Goal: Task Accomplishment & Management: Manage account settings

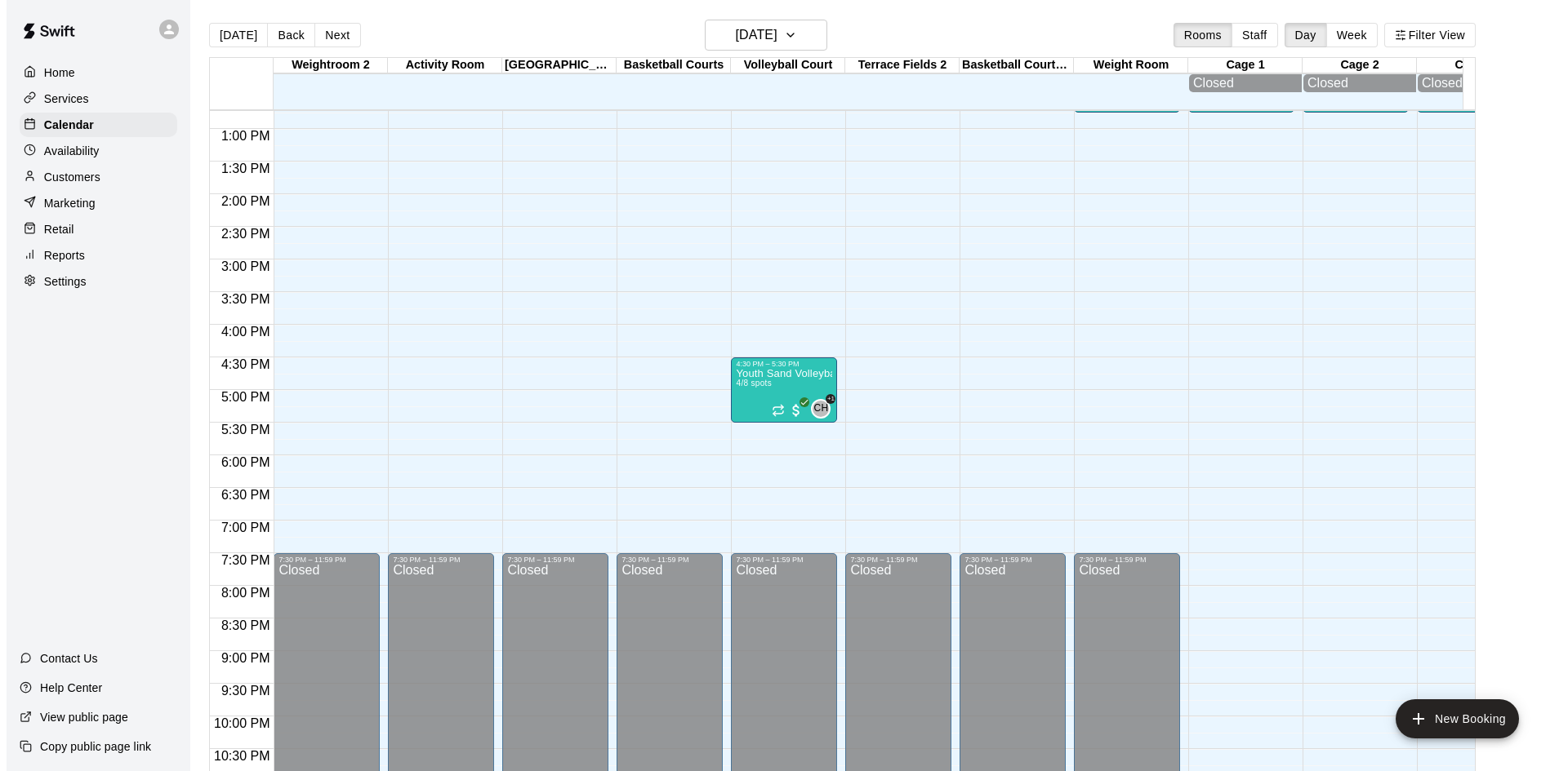
scroll to position [586, 0]
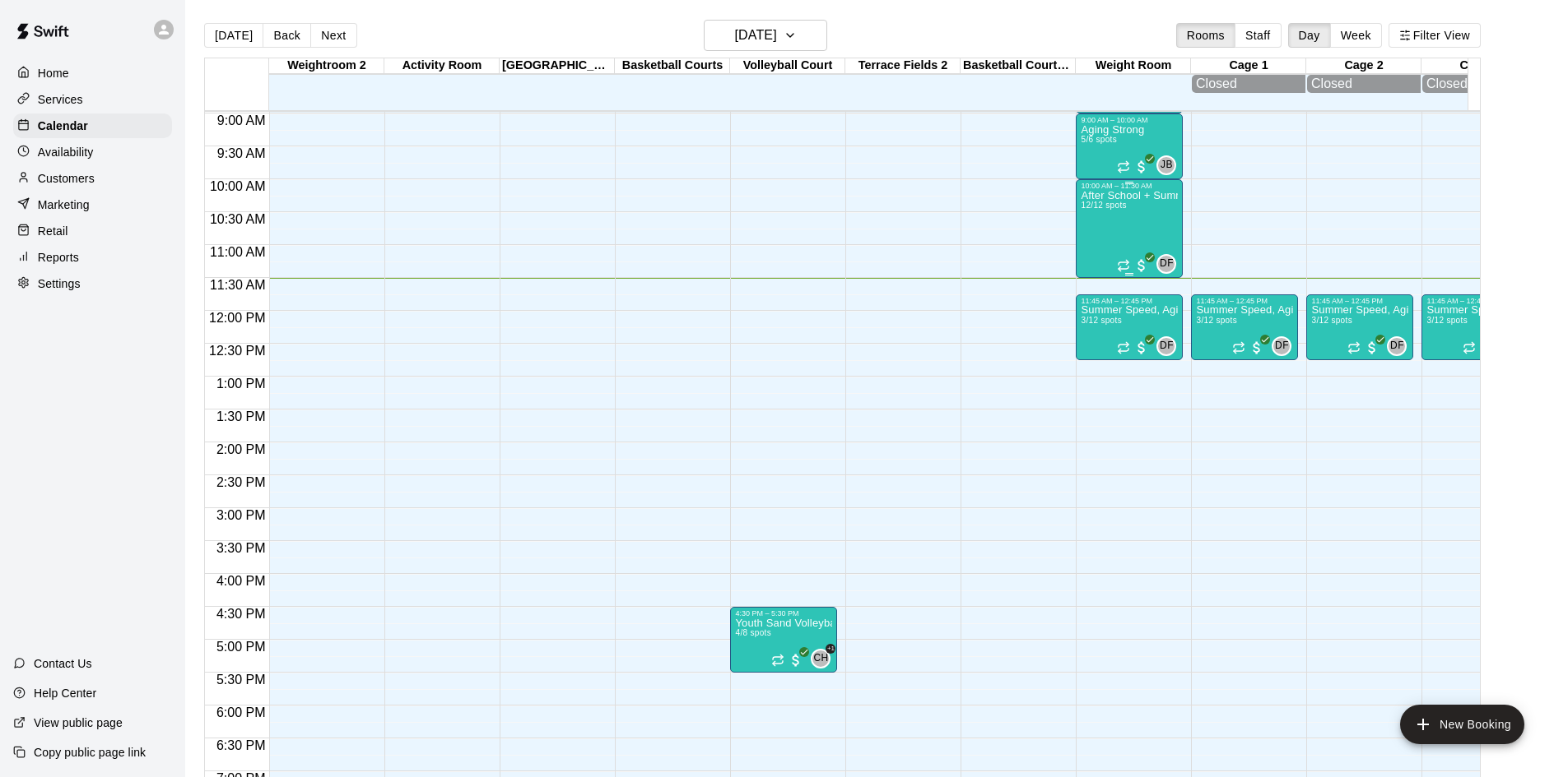
click at [1140, 214] on div "After School + Summer Fitness 12/12 spots" at bounding box center [1129, 578] width 97 height 777
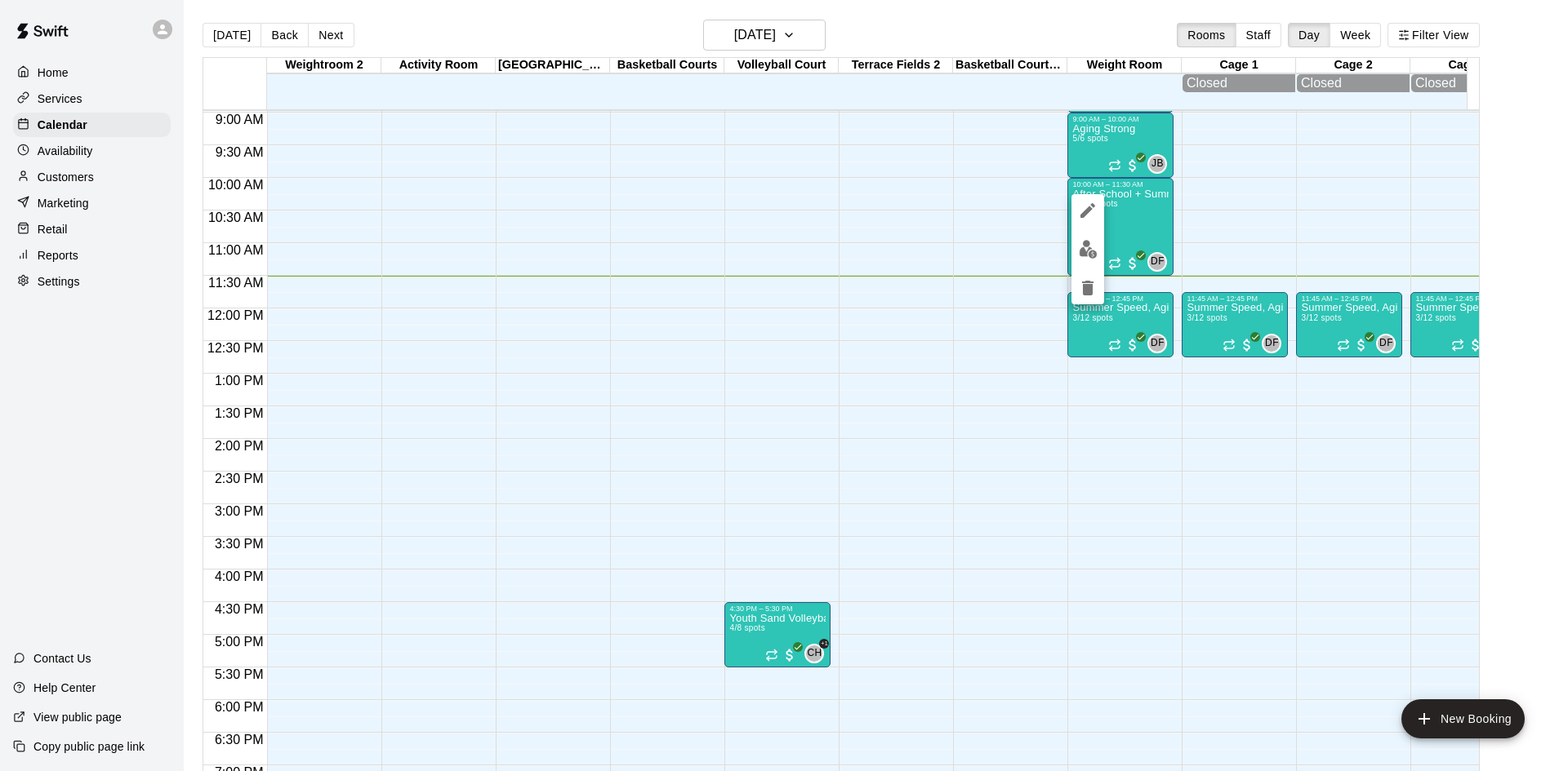
click at [1095, 244] on img "edit" at bounding box center [1088, 249] width 19 height 19
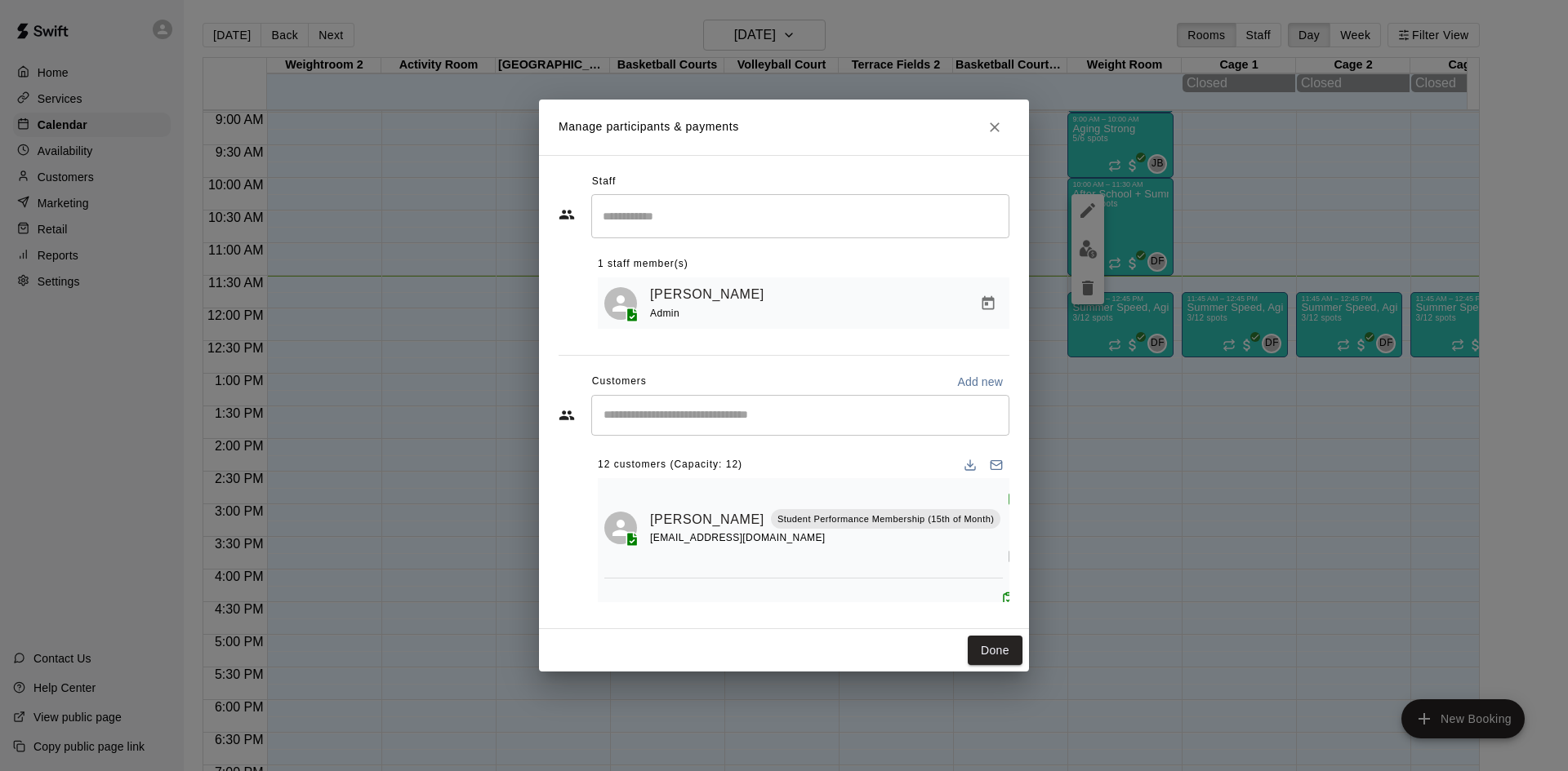
click at [819, 411] on input "Start typing to search customers..." at bounding box center [800, 415] width 403 height 16
type input "*"
type input "*******"
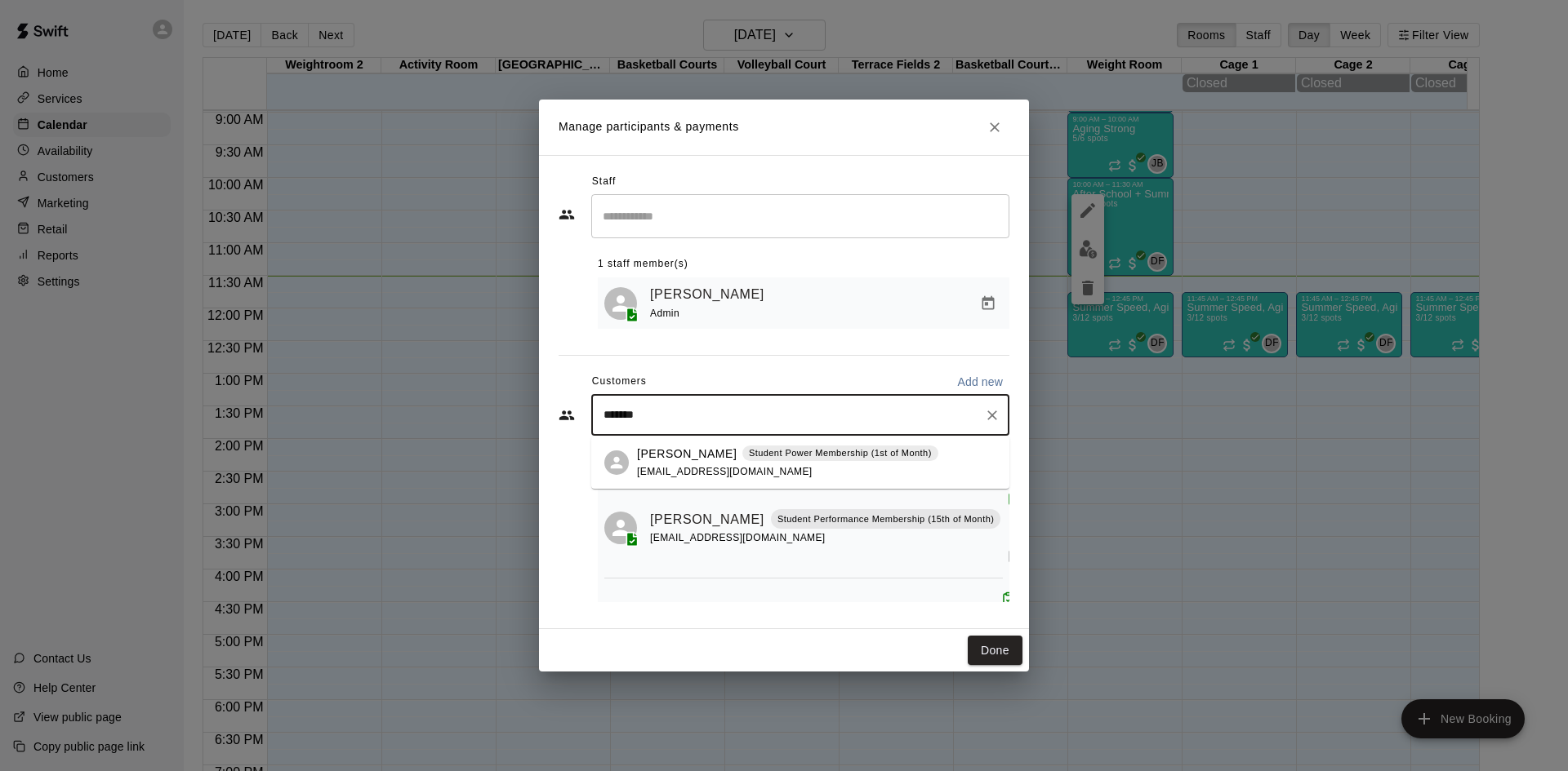
click at [749, 455] on p "Student Power Membership (1st of Month)" at bounding box center [840, 454] width 183 height 14
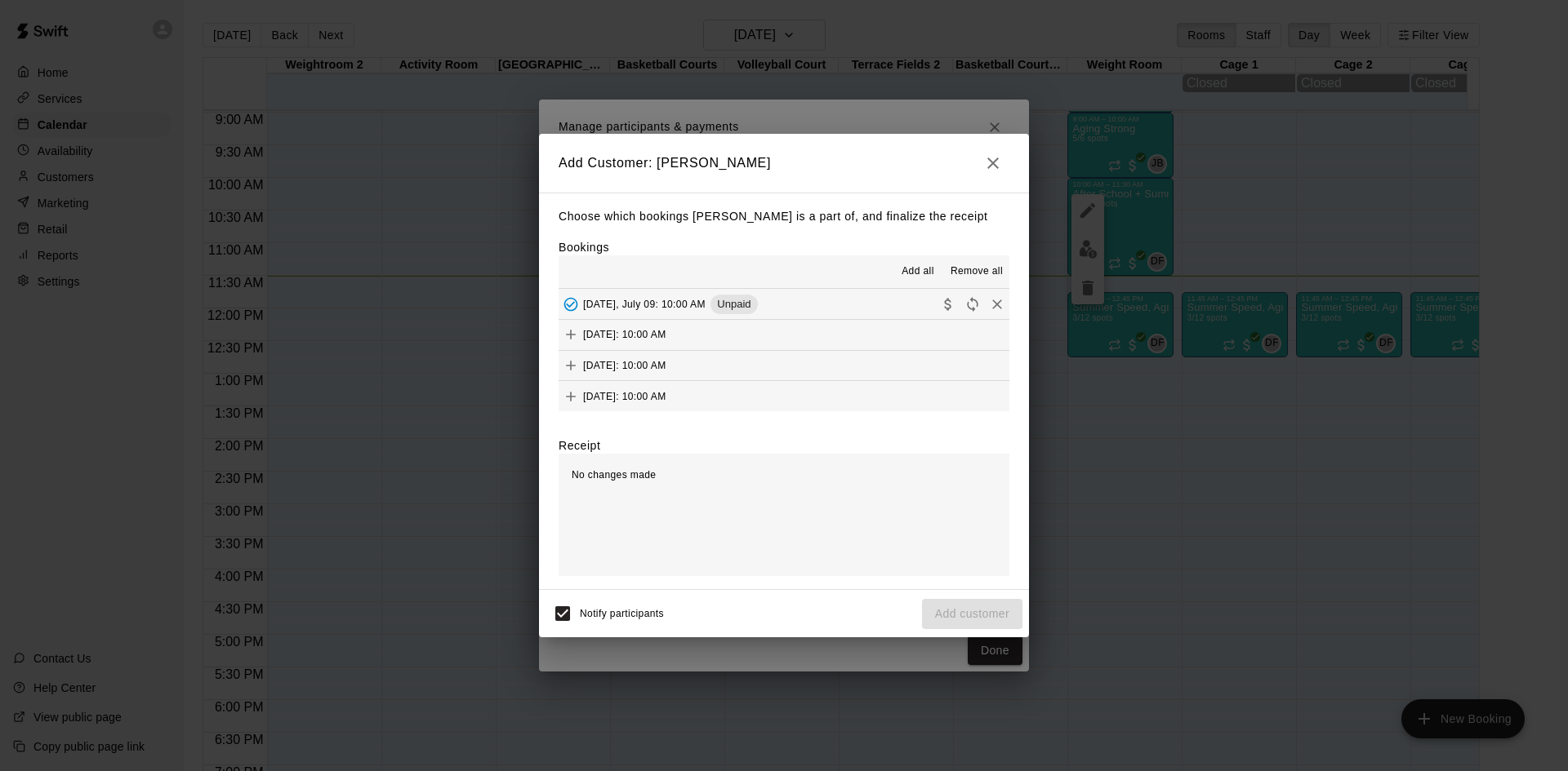
scroll to position [123, 0]
click at [667, 339] on span "[DATE]: 10:00 AM" at bounding box center [624, 333] width 83 height 12
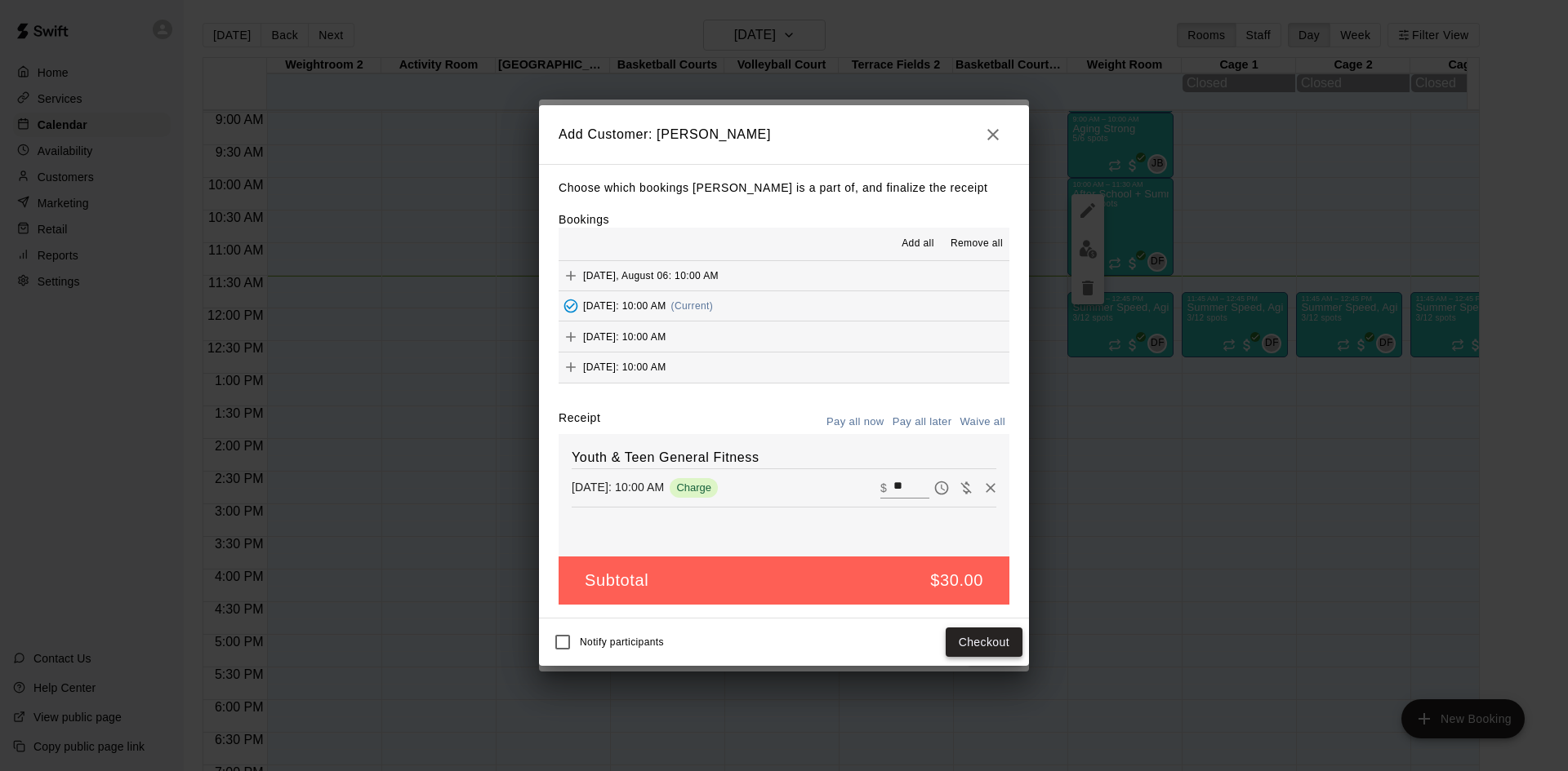
click at [995, 640] on button "Checkout" at bounding box center [984, 643] width 77 height 30
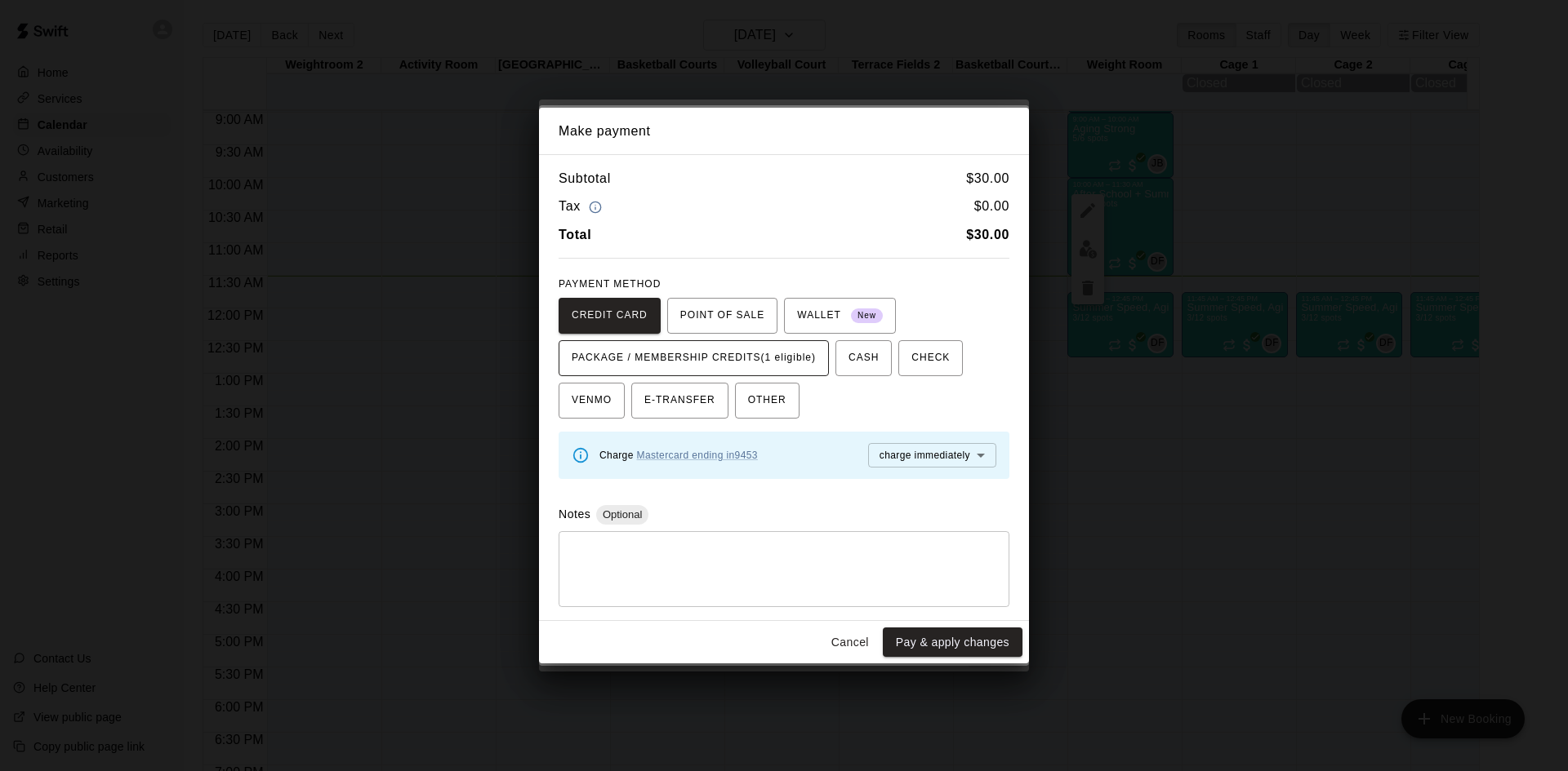
click at [729, 349] on span "PACKAGE / MEMBERSHIP CREDITS (1 eligible)" at bounding box center [694, 358] width 244 height 26
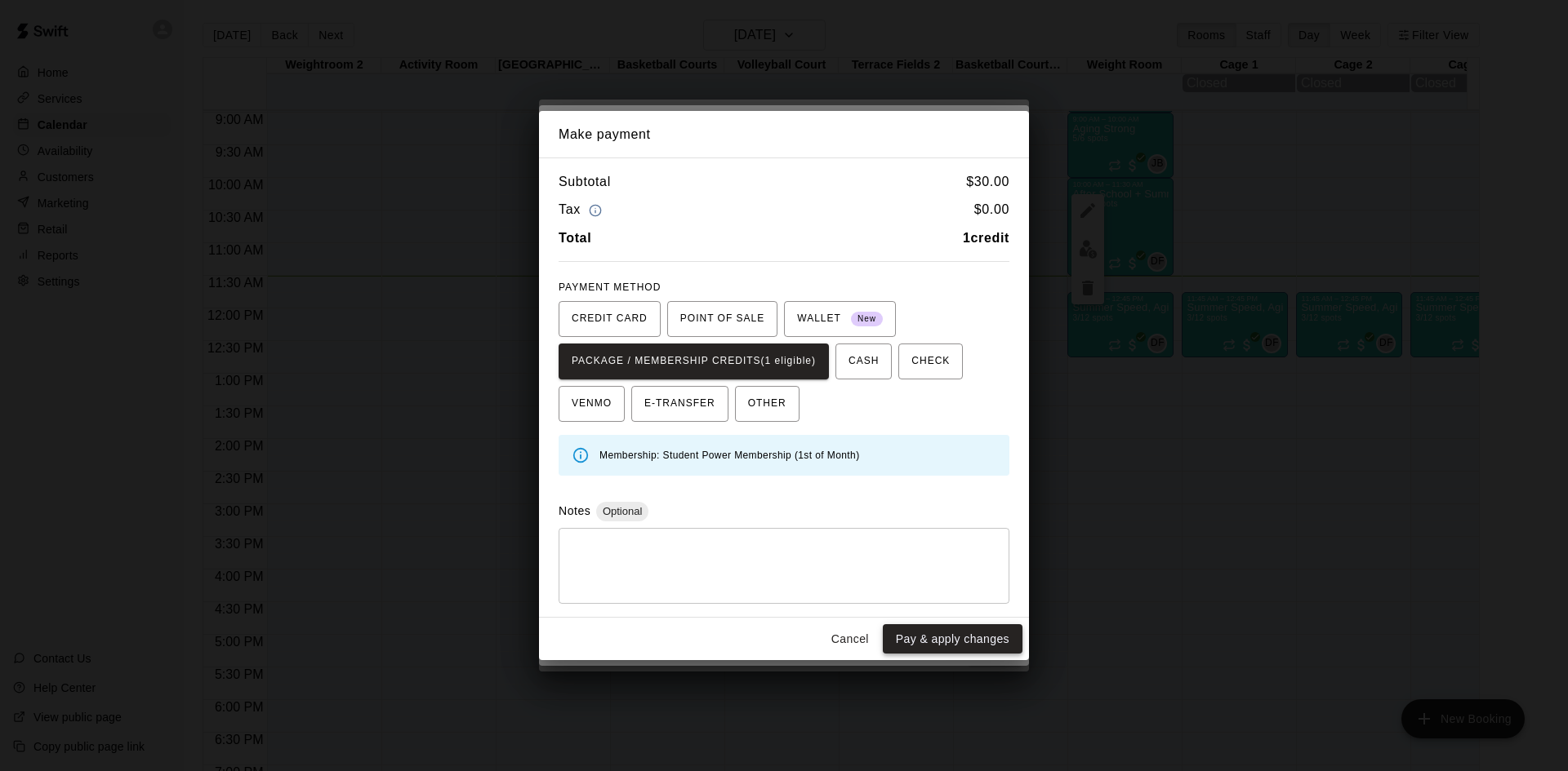
click at [974, 633] on button "Pay & apply changes" at bounding box center [953, 640] width 139 height 30
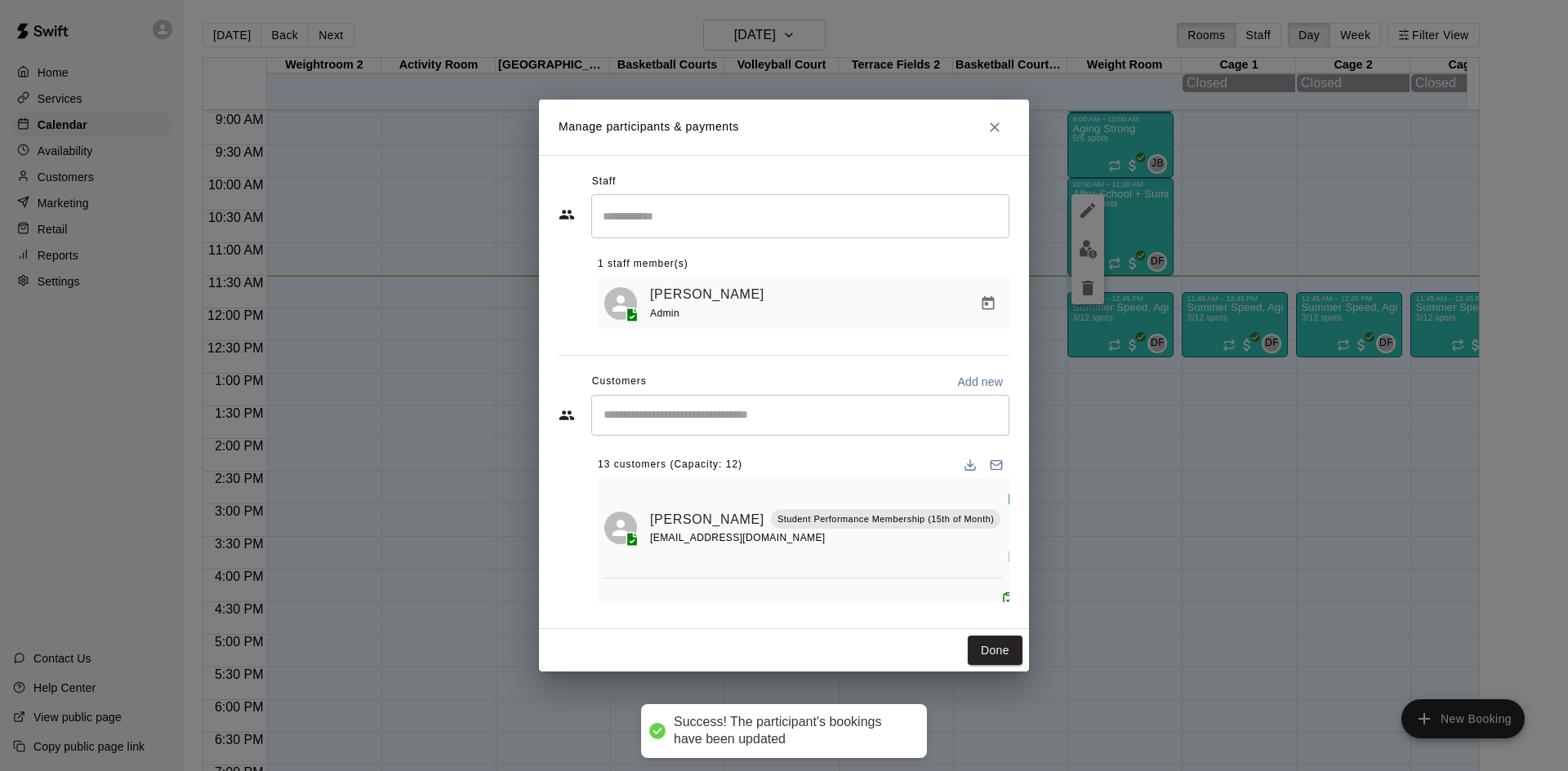
scroll to position [0, 0]
click at [763, 428] on div "​" at bounding box center [801, 415] width 418 height 41
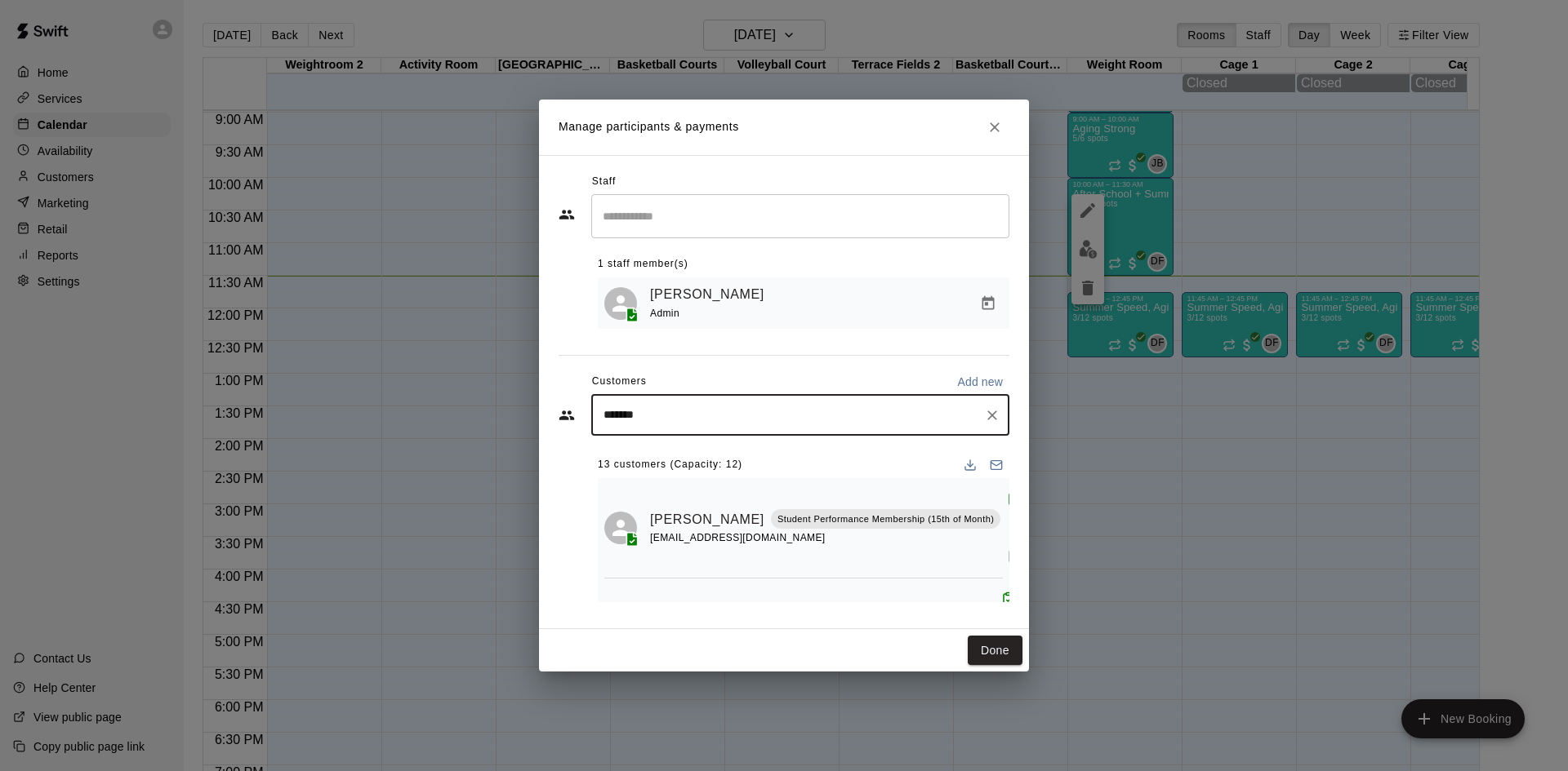
type input "********"
click at [770, 455] on div "[PERSON_NAME] [EMAIL_ADDRESS][DOMAIN_NAME]" at bounding box center [817, 463] width 359 height 35
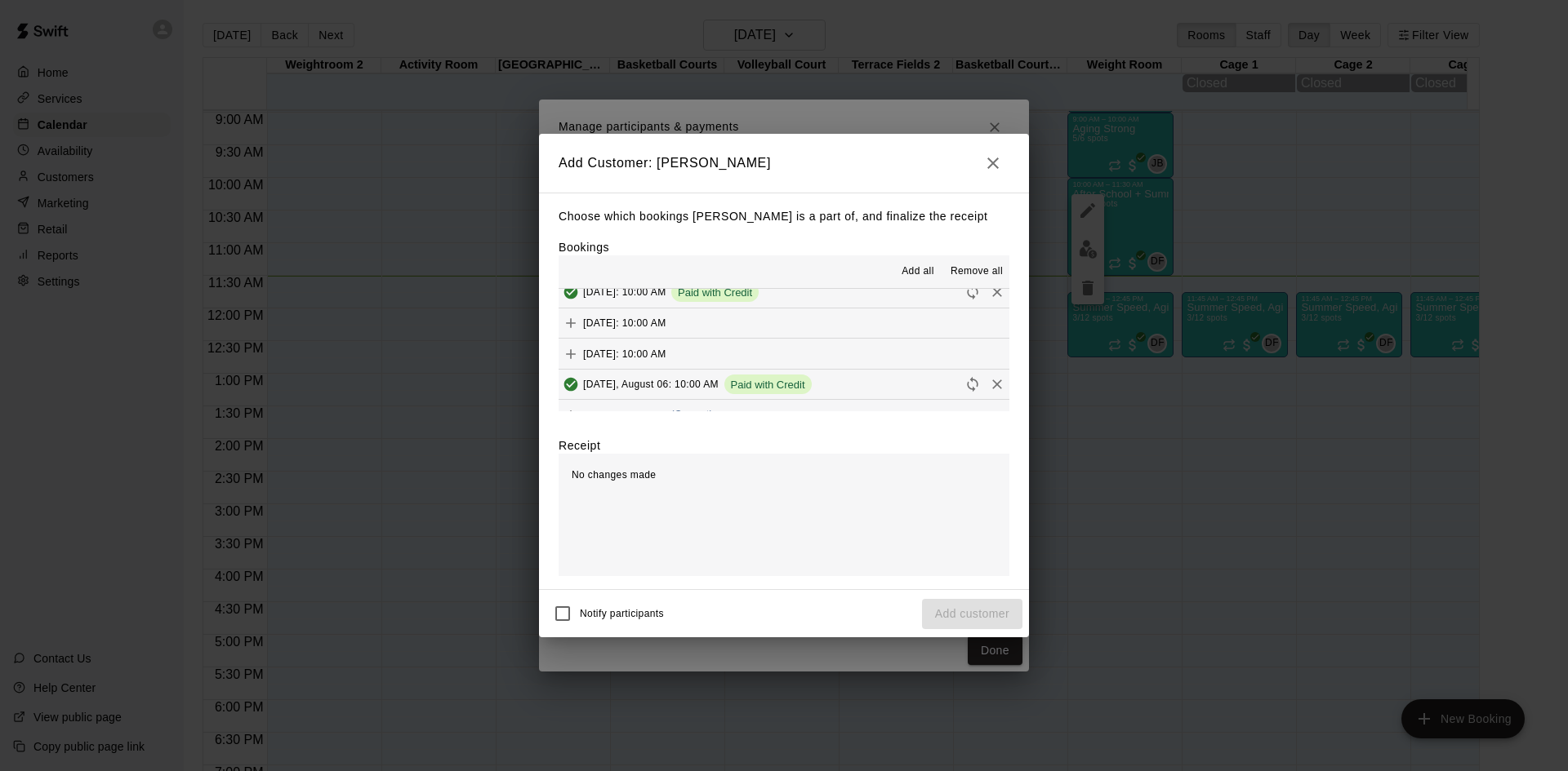
scroll to position [81, 0]
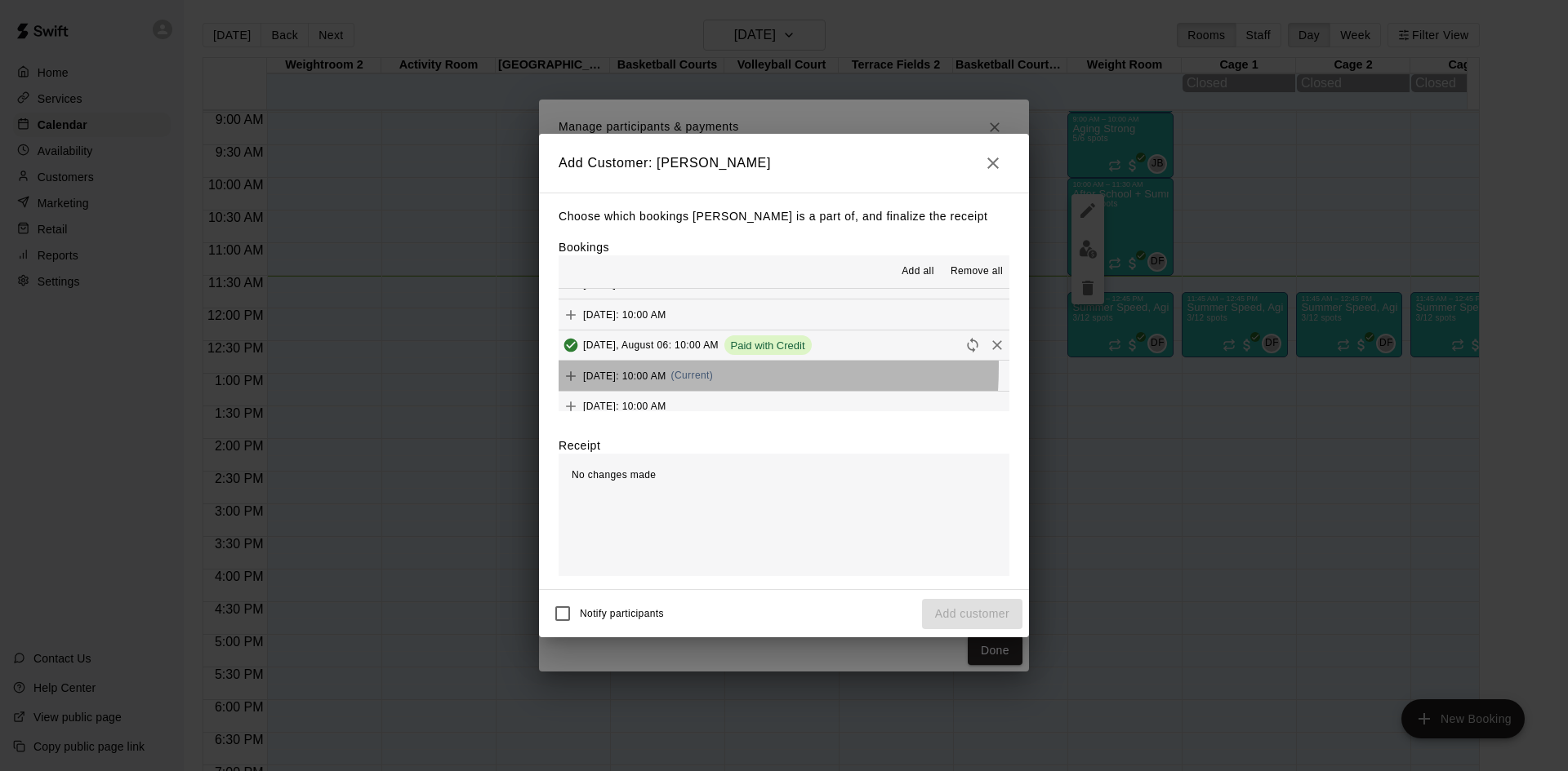
drag, startPoint x: 611, startPoint y: 366, endPoint x: 583, endPoint y: 344, distance: 35.6
click at [600, 359] on div "[DATE], July 09: 10:00 AM Paid with Credit [DATE]: 10:00 AM Paid with Credit [D…" at bounding box center [784, 349] width 451 height 122
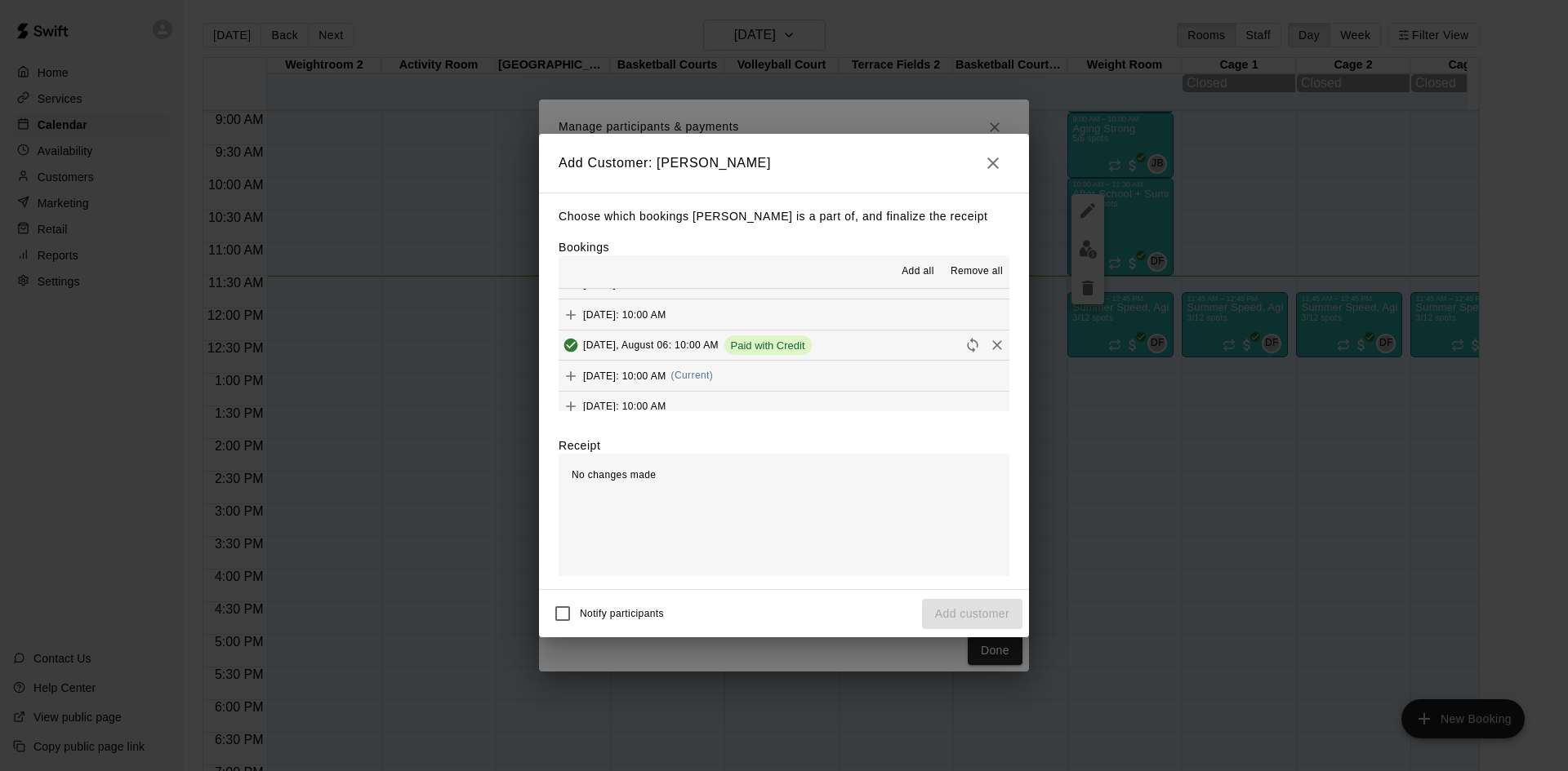
click at [592, 368] on div "[DATE]: 10:00 AM (Current)" at bounding box center [636, 376] width 155 height 24
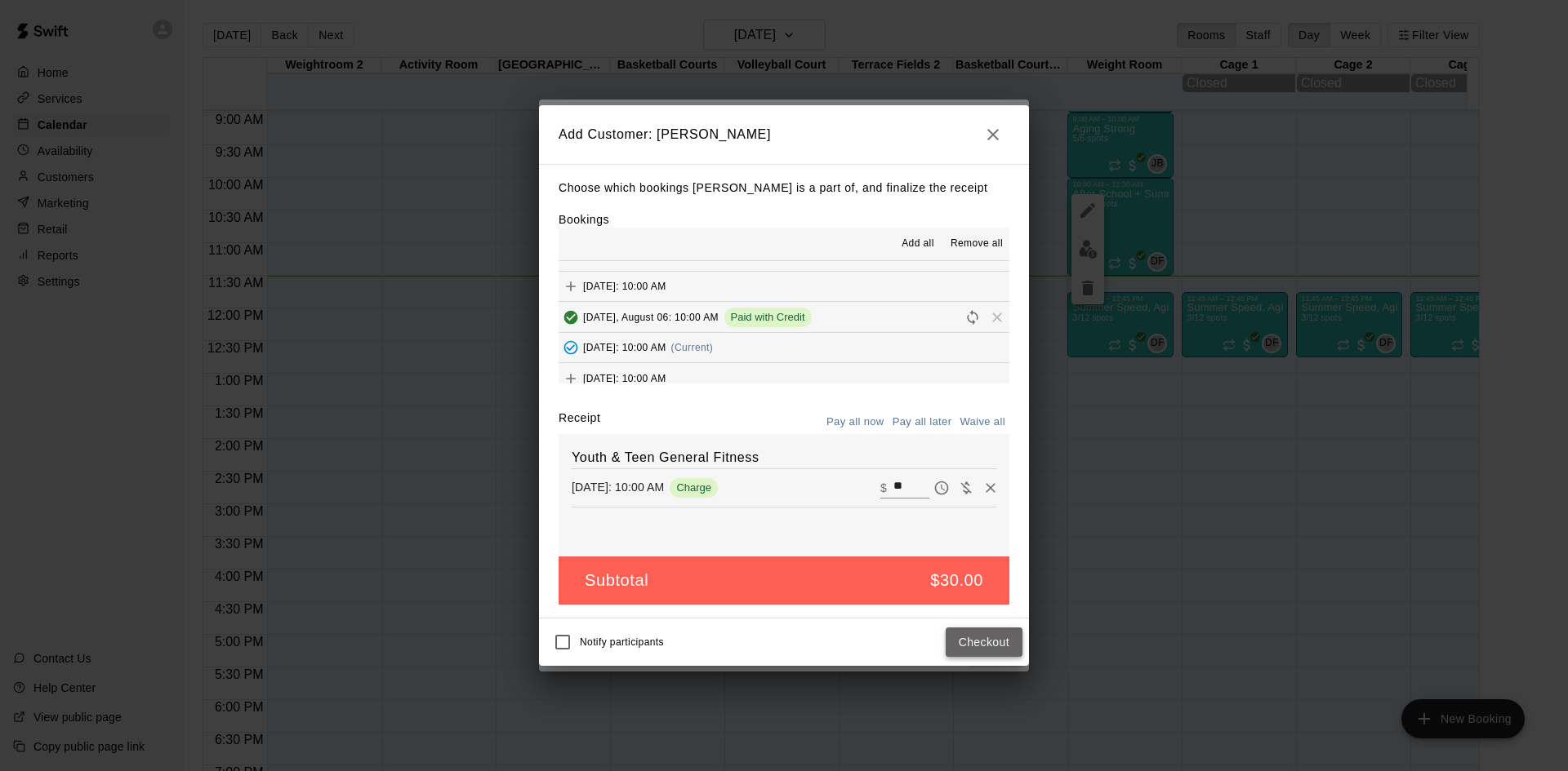
click at [999, 639] on button "Checkout" at bounding box center [984, 643] width 77 height 30
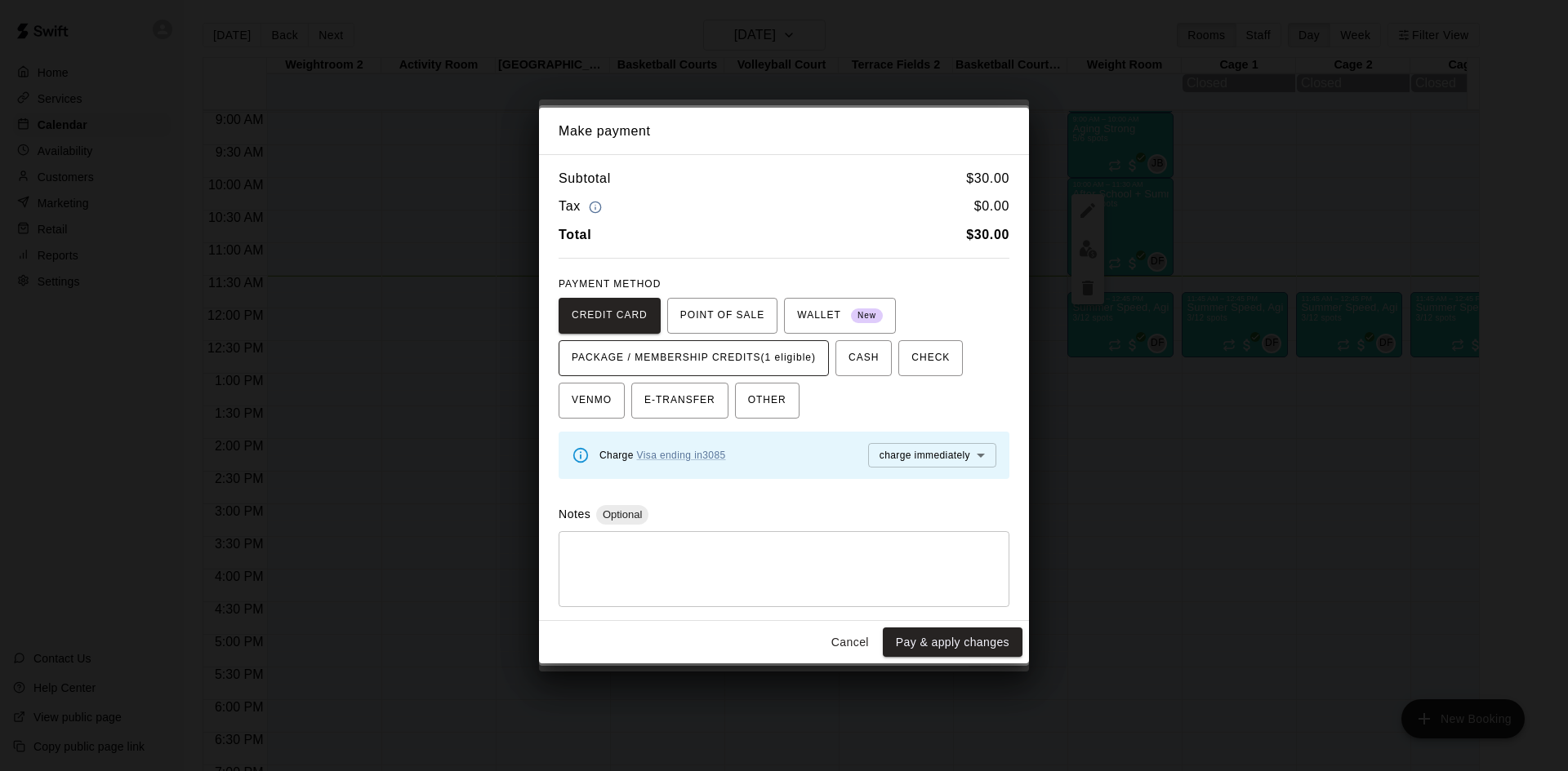
click at [740, 355] on span "PACKAGE / MEMBERSHIP CREDITS (1 eligible)" at bounding box center [694, 358] width 244 height 26
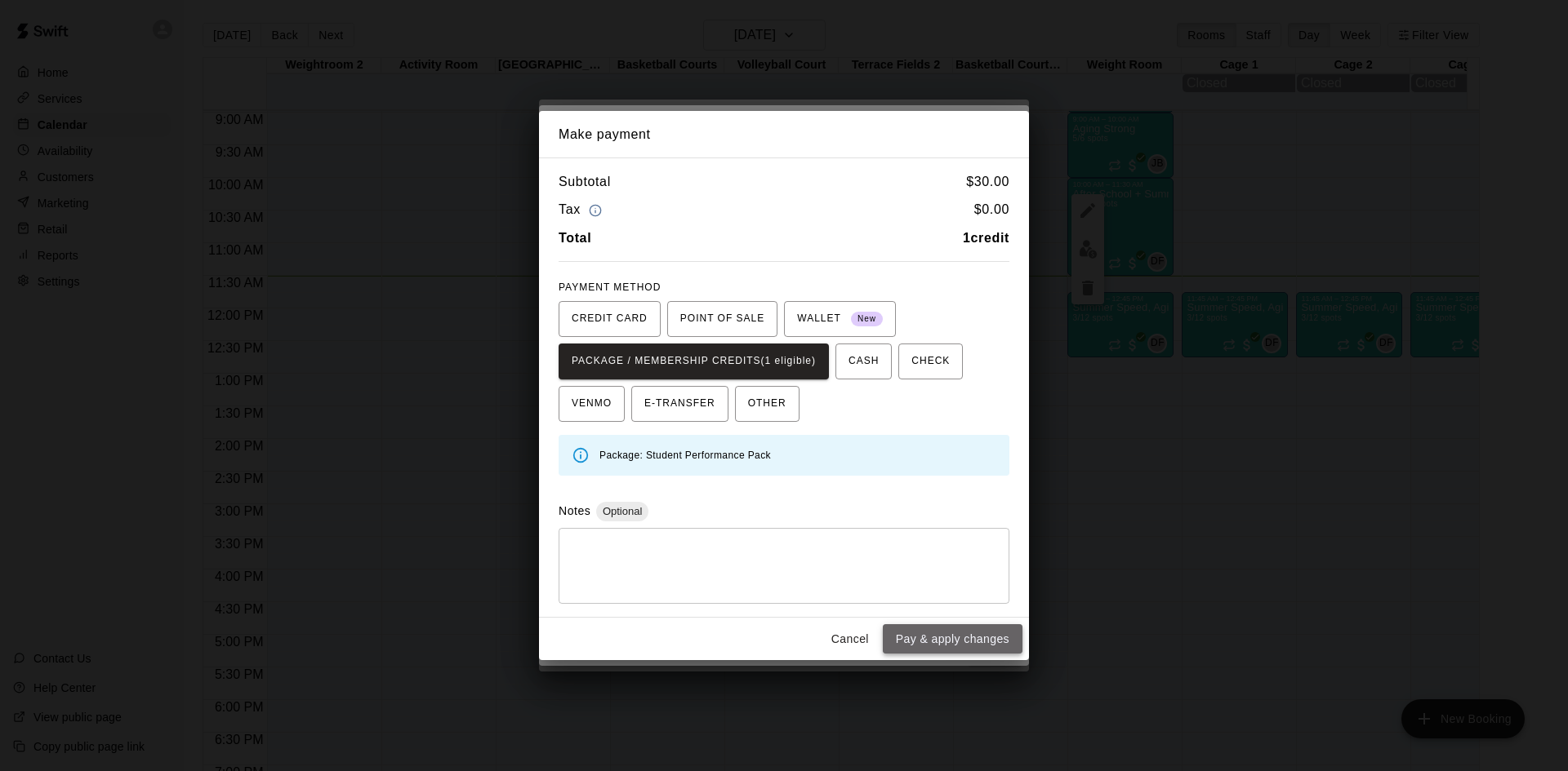
click at [922, 649] on button "Pay & apply changes" at bounding box center [953, 640] width 139 height 30
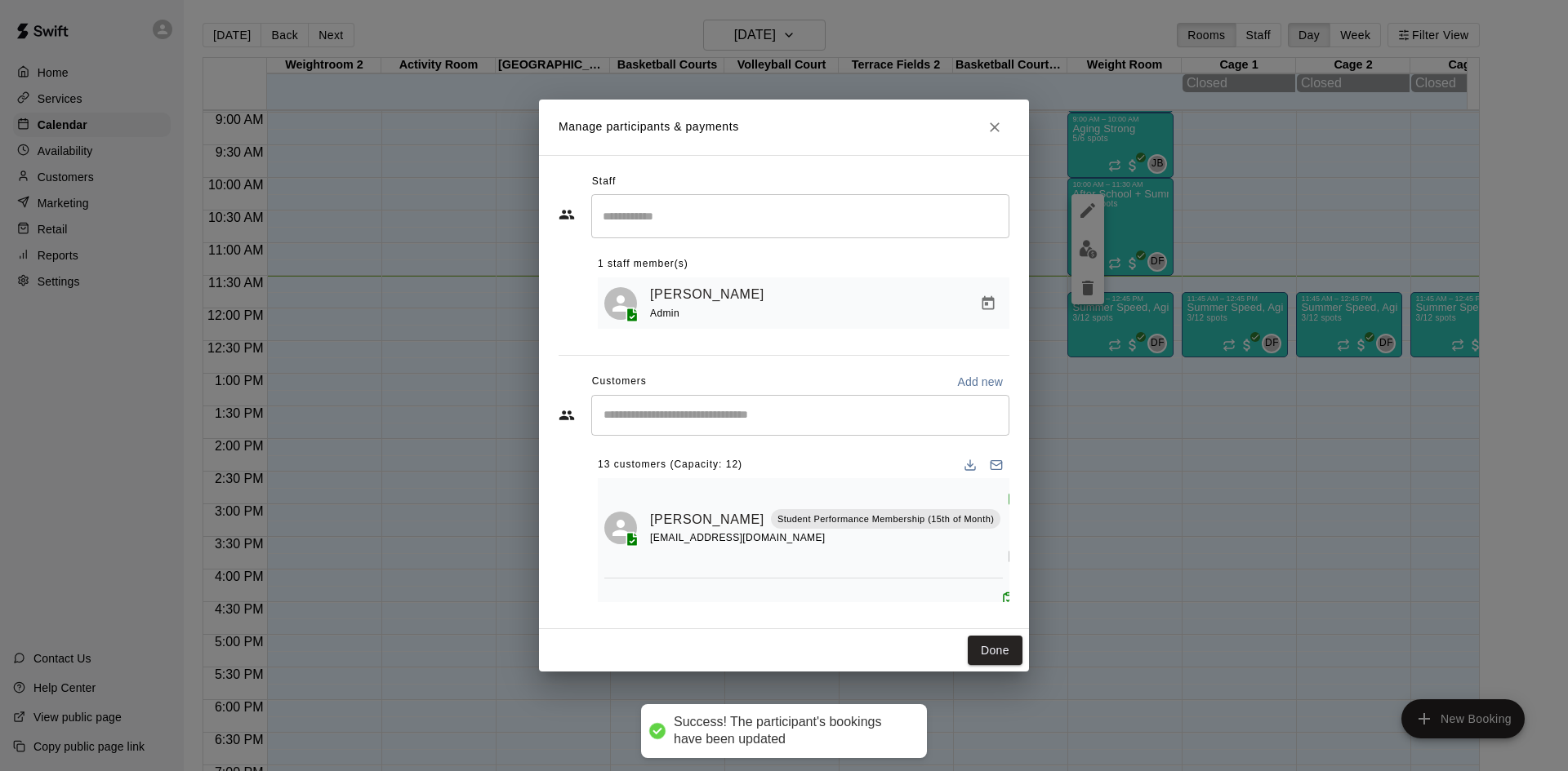
scroll to position [0, 0]
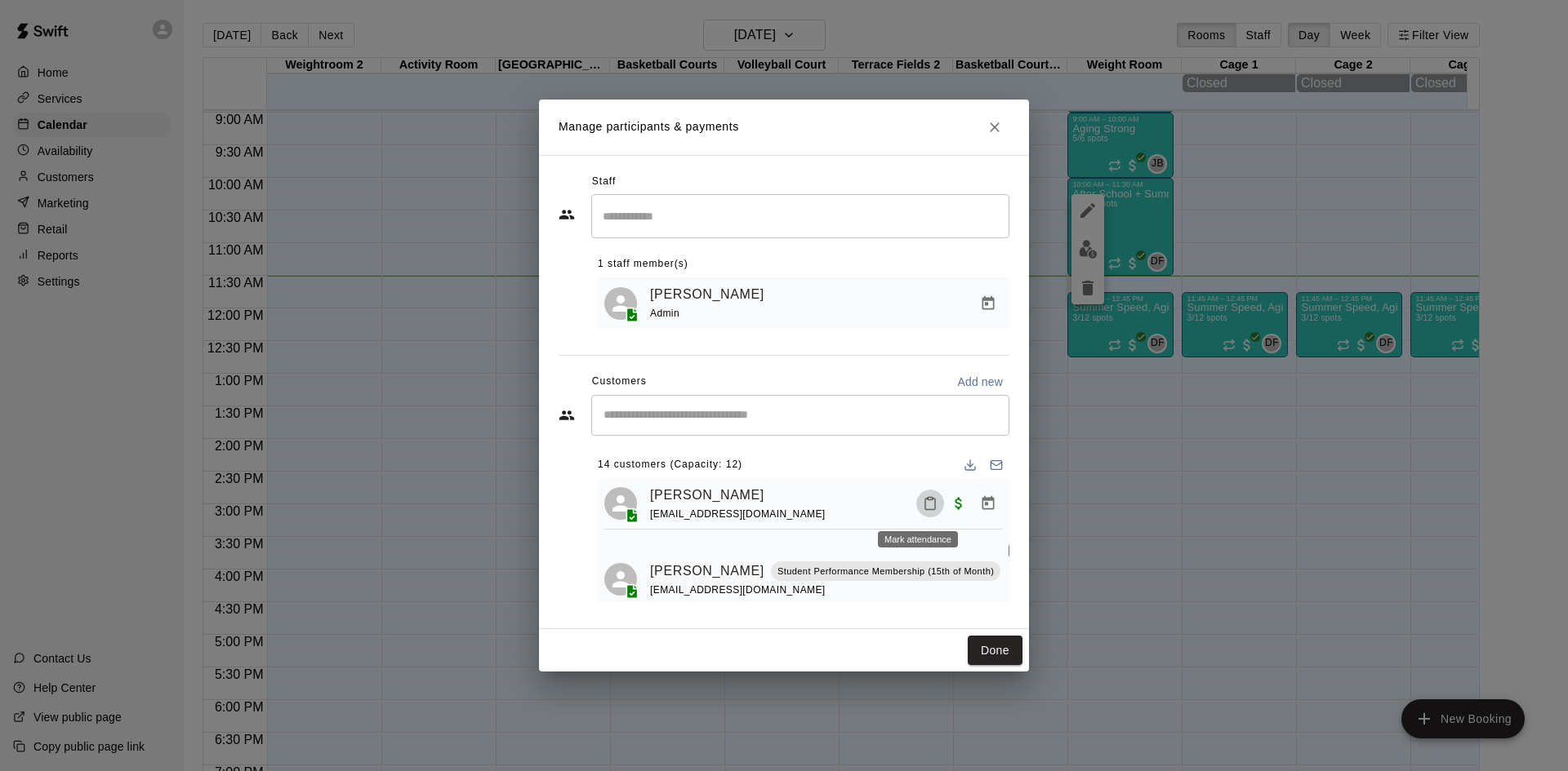
click at [916, 509] on button "Mark attendance" at bounding box center [930, 503] width 28 height 28
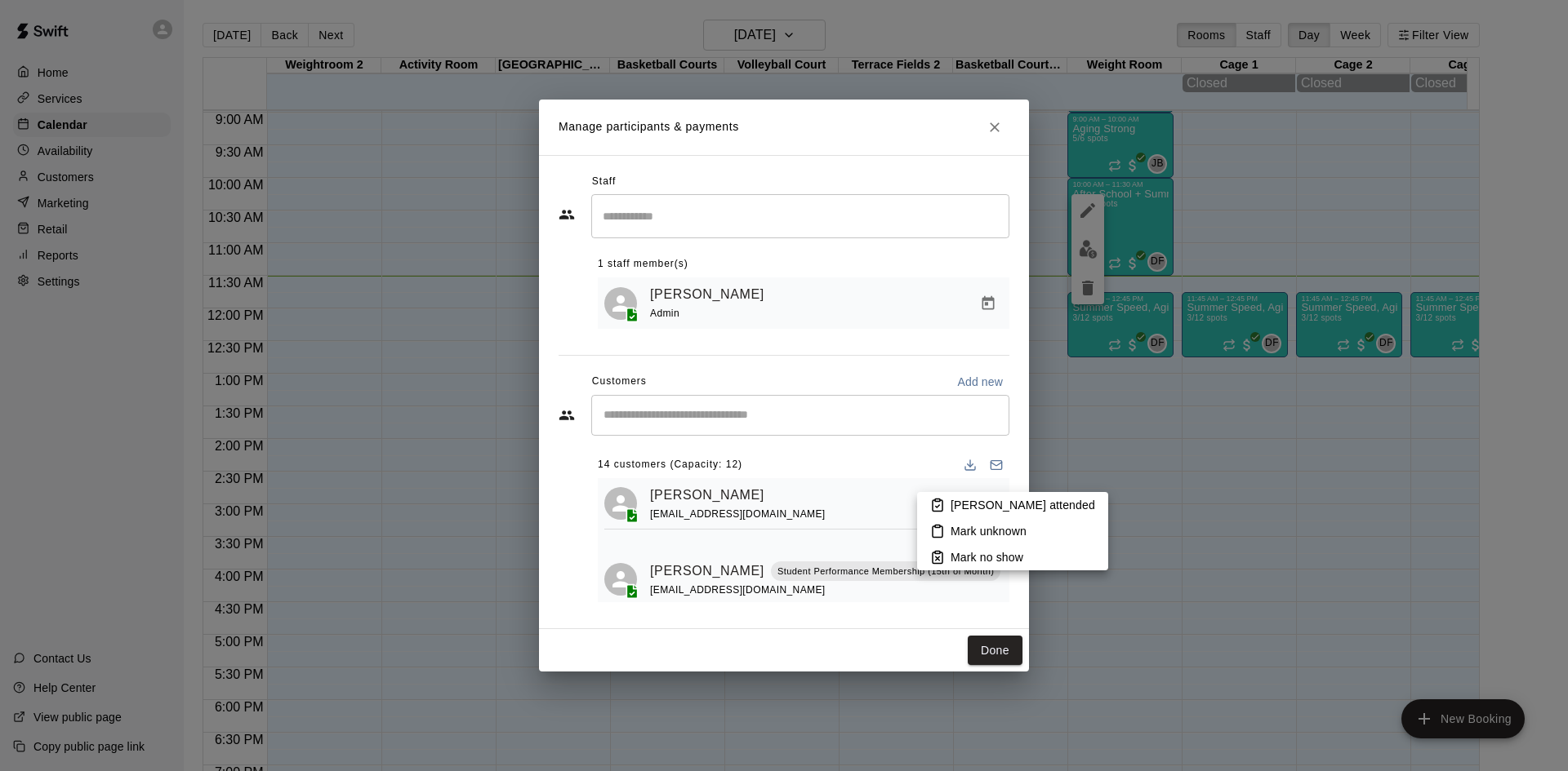
click at [944, 499] on icon at bounding box center [938, 505] width 14 height 14
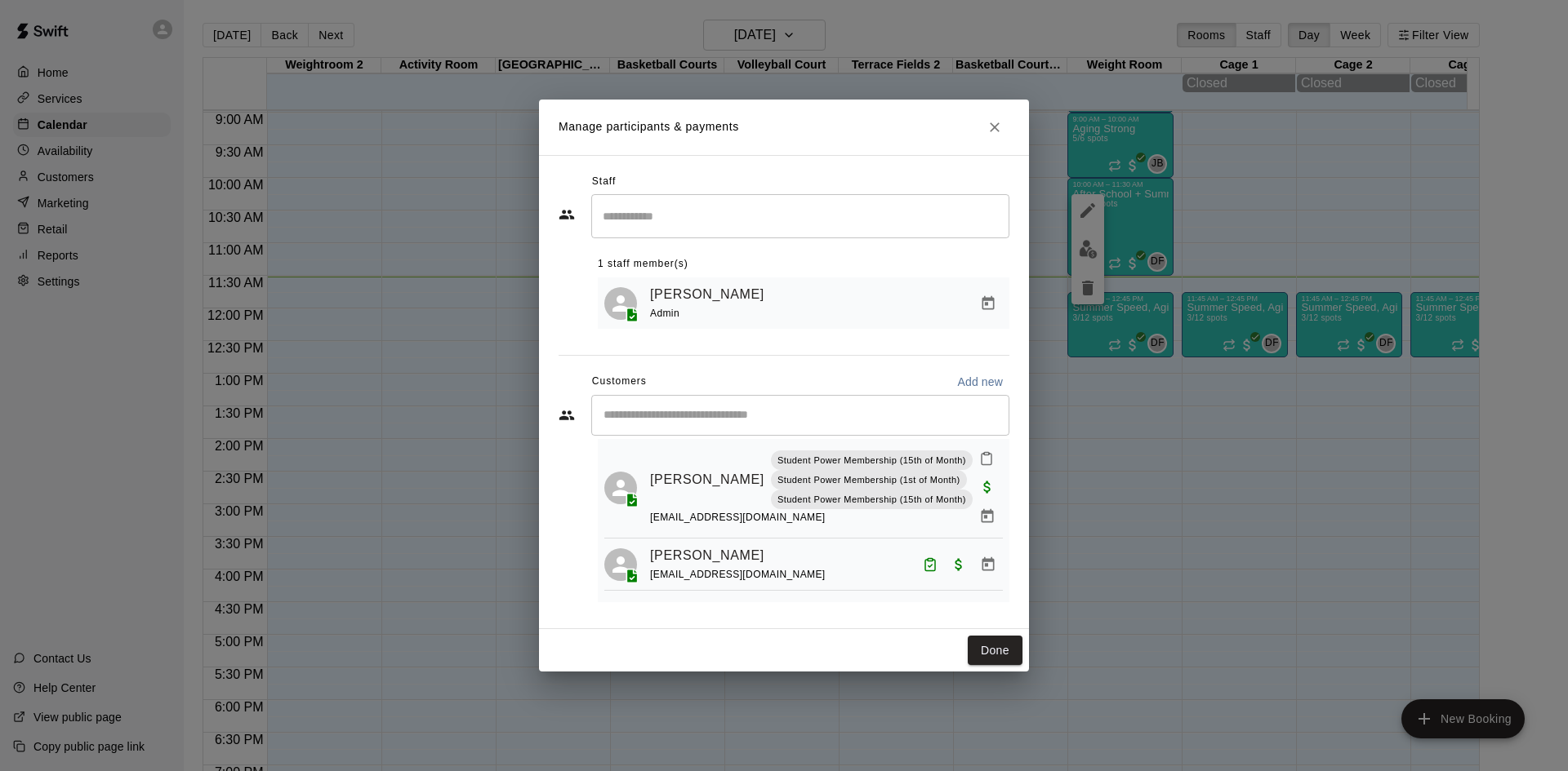
scroll to position [572, 0]
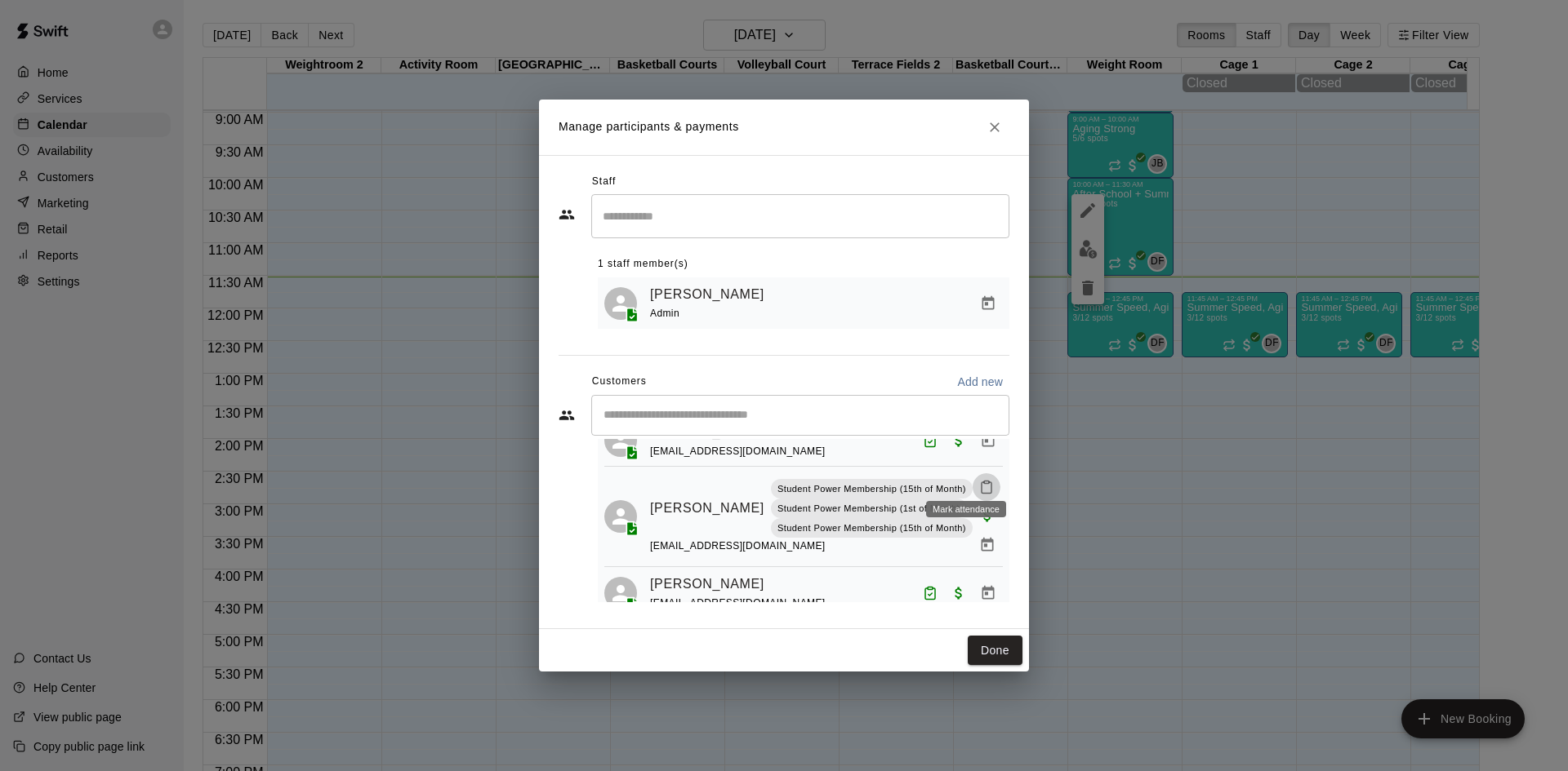
click at [982, 482] on icon "Mark attendance" at bounding box center [986, 488] width 10 height 12
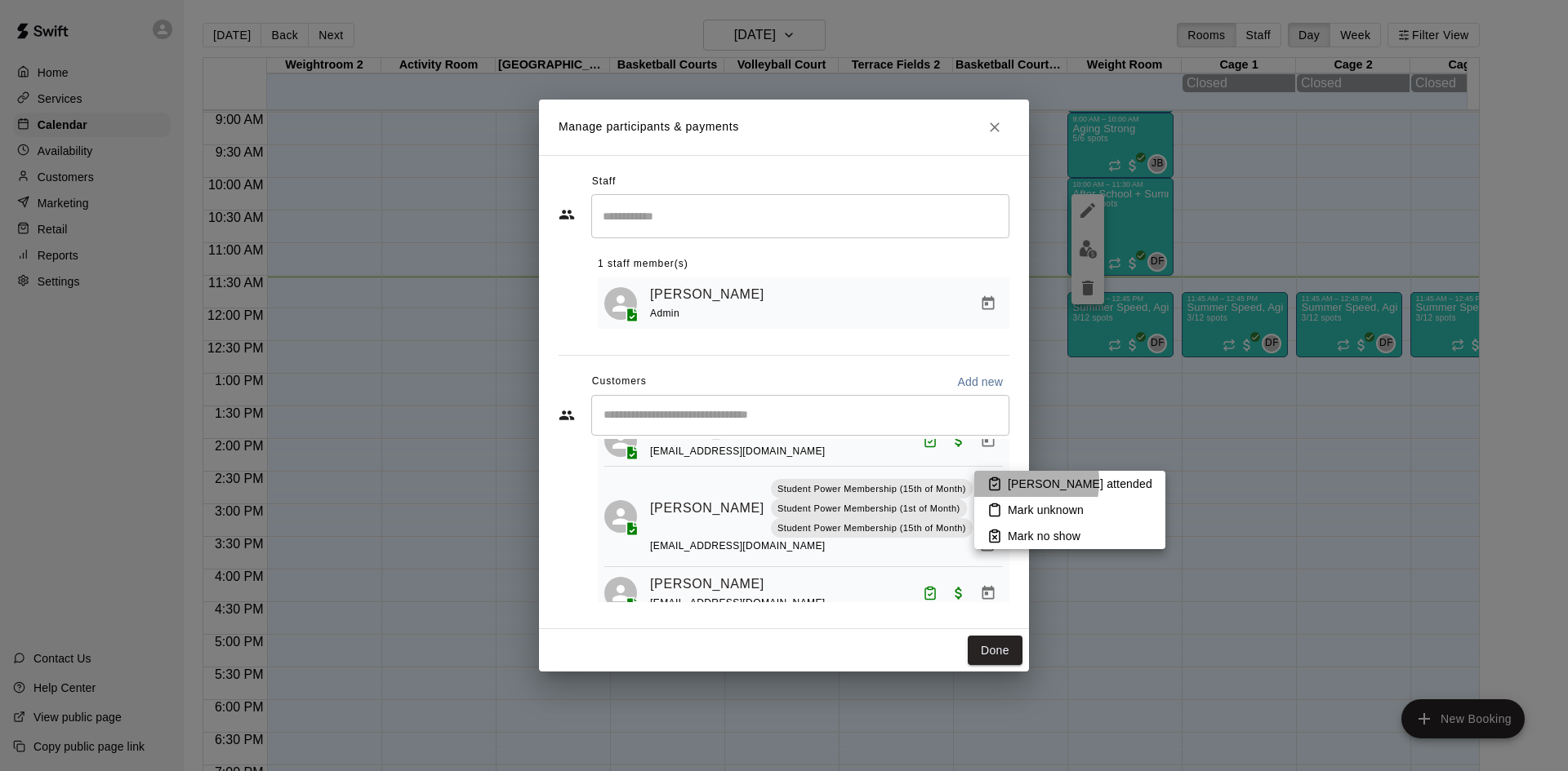
click at [1006, 482] on li "[PERSON_NAME] attended" at bounding box center [1070, 483] width 191 height 26
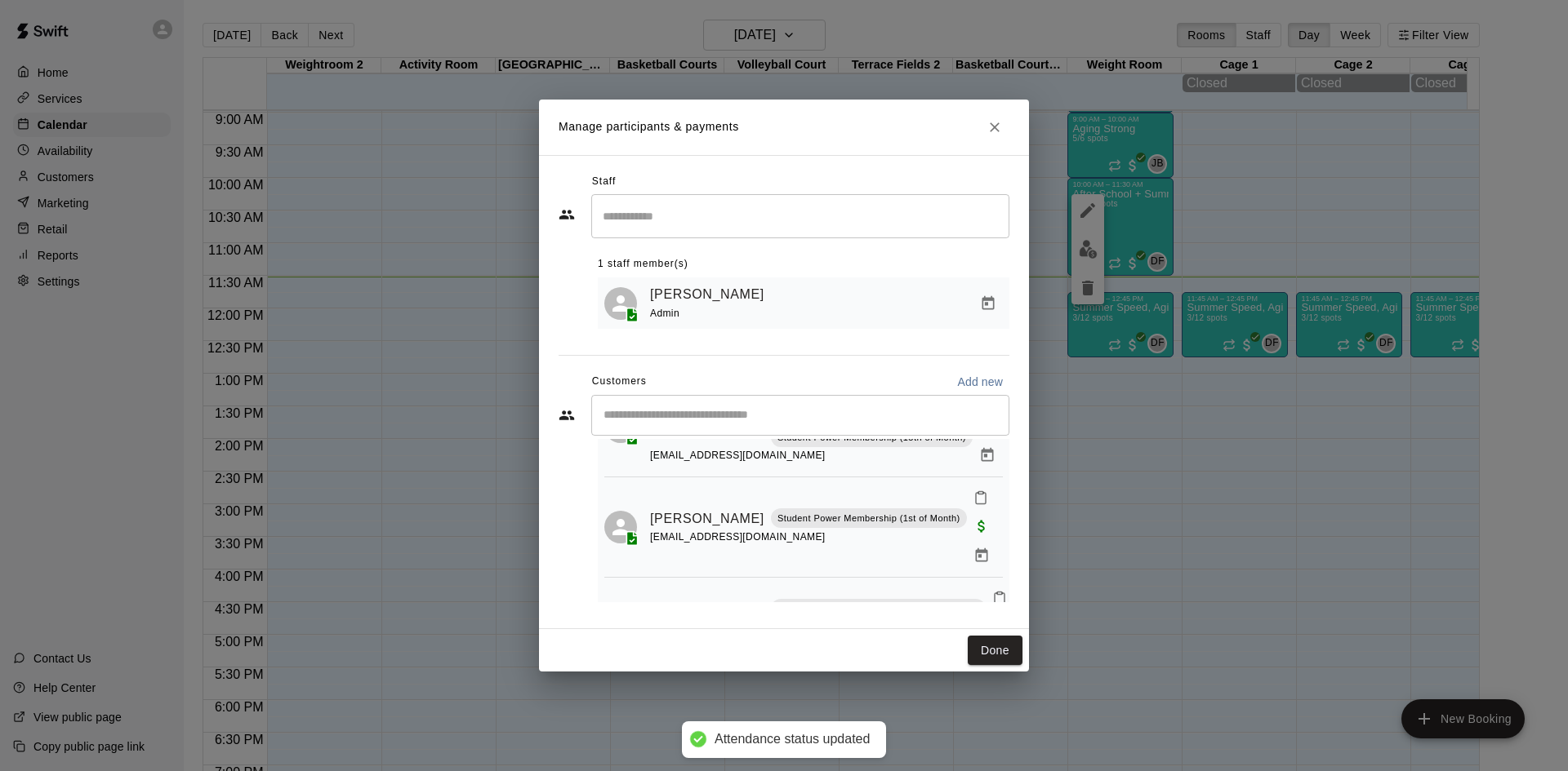
scroll to position [817, 0]
click at [974, 490] on icon "Mark attendance" at bounding box center [981, 495] width 14 height 14
click at [982, 492] on p "[PERSON_NAME] attended" at bounding box center [1034, 494] width 145 height 16
click at [992, 589] on icon "Mark attendance" at bounding box center [999, 596] width 14 height 14
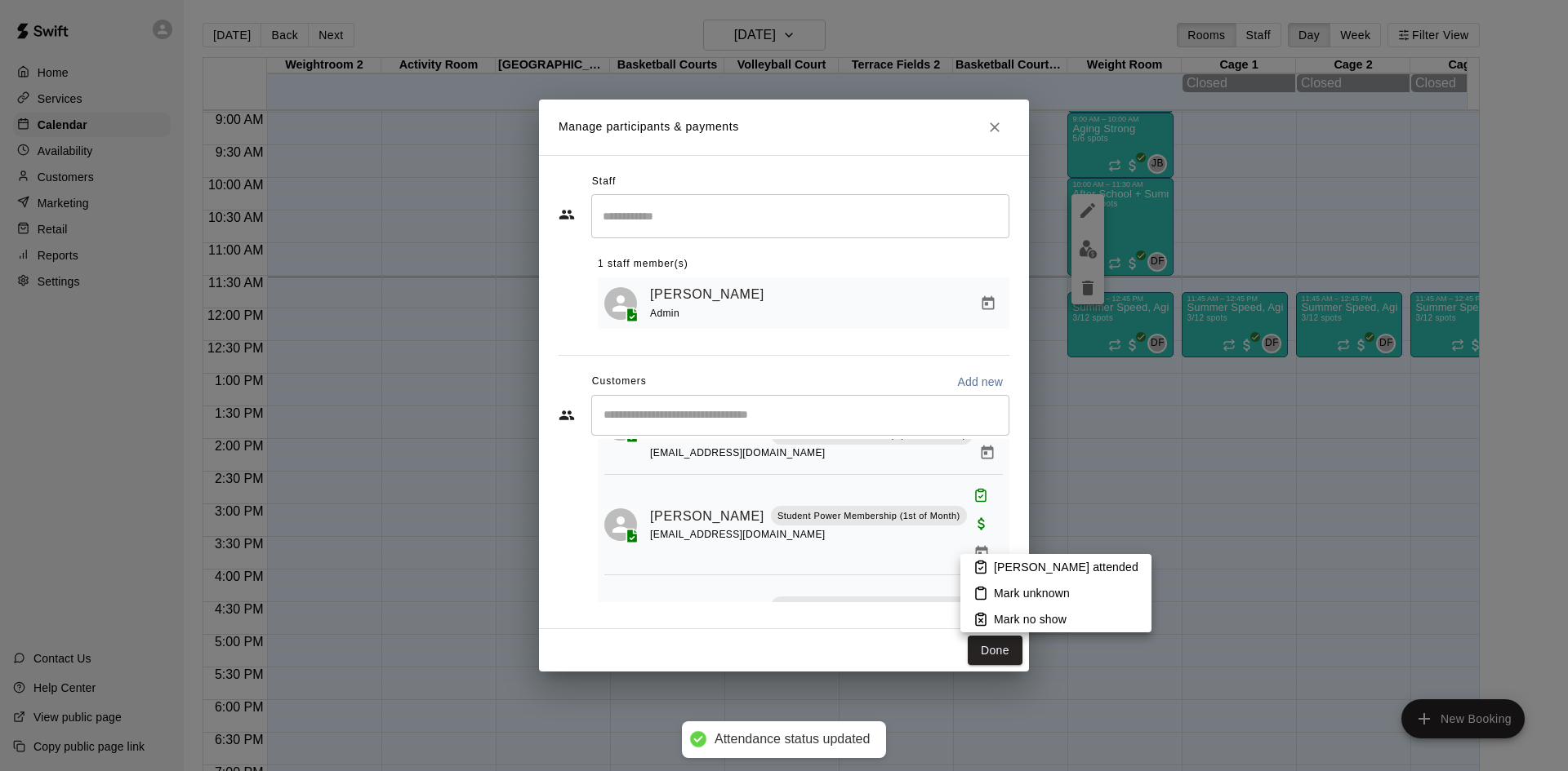
click at [1005, 553] on div at bounding box center [784, 385] width 1568 height 771
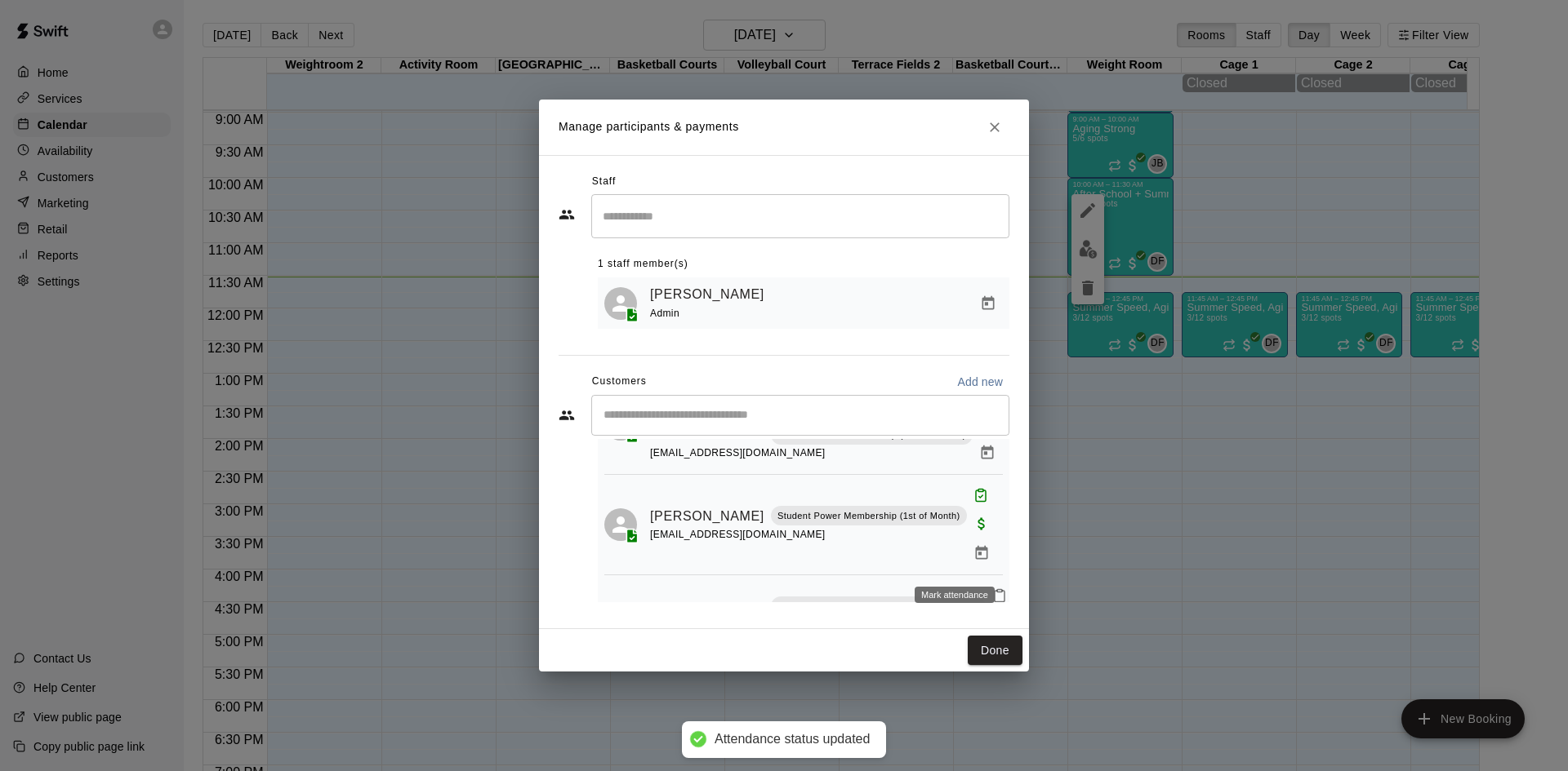
click at [992, 589] on icon "Mark attendance" at bounding box center [999, 596] width 14 height 14
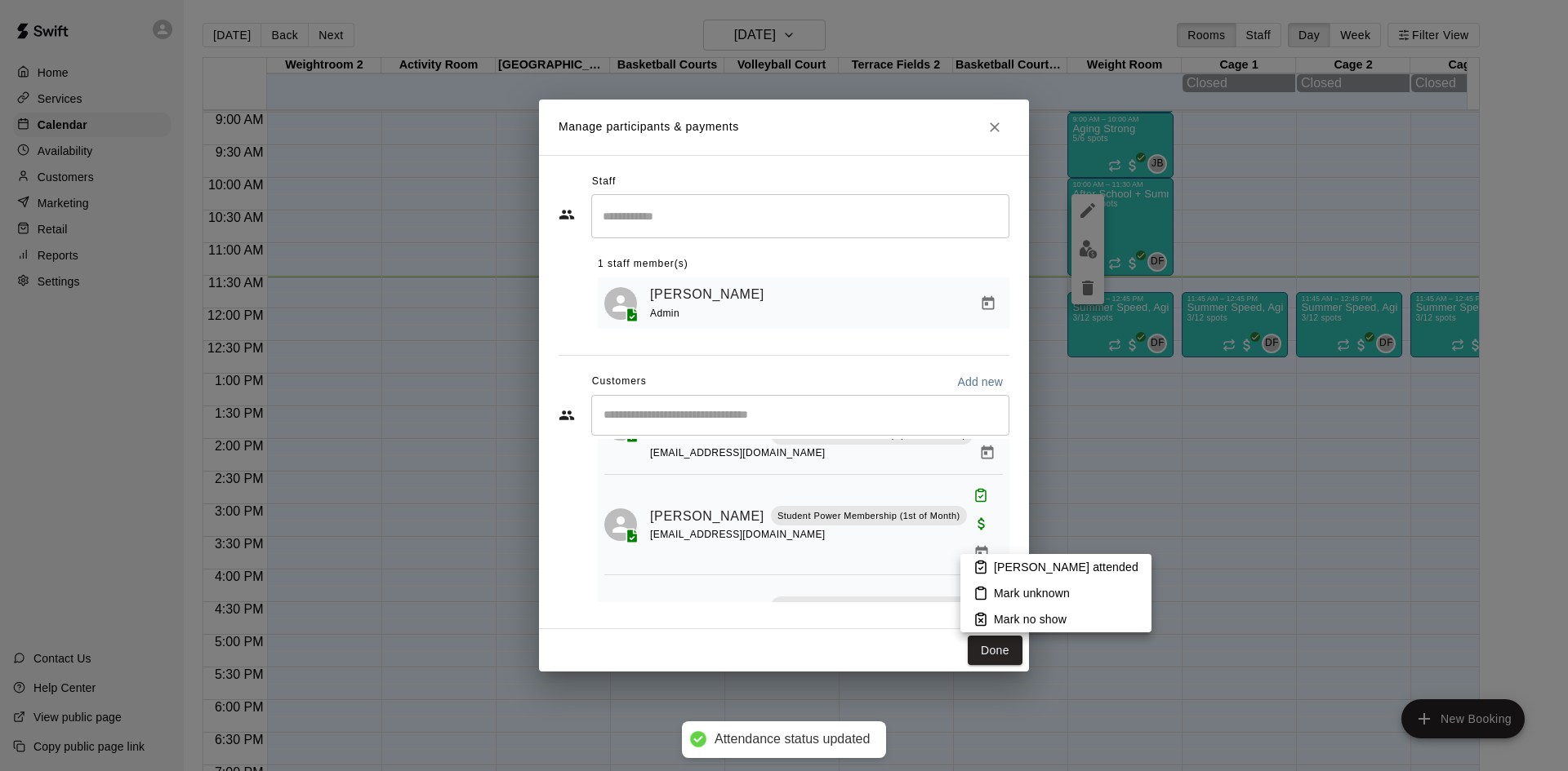
click at [1000, 561] on p "[PERSON_NAME] attended" at bounding box center [1066, 567] width 145 height 16
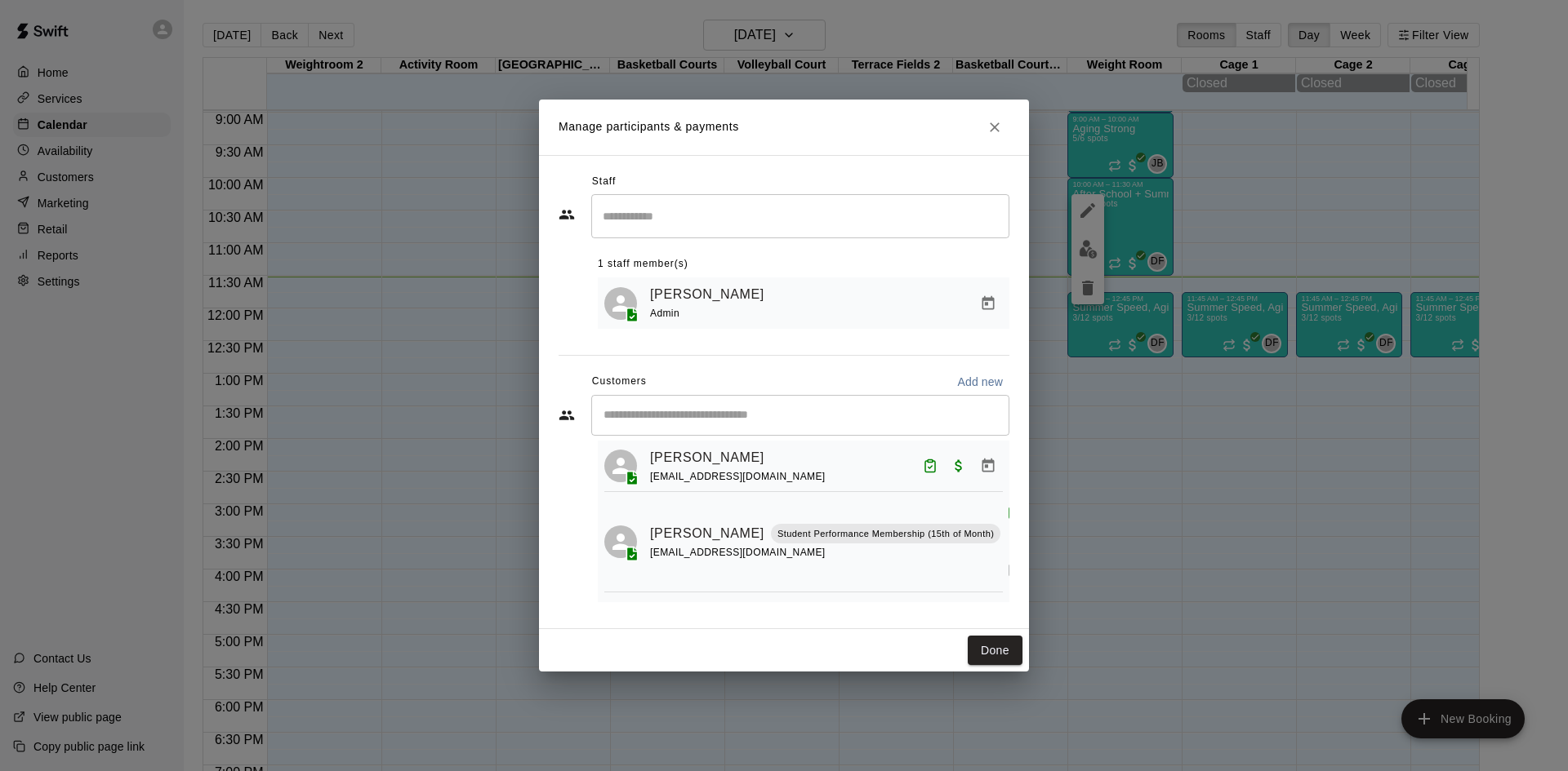
scroll to position [0, 0]
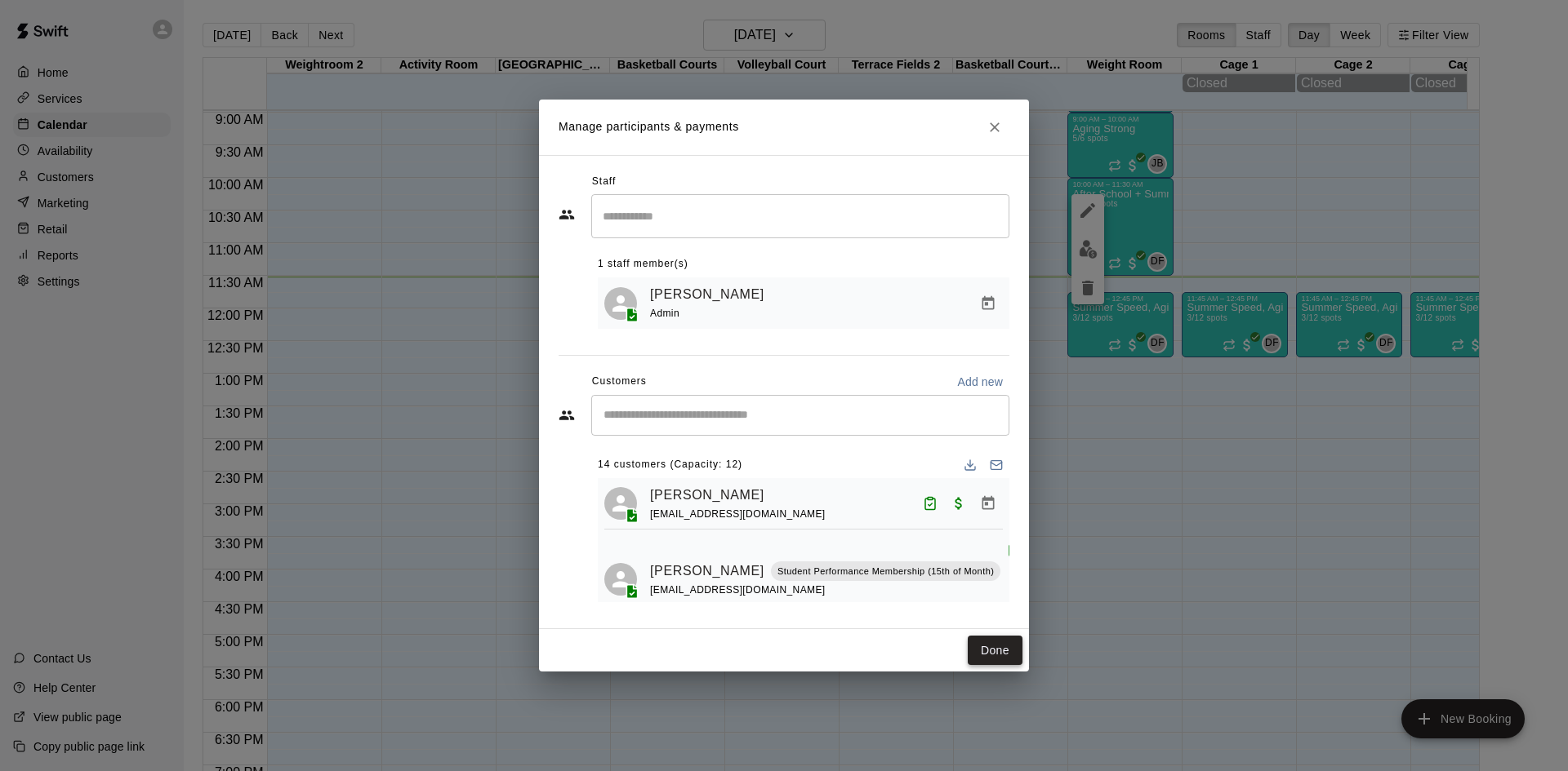
click at [995, 641] on button "Done" at bounding box center [995, 651] width 55 height 30
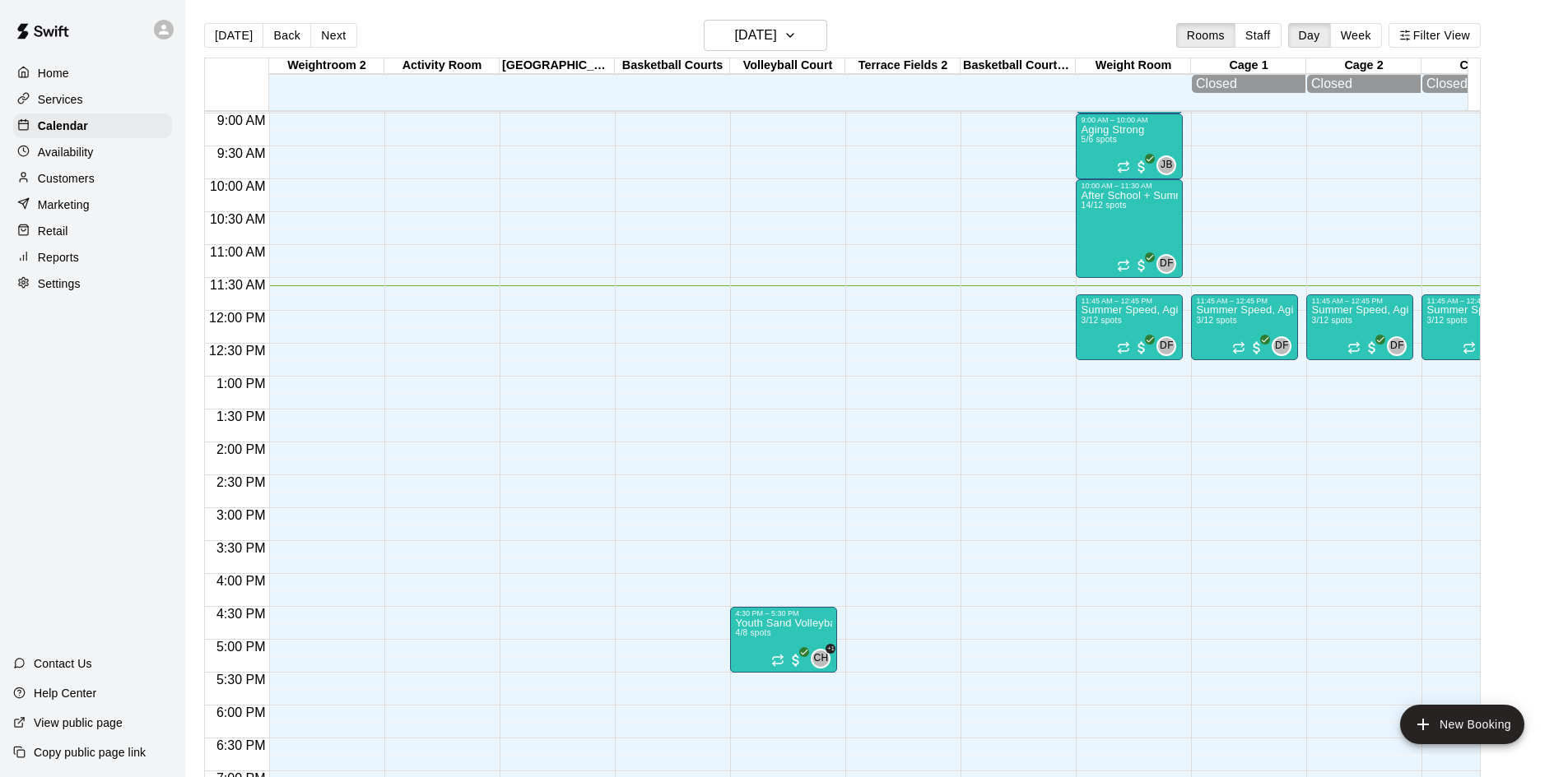
drag, startPoint x: 975, startPoint y: 513, endPoint x: 1002, endPoint y: 705, distance: 193.9
click at [984, 606] on div "12:00 AM – 6:00 AM Closed 7:30 PM – 11:59 PM Closed" at bounding box center [1013, 311] width 107 height 1579
click at [1000, 703] on div "12:00 AM – 6:00 AM Closed 7:30 PM – 11:59 PM Closed" at bounding box center [1013, 311] width 107 height 1579
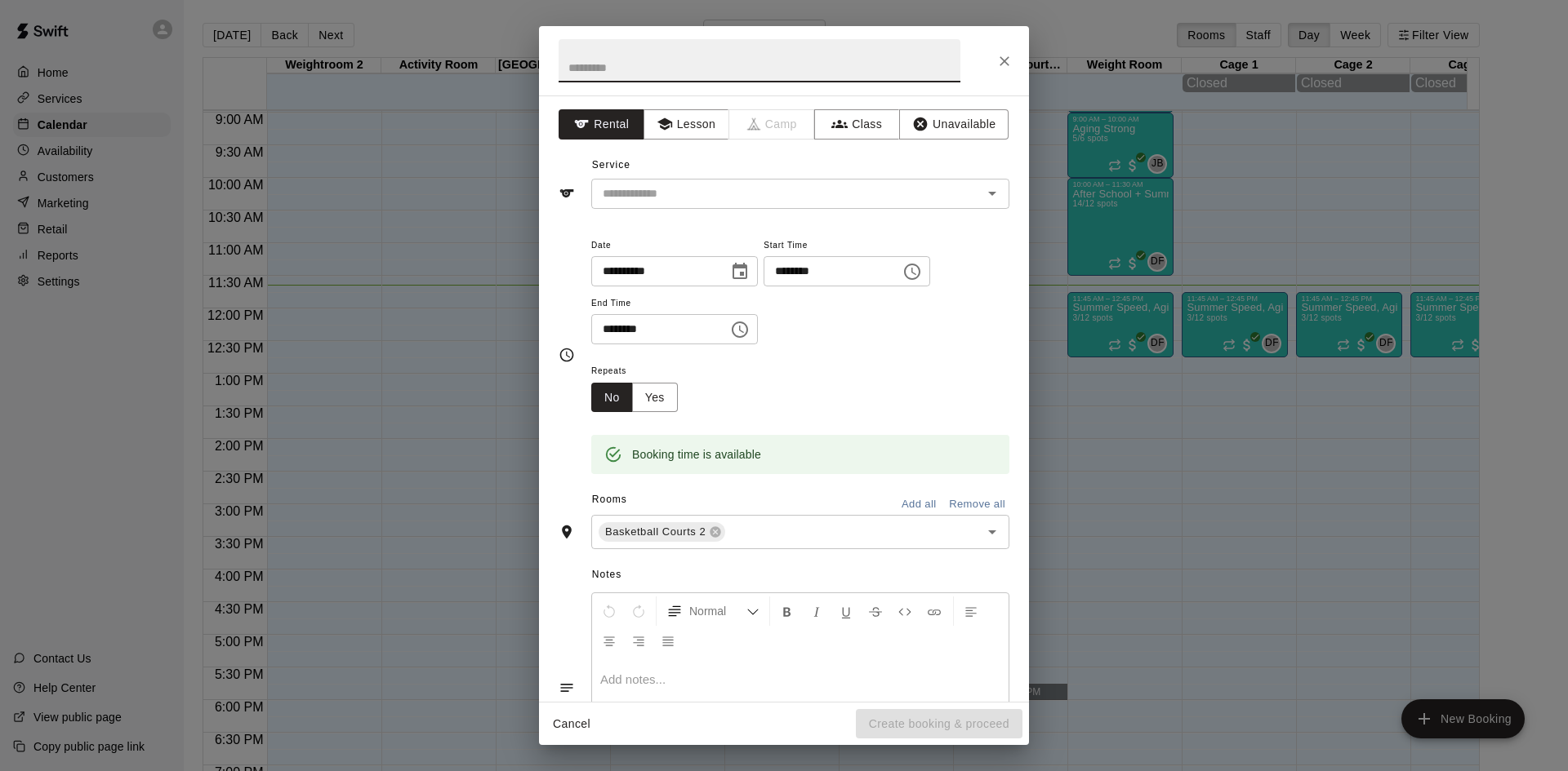
drag, startPoint x: 994, startPoint y: 700, endPoint x: 1005, endPoint y: 61, distance: 639.1
click at [1006, 61] on icon "Close" at bounding box center [1004, 61] width 10 height 10
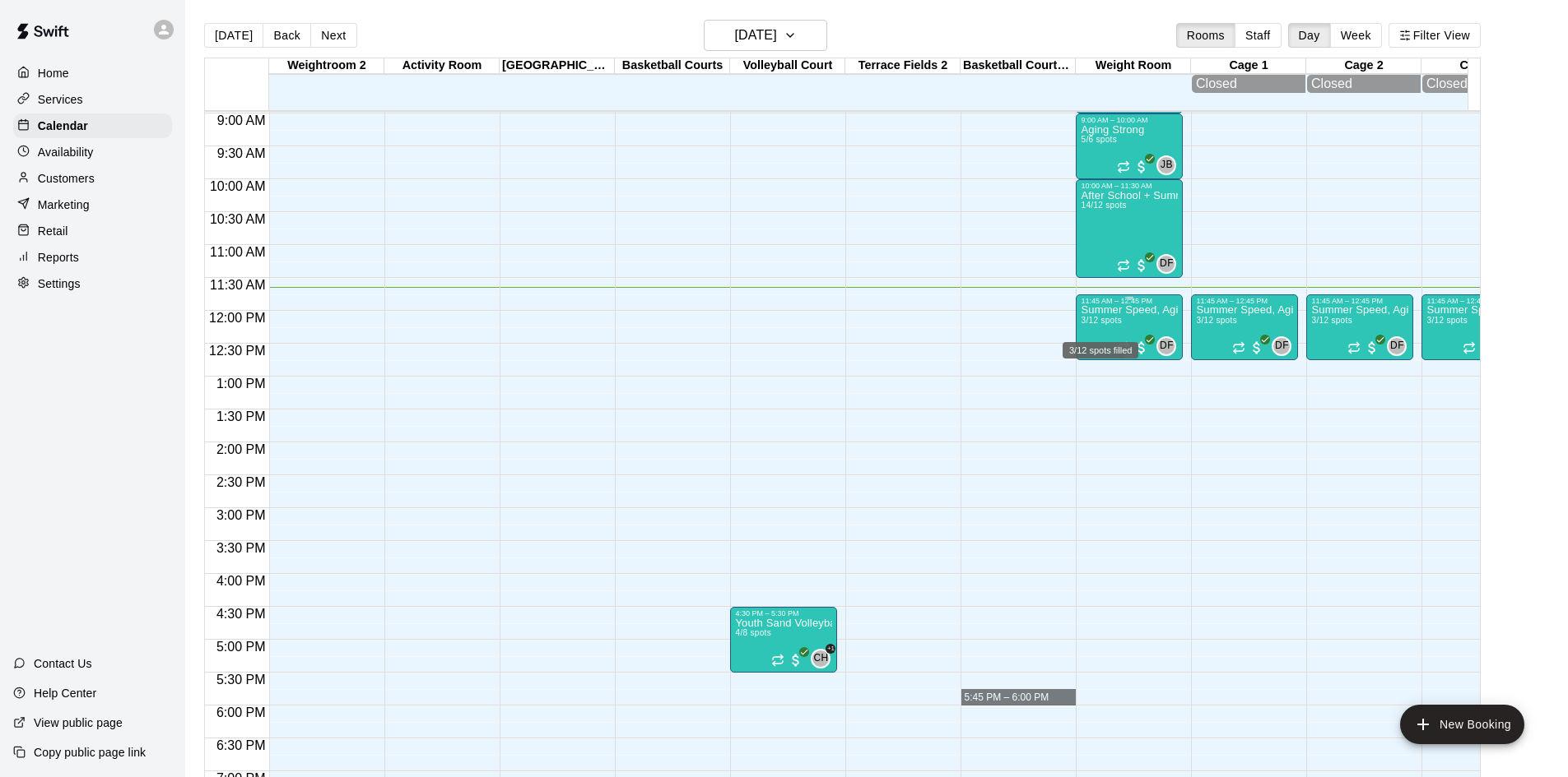
click at [1119, 325] on span "3/12 spots" at bounding box center [1101, 321] width 41 height 9
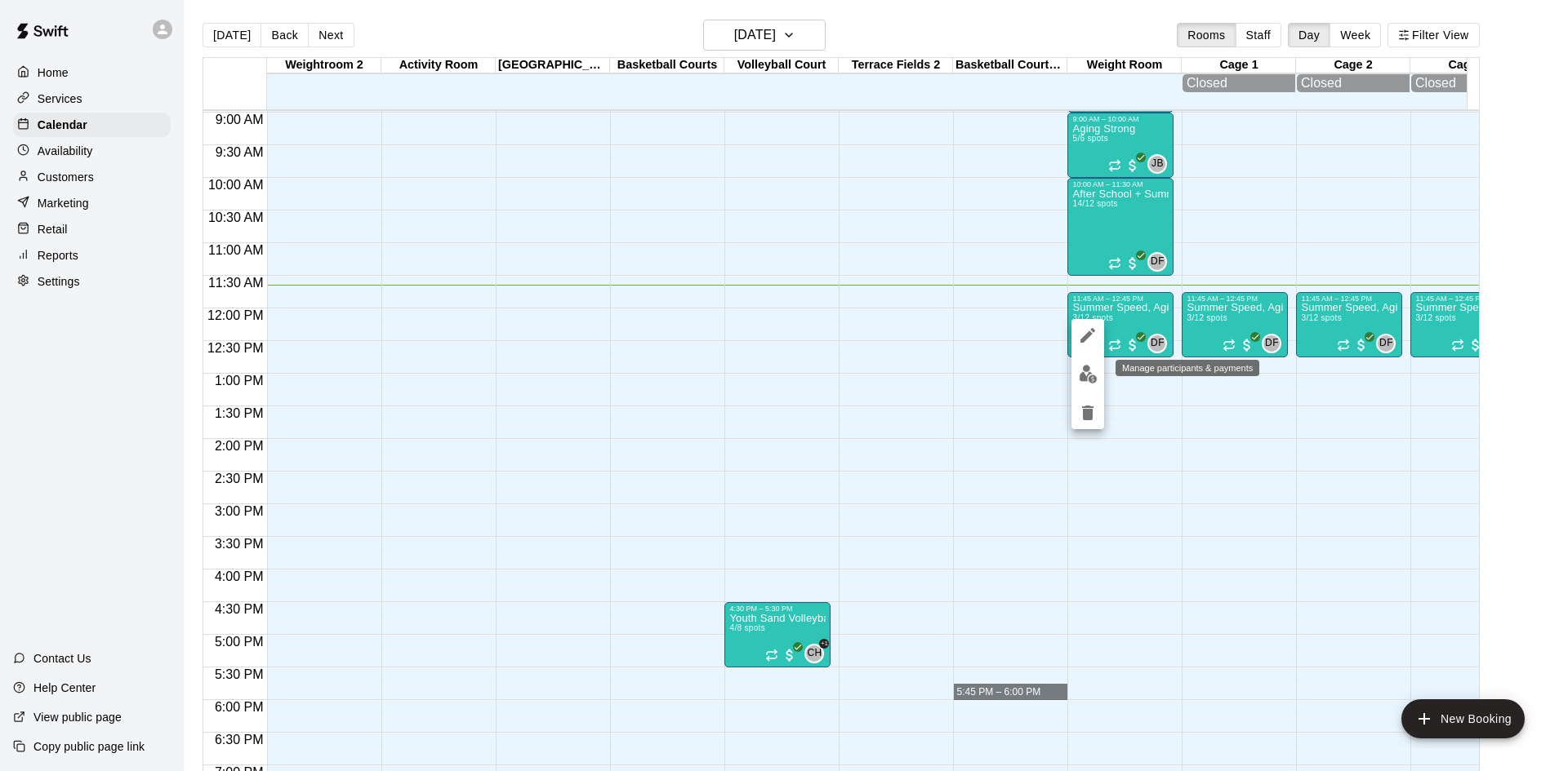
click at [1093, 374] on img "edit" at bounding box center [1088, 373] width 19 height 19
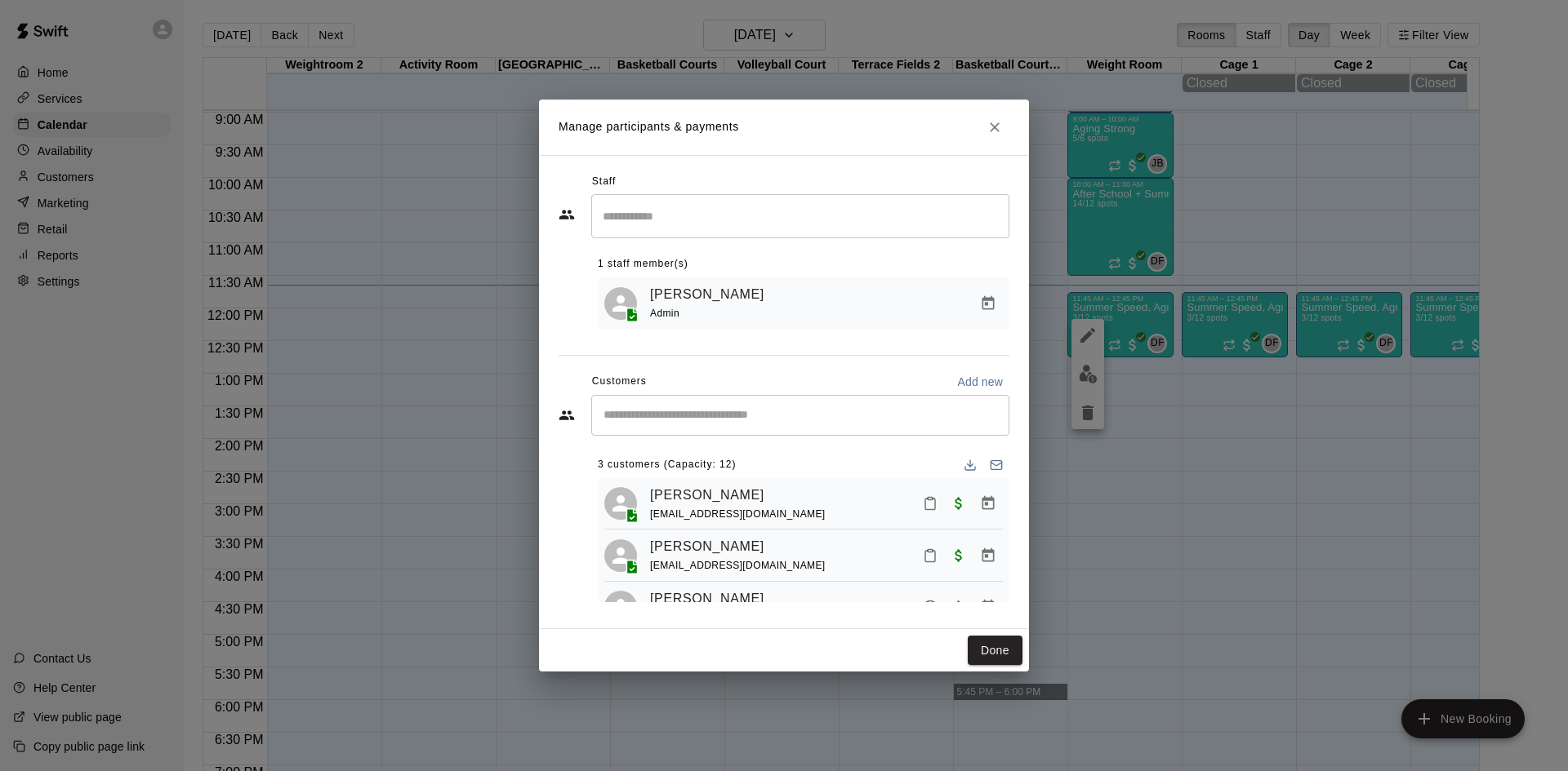
drag, startPoint x: 712, startPoint y: 417, endPoint x: 704, endPoint y: 419, distance: 8.2
click at [705, 419] on input "Start typing to search customers..." at bounding box center [800, 415] width 403 height 16
type input "******"
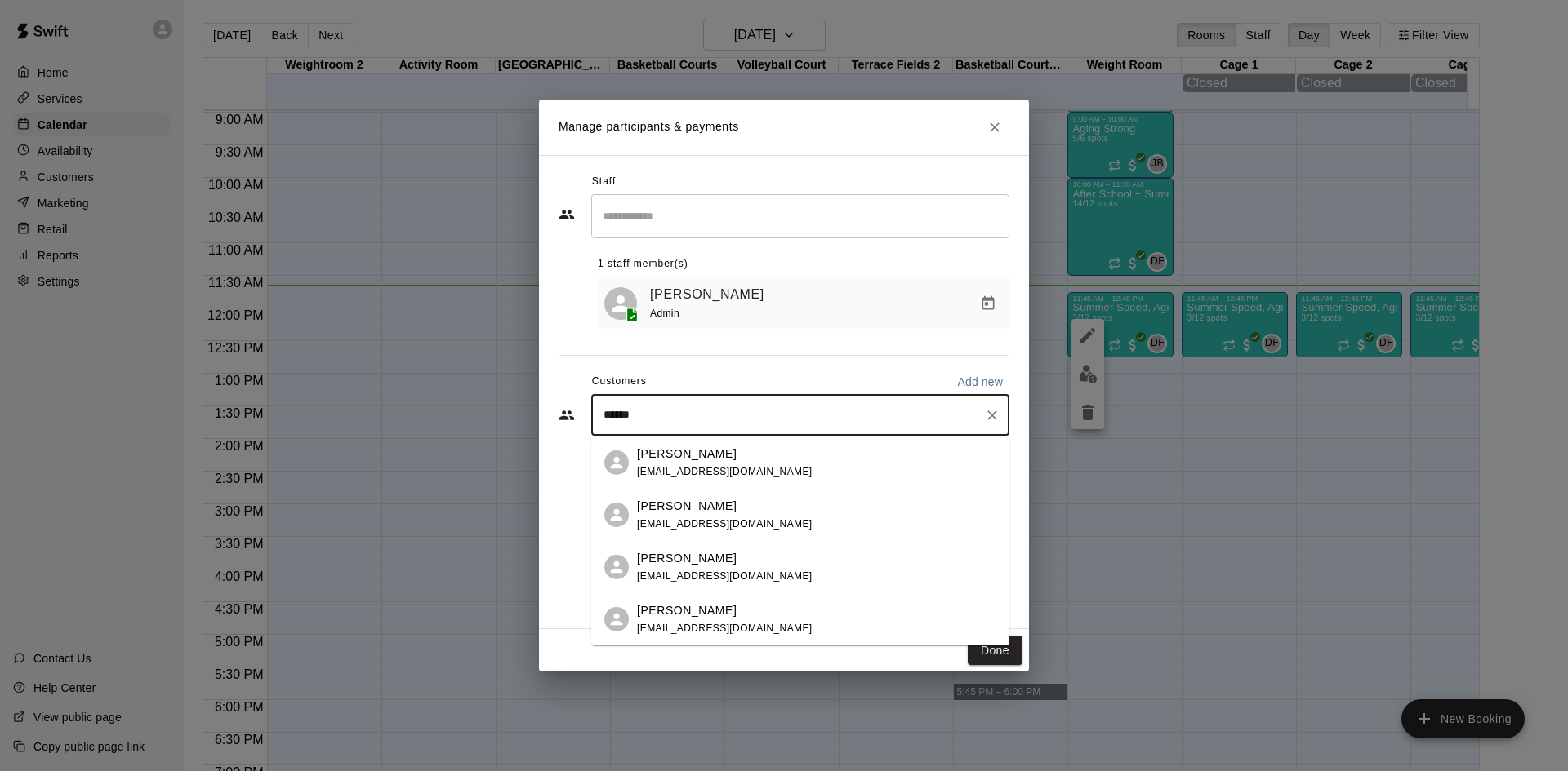
click at [679, 504] on p "[PERSON_NAME]" at bounding box center [687, 506] width 99 height 17
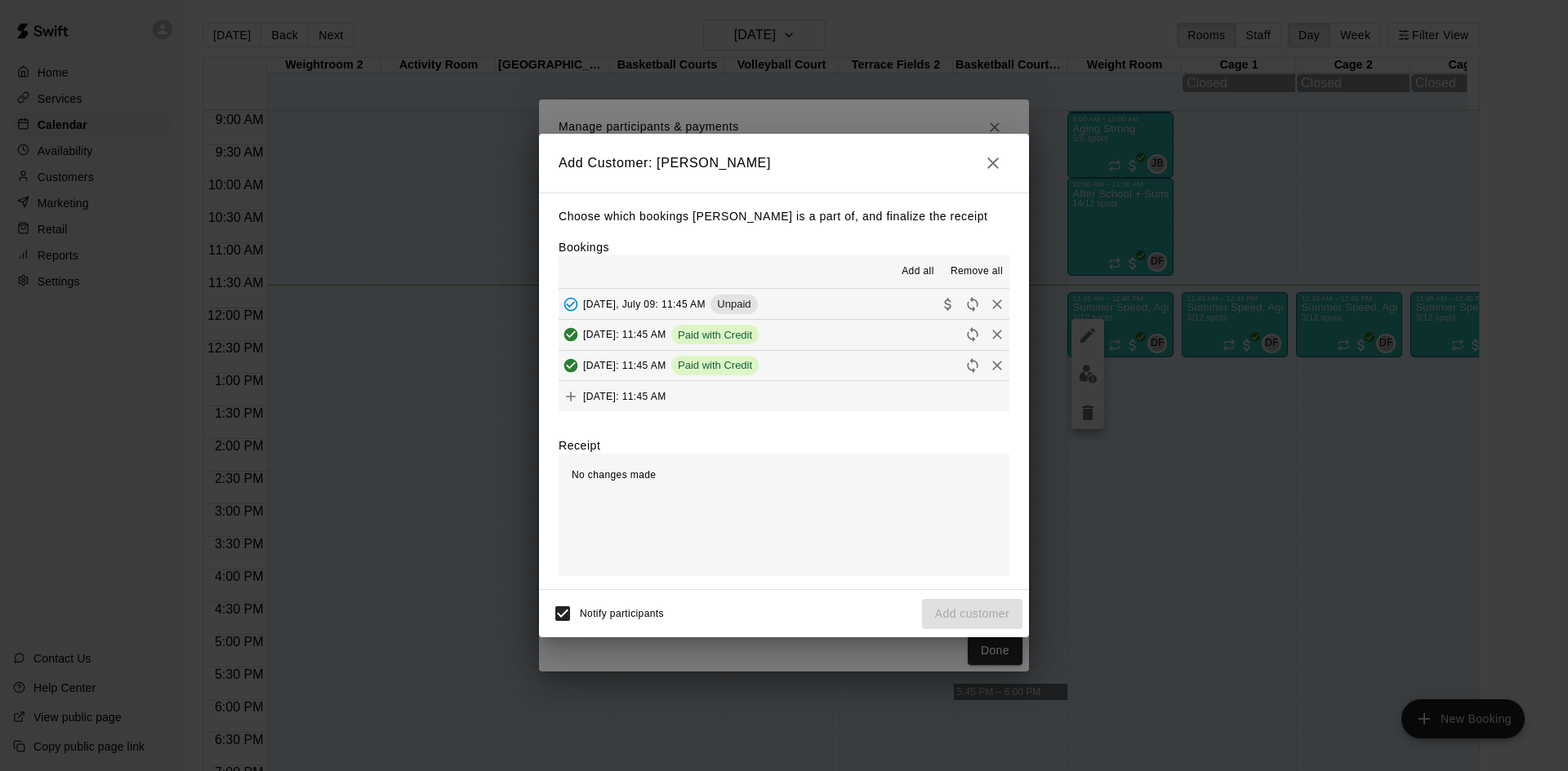
scroll to position [62, 0]
click at [667, 391] on span "[DATE]: 11:45 AM" at bounding box center [624, 395] width 83 height 12
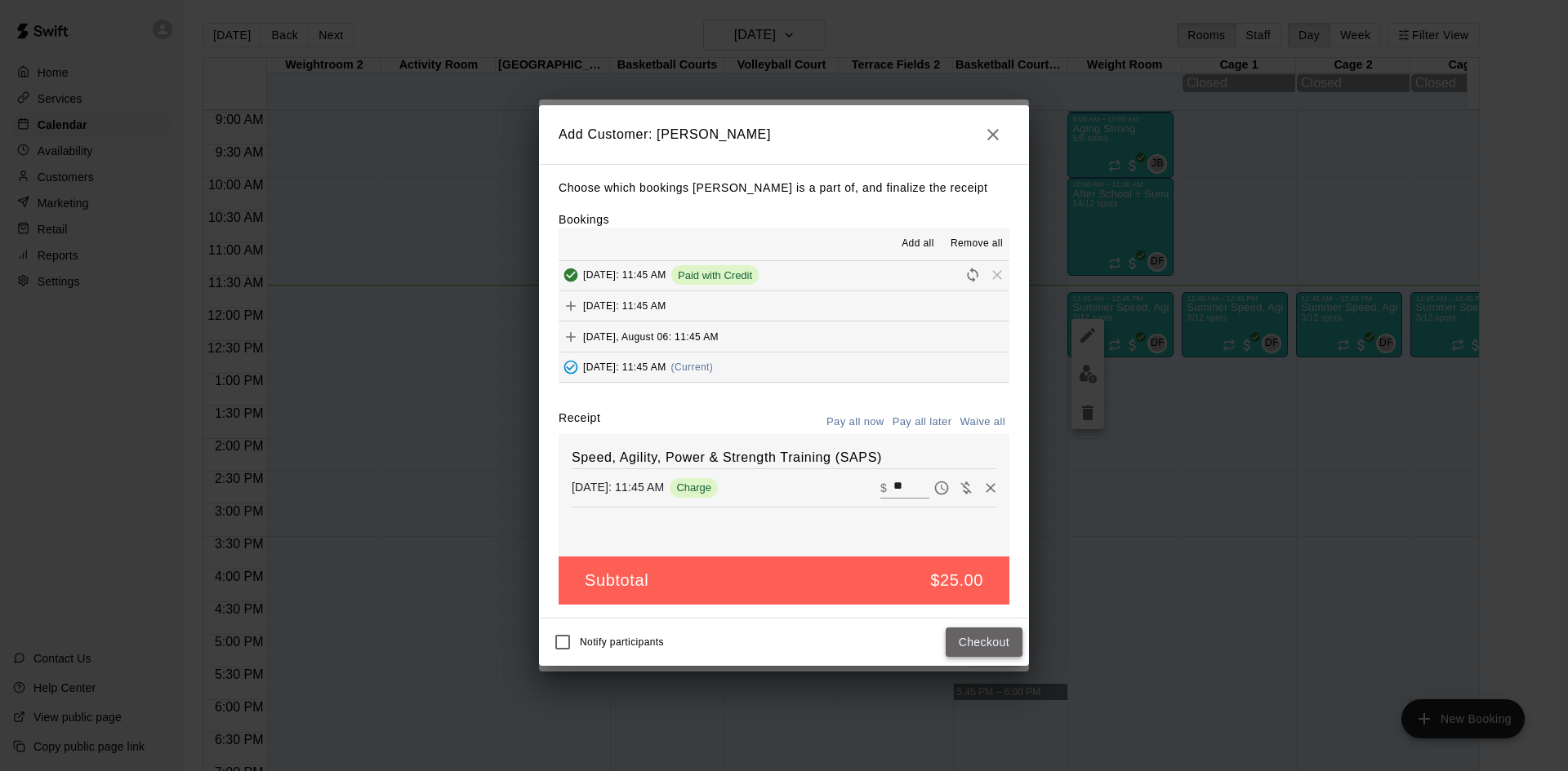
click at [969, 643] on button "Checkout" at bounding box center [984, 643] width 77 height 30
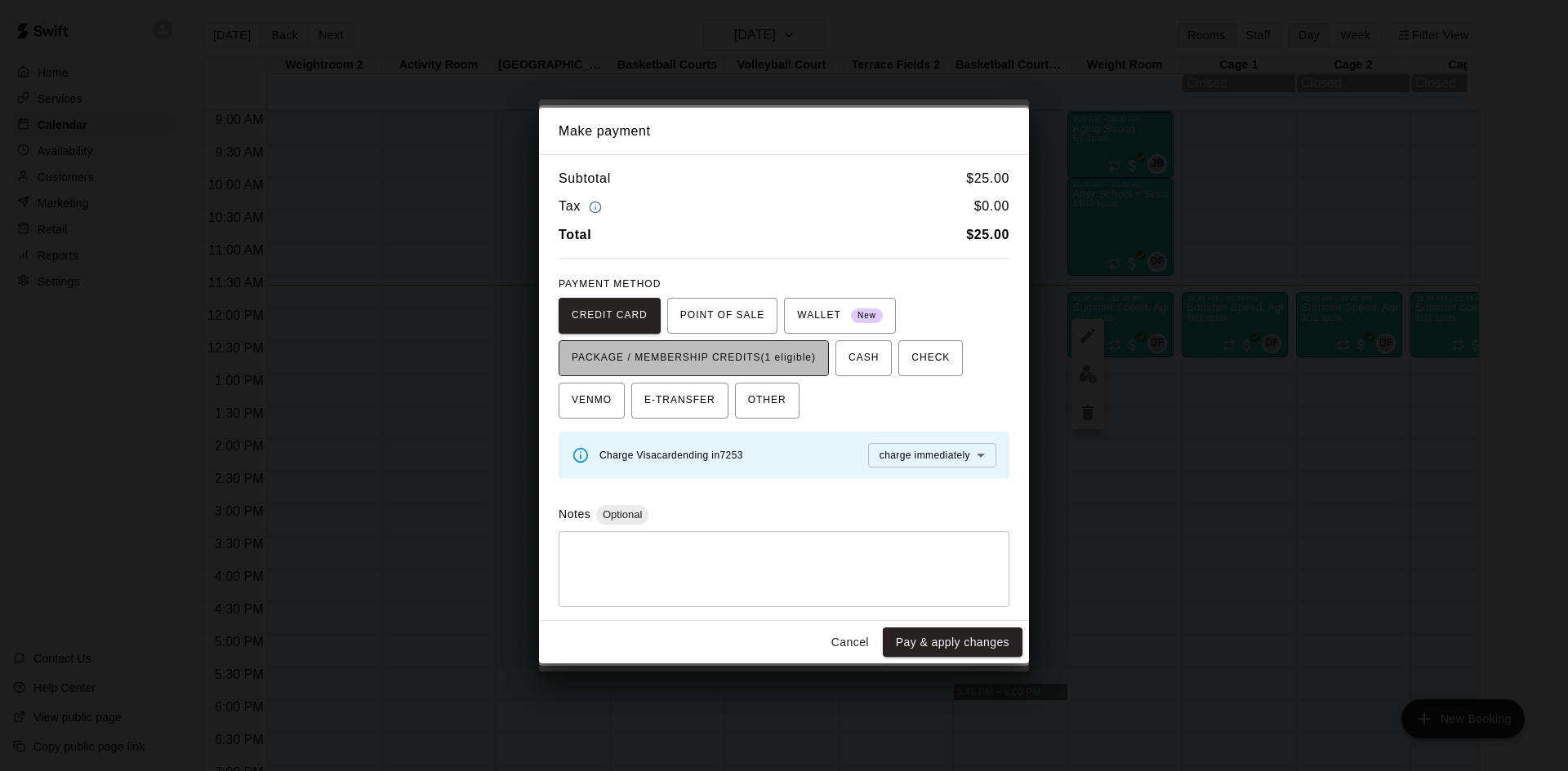
click at [751, 364] on span "PACKAGE / MEMBERSHIP CREDITS (1 eligible)" at bounding box center [694, 358] width 244 height 26
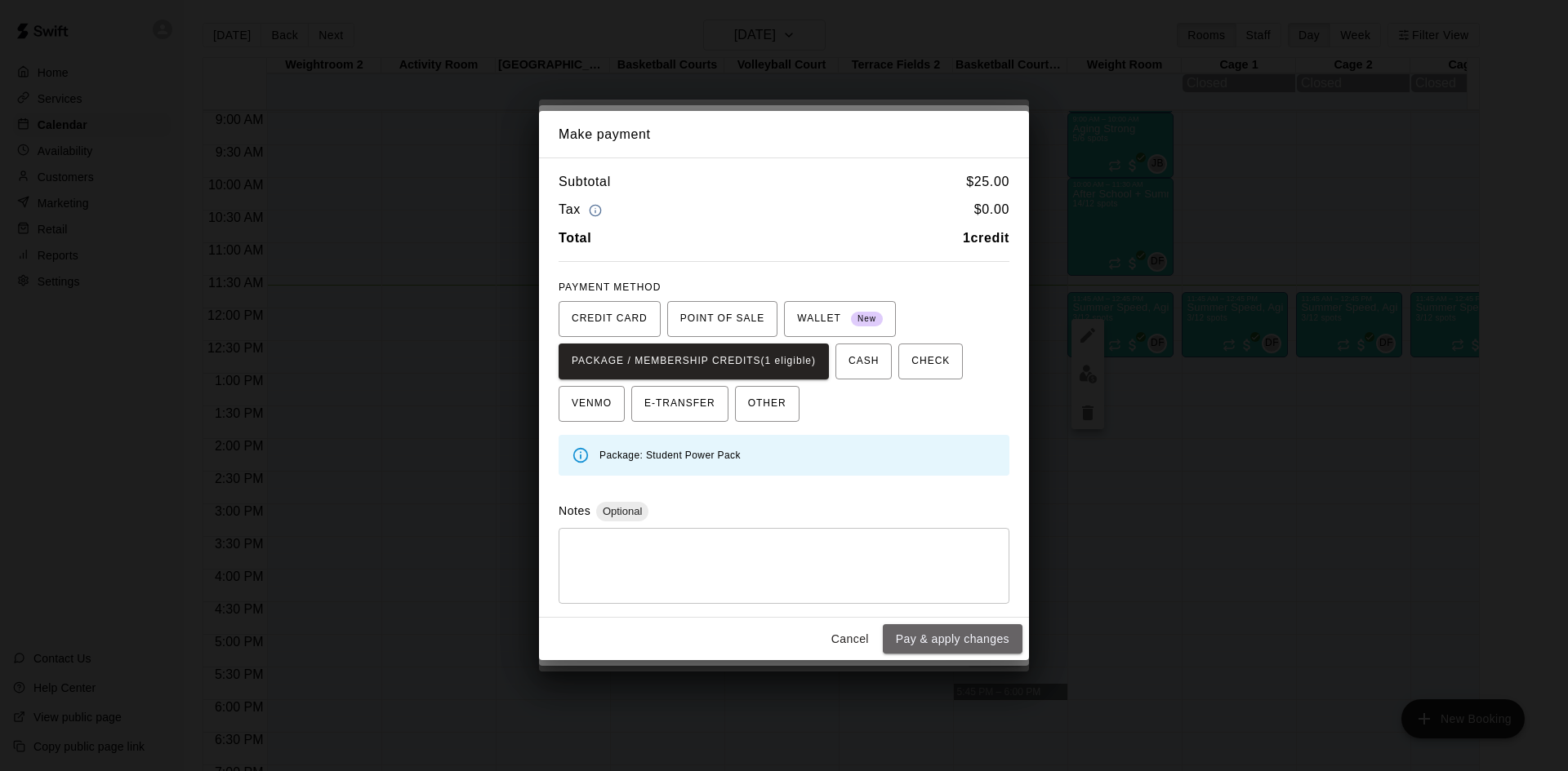
click at [925, 644] on button "Pay & apply changes" at bounding box center [953, 640] width 139 height 30
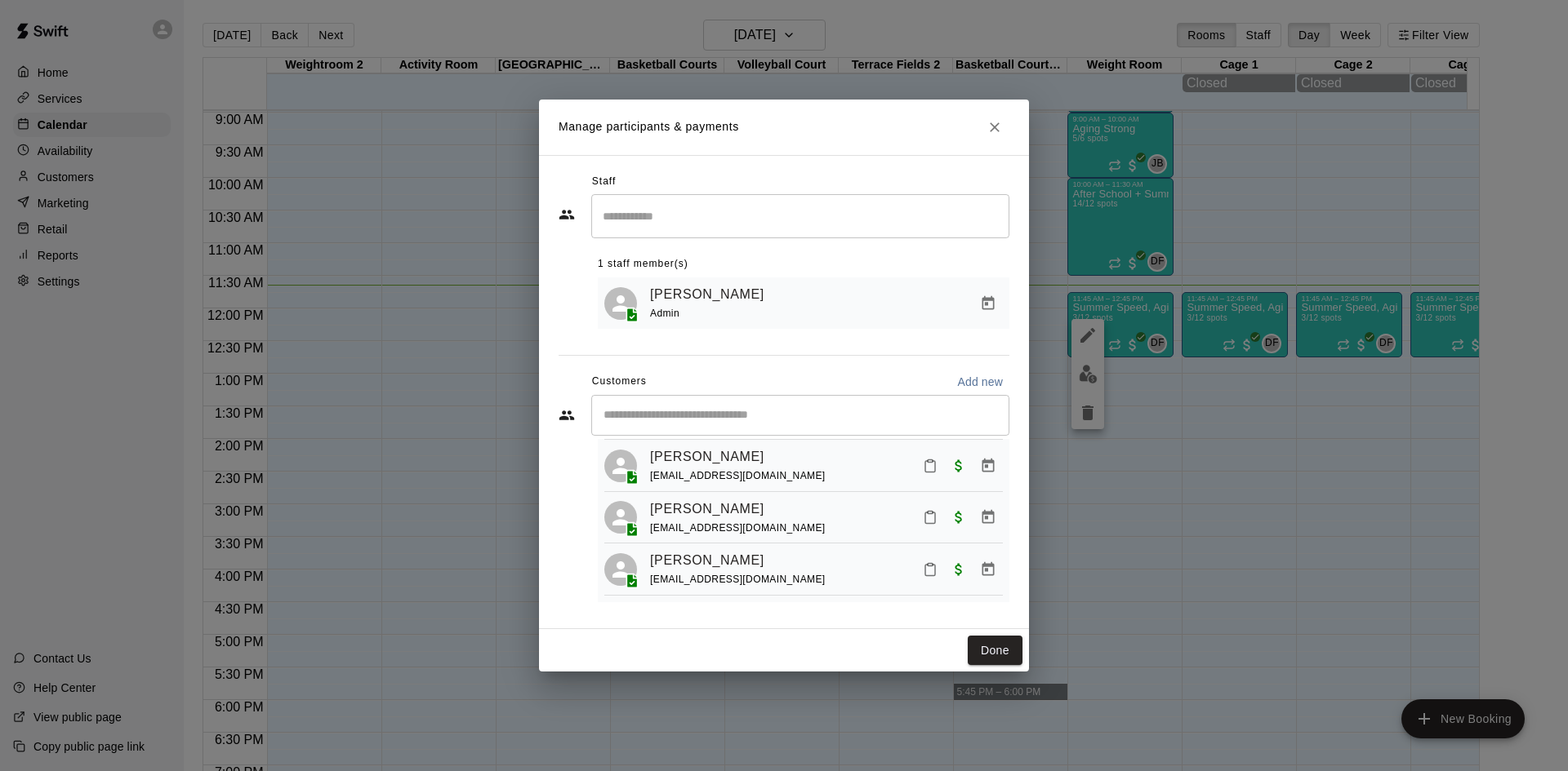
scroll to position [0, 0]
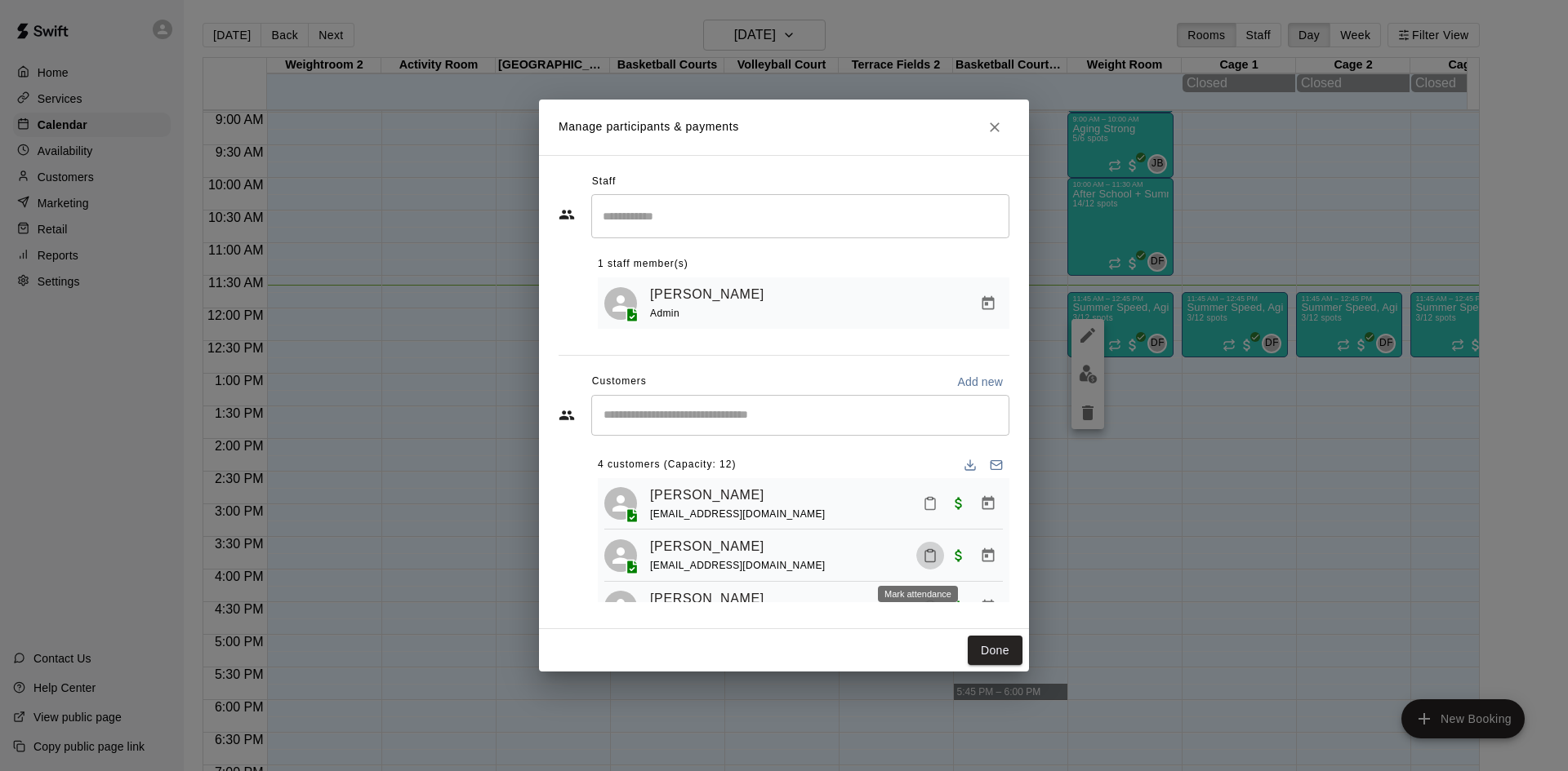
click at [923, 563] on icon "Mark attendance" at bounding box center [931, 556] width 14 height 14
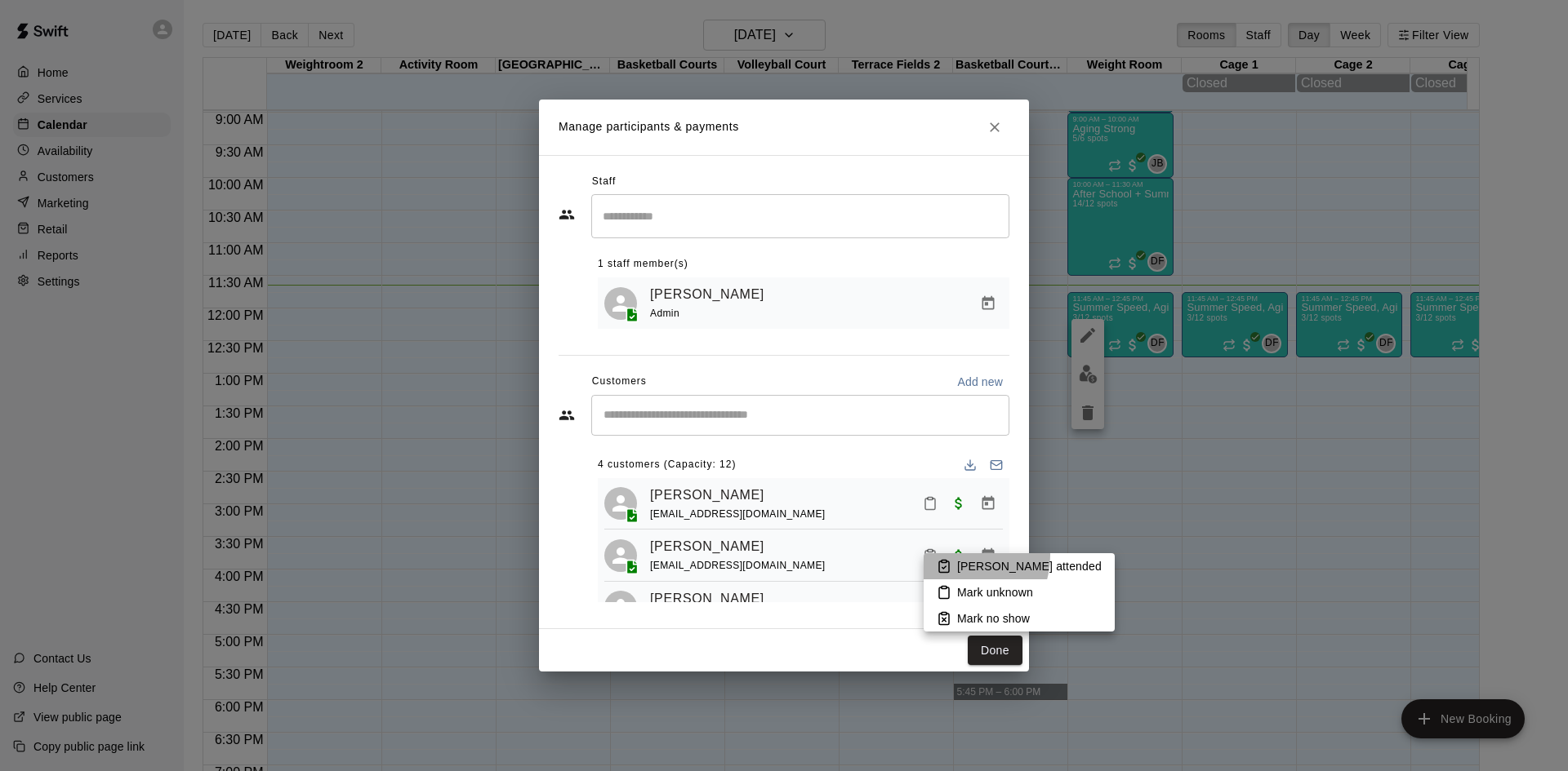
click at [959, 556] on li "[PERSON_NAME] attended" at bounding box center [1019, 566] width 191 height 26
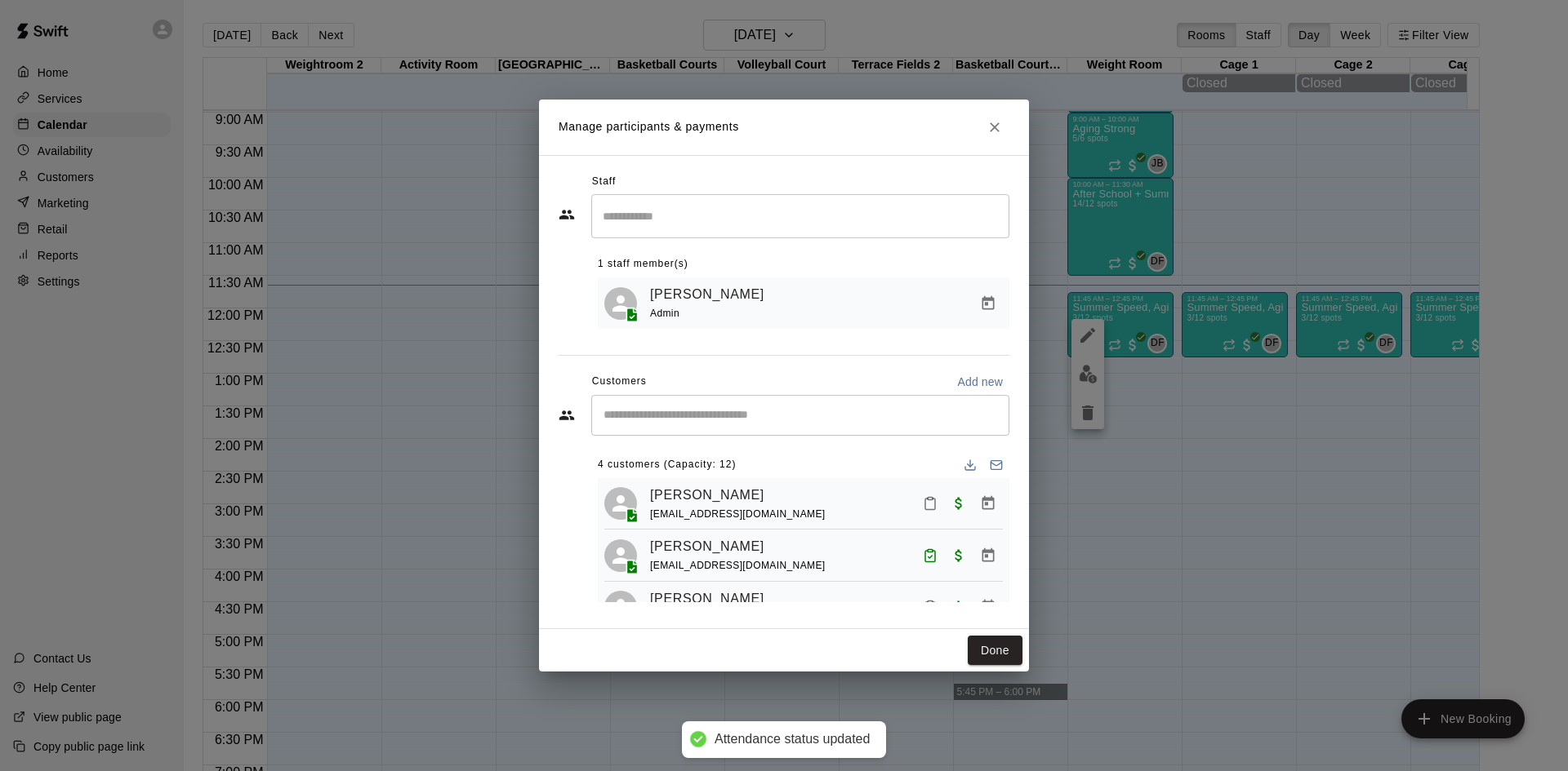
click at [923, 508] on icon "Mark attendance" at bounding box center [931, 504] width 14 height 14
click at [951, 514] on li "[PERSON_NAME] attended" at bounding box center [1019, 511] width 191 height 26
click at [842, 423] on input "Start typing to search customers..." at bounding box center [800, 415] width 403 height 16
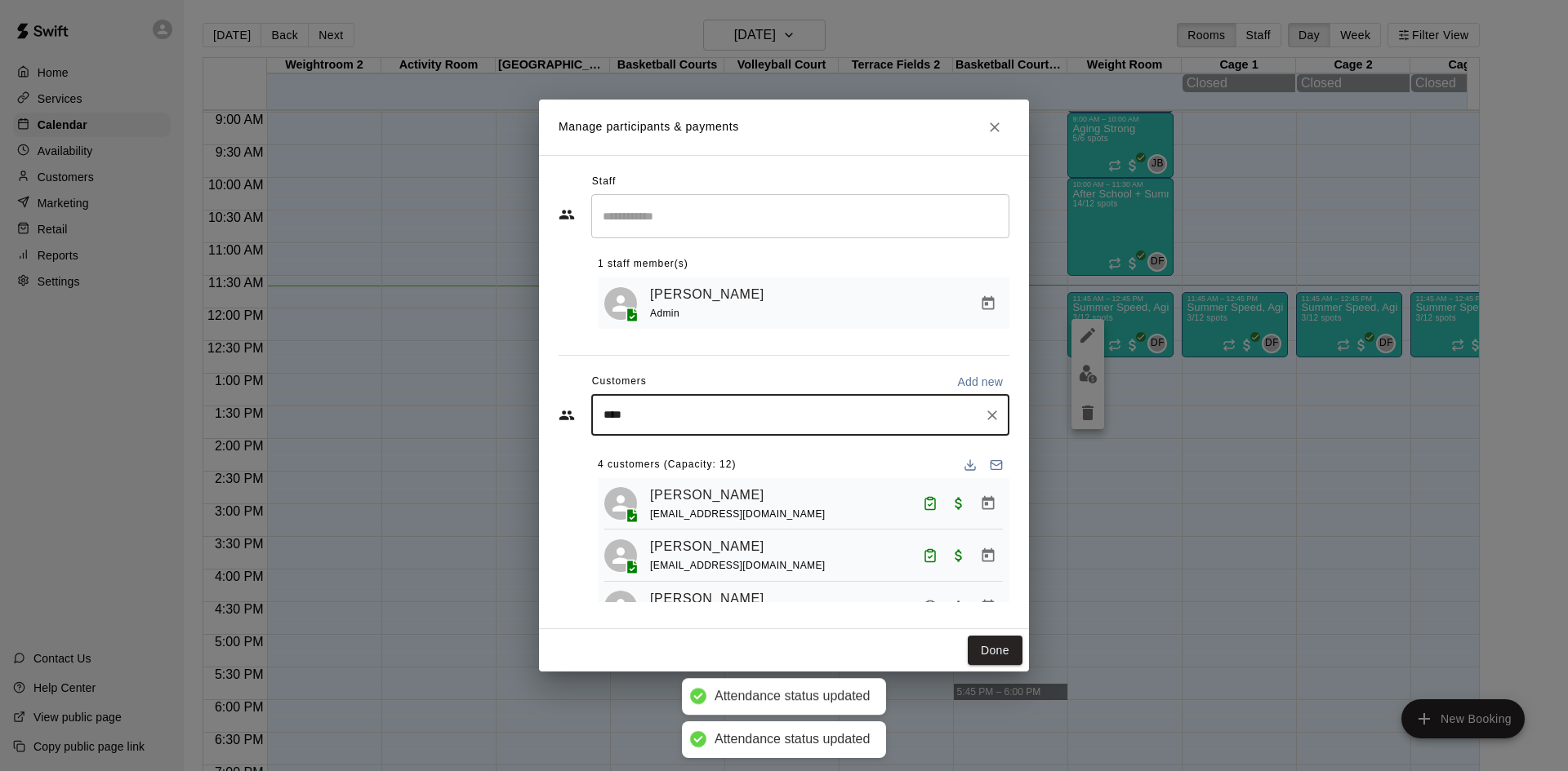
type input "****"
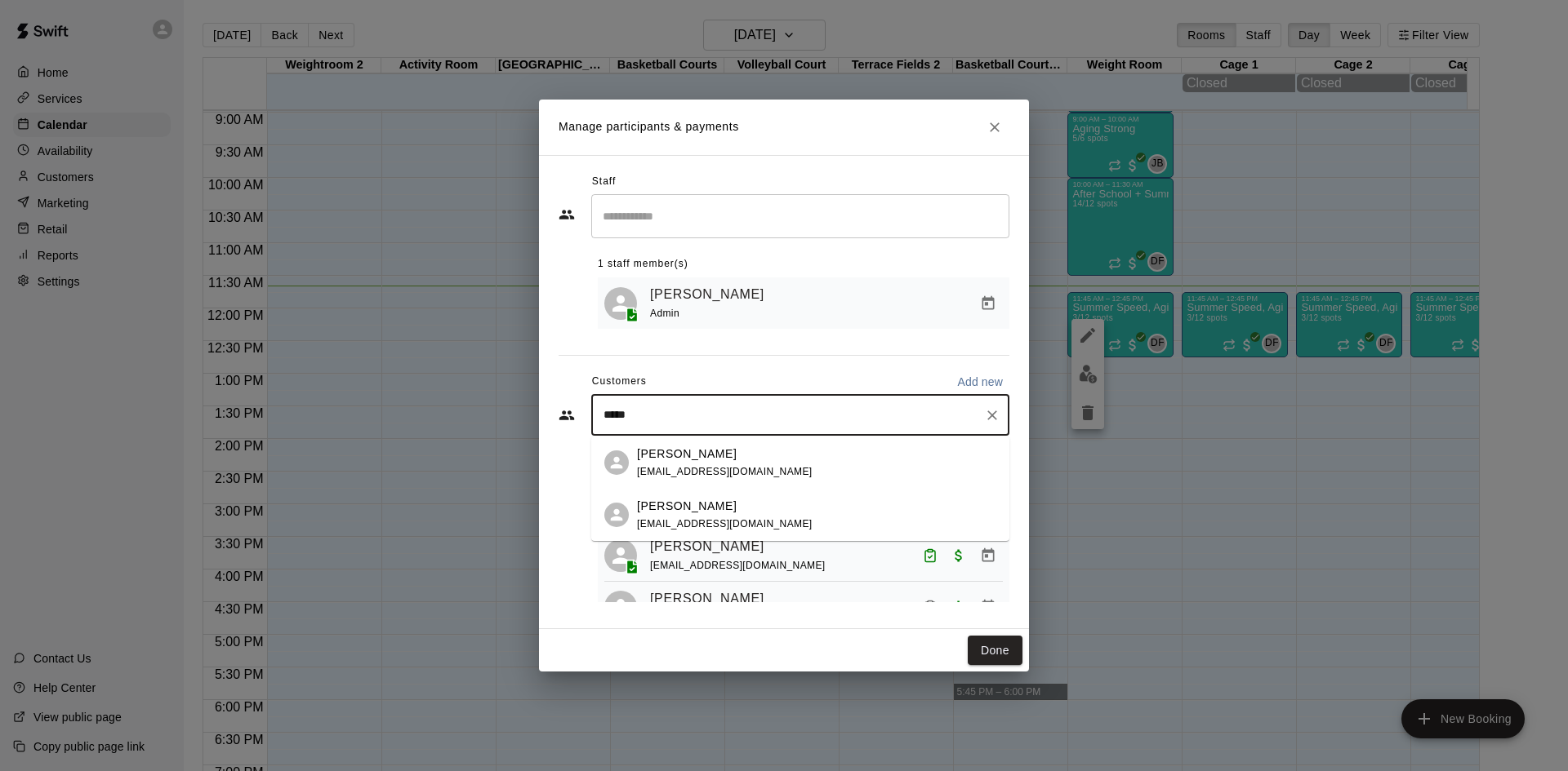
click at [772, 503] on div "[PERSON_NAME] [EMAIL_ADDRESS][DOMAIN_NAME]" at bounding box center [817, 515] width 359 height 35
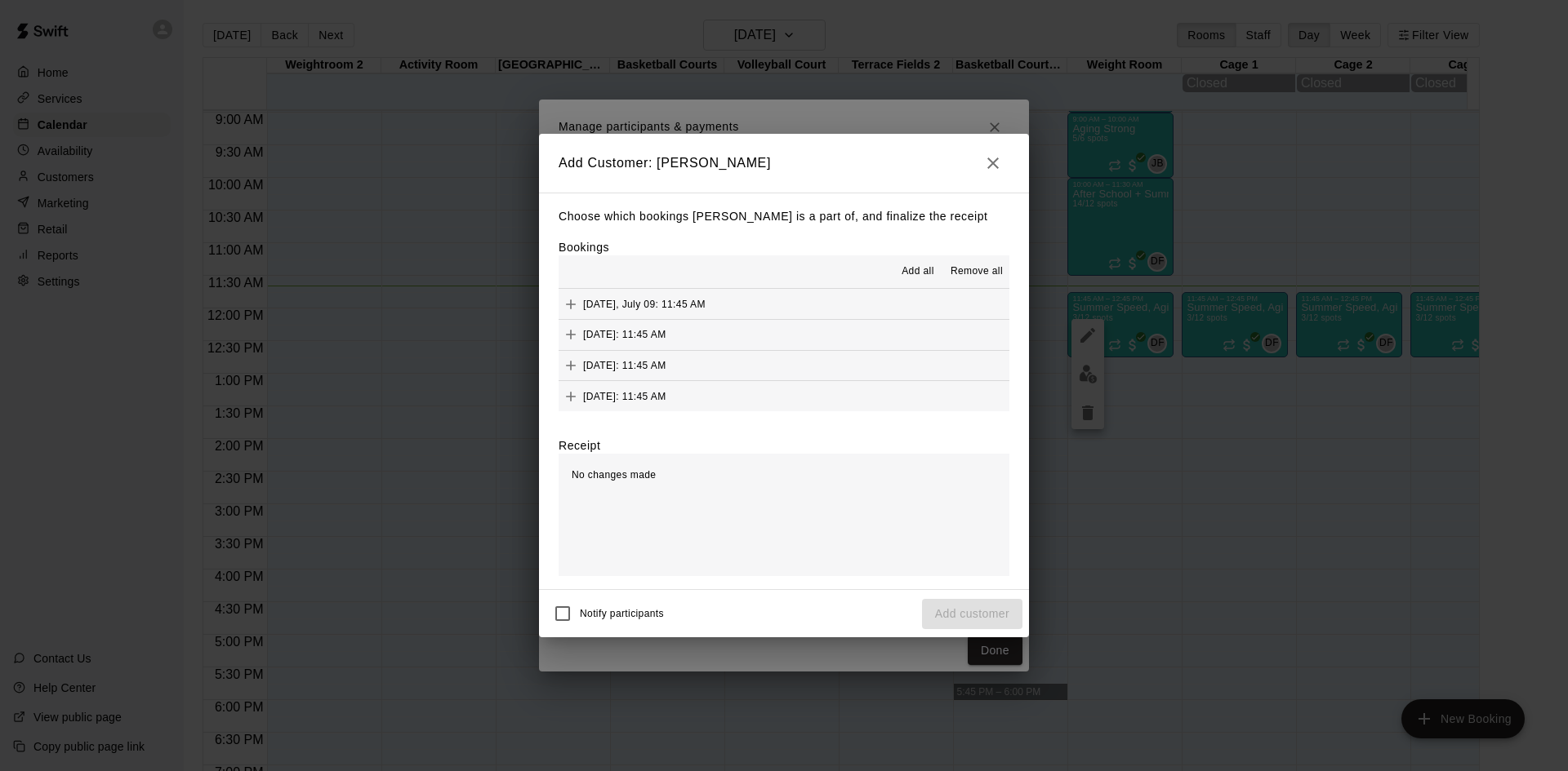
scroll to position [62, 0]
click at [667, 392] on span "[DATE]: 11:45 AM" at bounding box center [624, 395] width 83 height 12
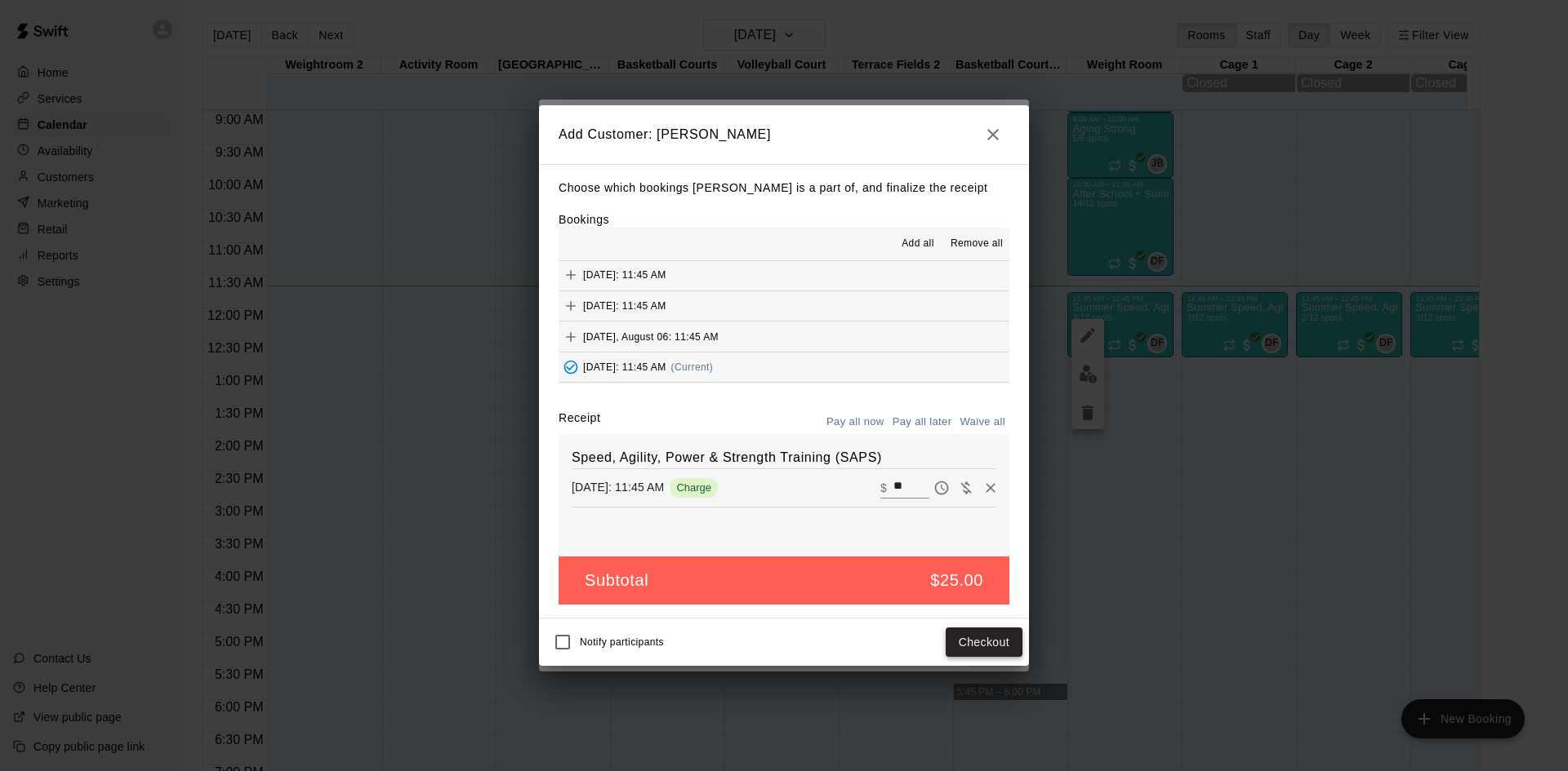
click at [966, 646] on button "Checkout" at bounding box center [984, 643] width 77 height 30
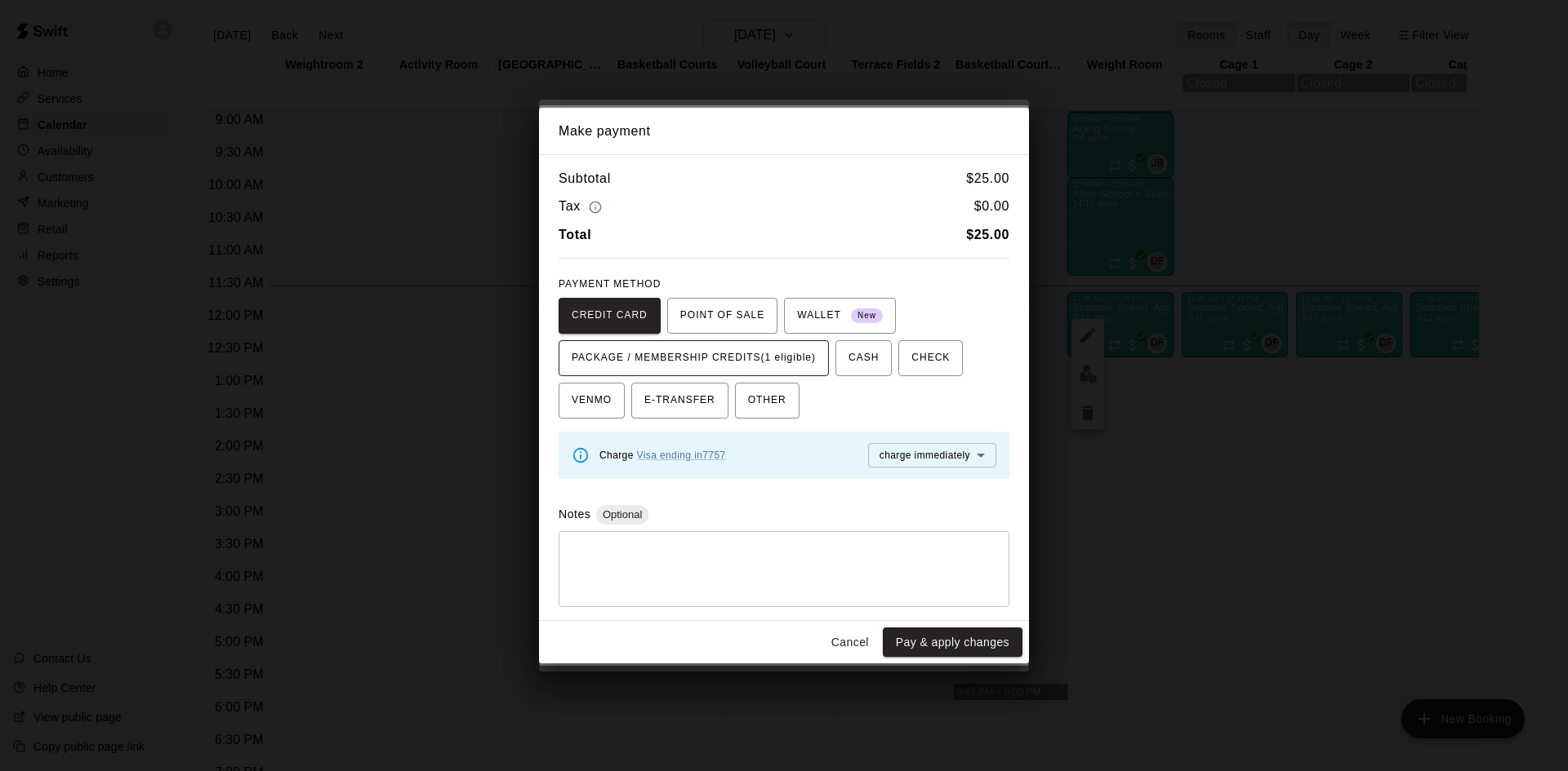
click at [786, 352] on span "PACKAGE / MEMBERSHIP CREDITS (1 eligible)" at bounding box center [694, 358] width 244 height 26
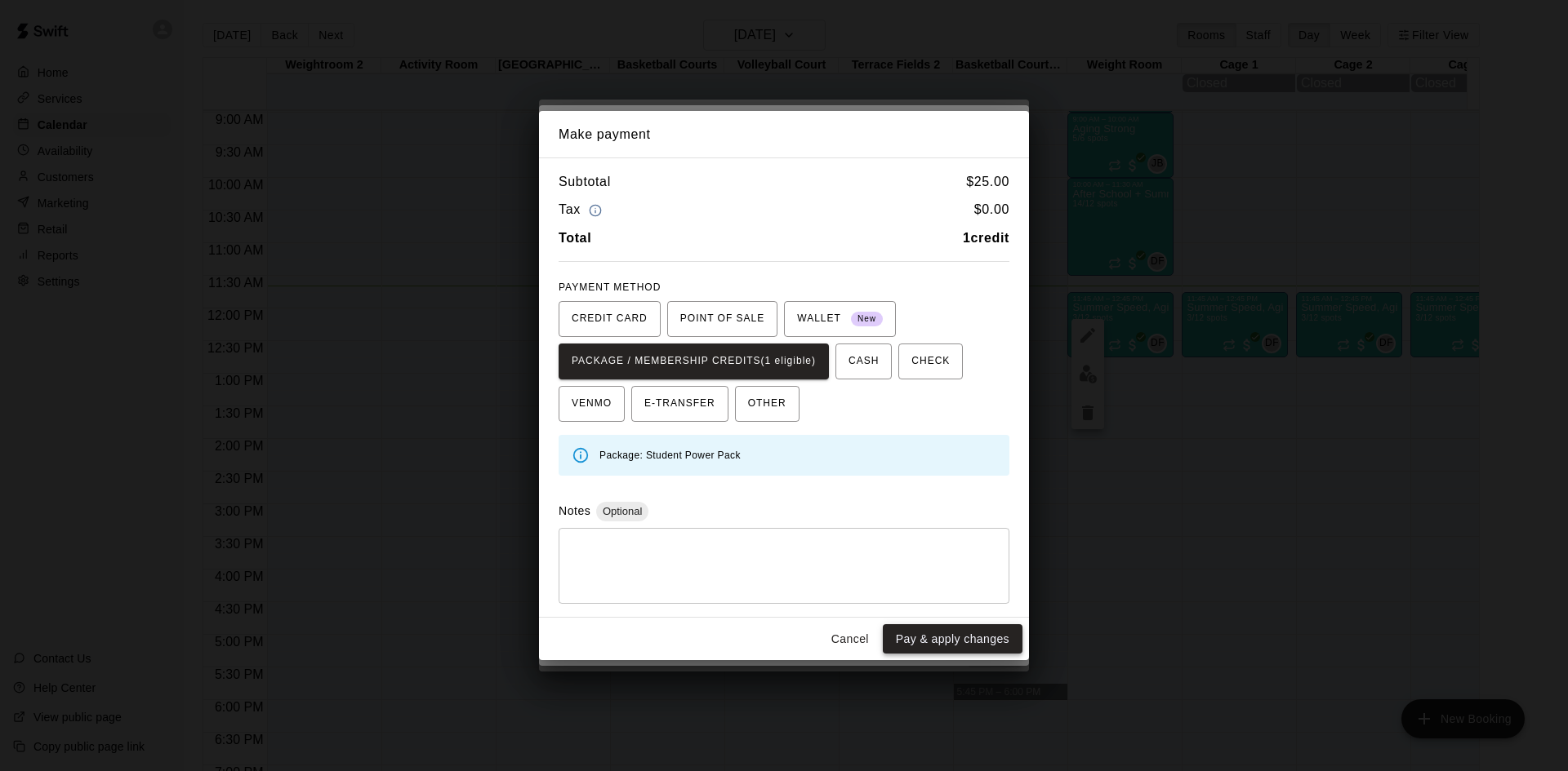
click at [952, 642] on button "Pay & apply changes" at bounding box center [953, 640] width 139 height 30
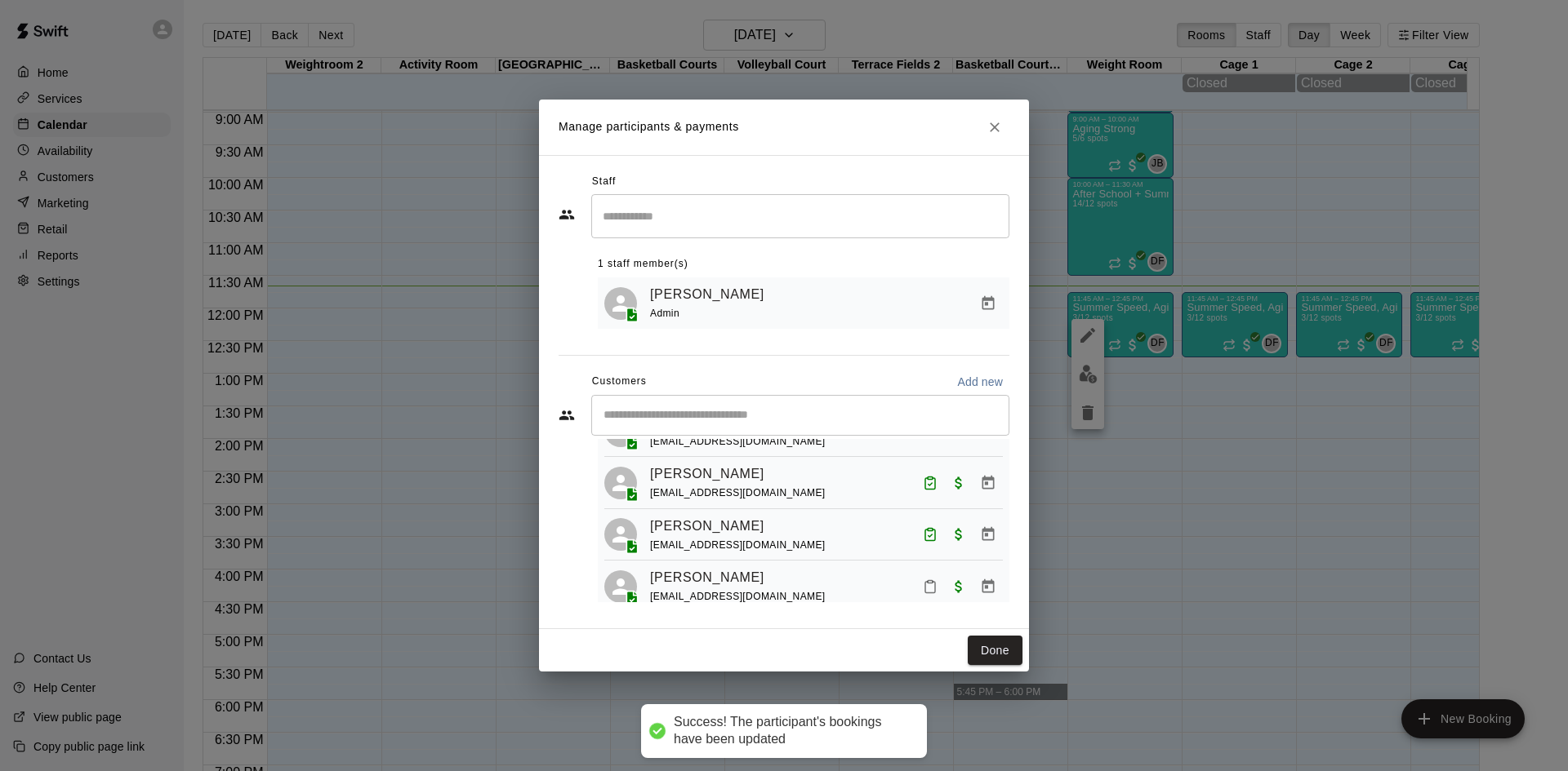
scroll to position [0, 0]
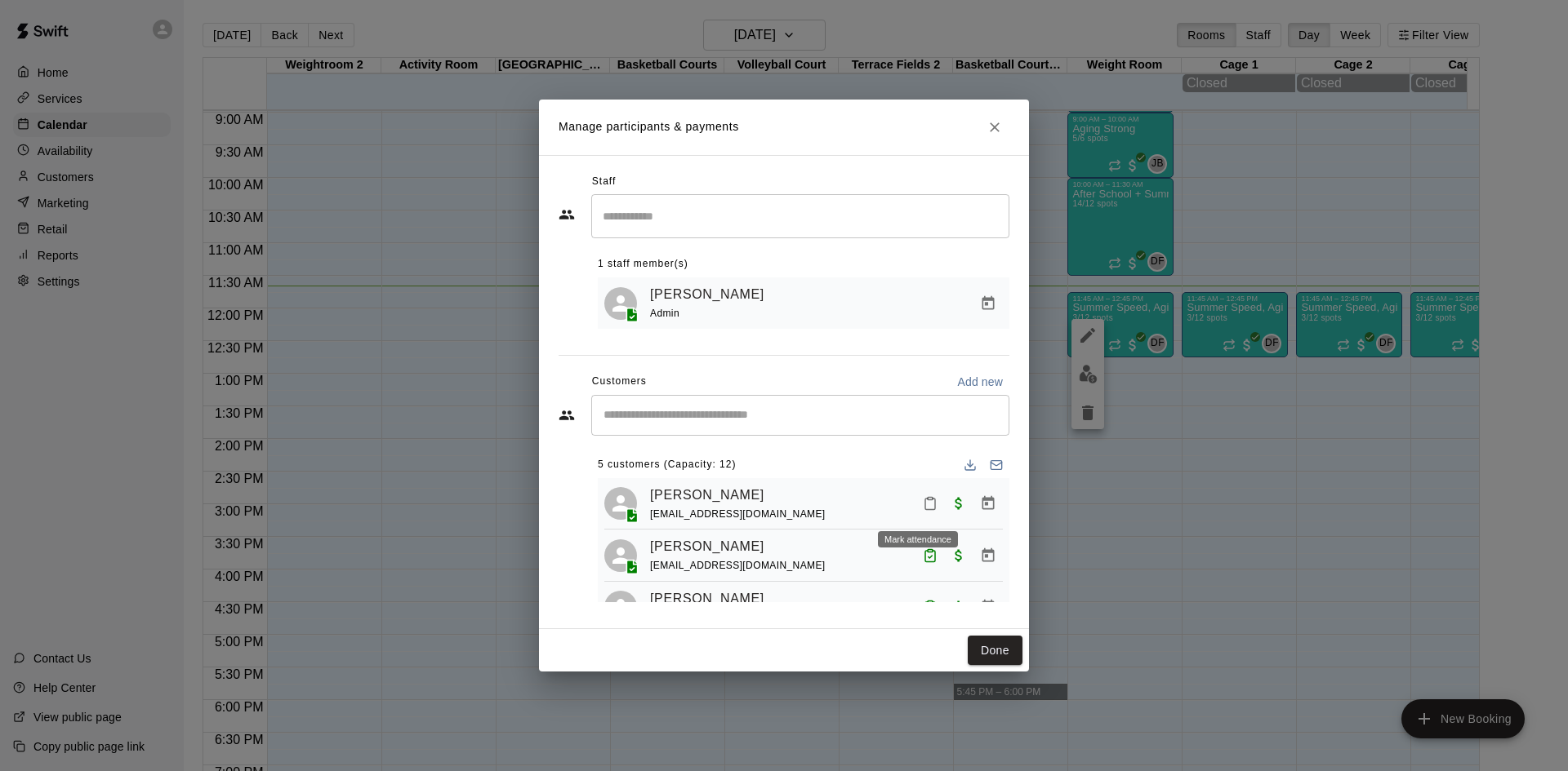
click at [923, 509] on icon "Mark attendance" at bounding box center [931, 504] width 14 height 14
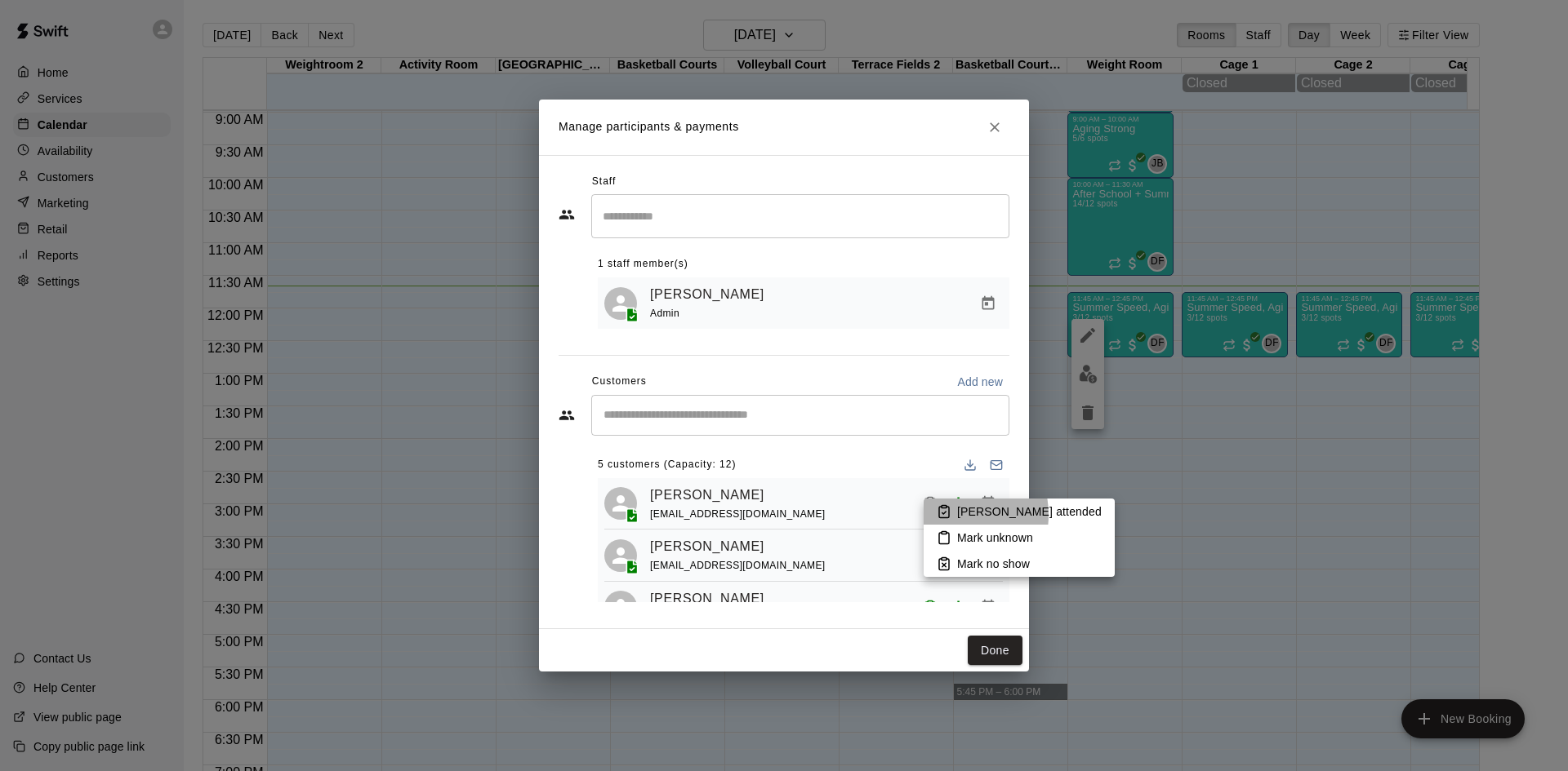
click at [946, 515] on icon at bounding box center [944, 512] width 14 height 14
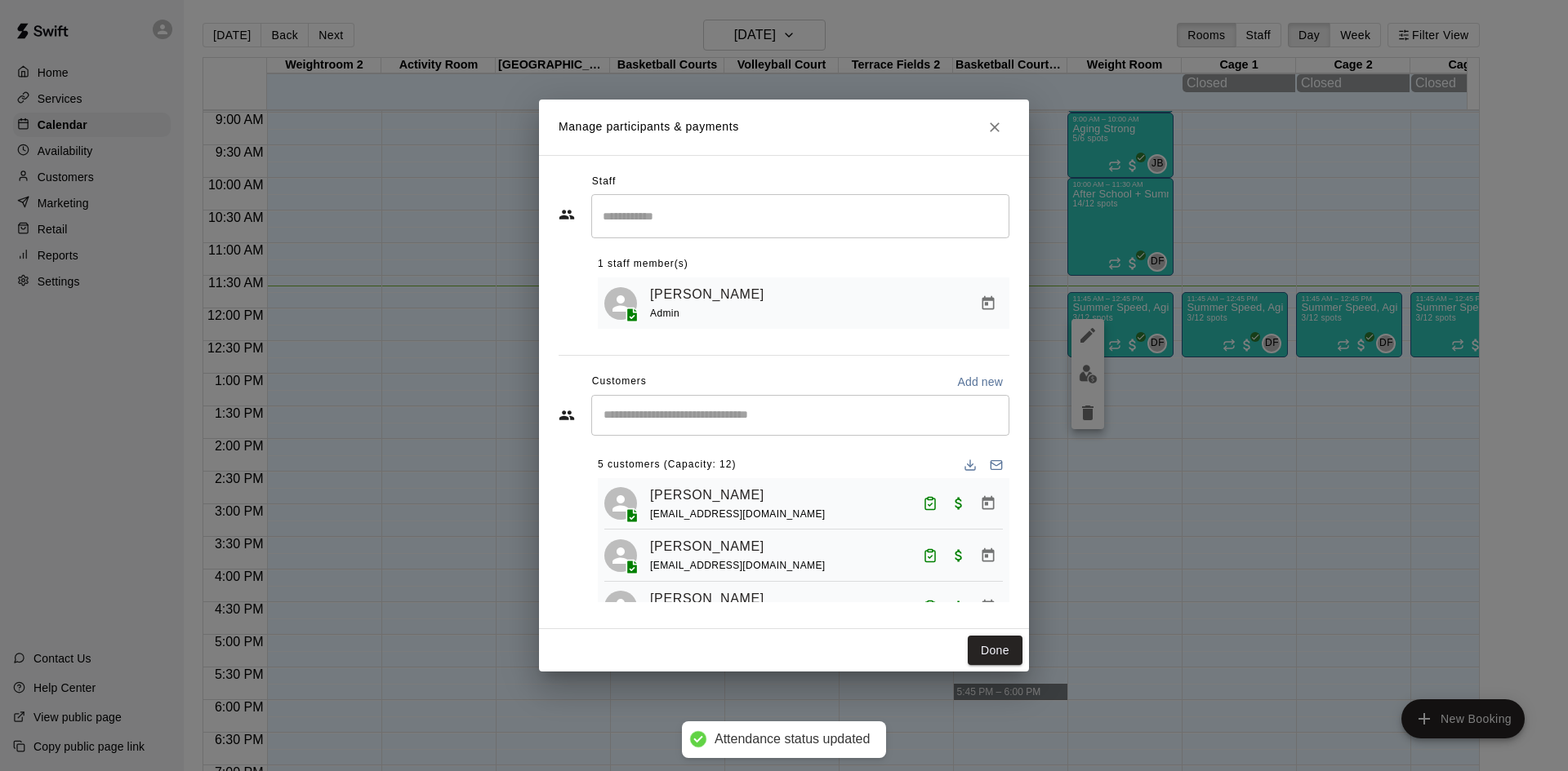
scroll to position [81, 0]
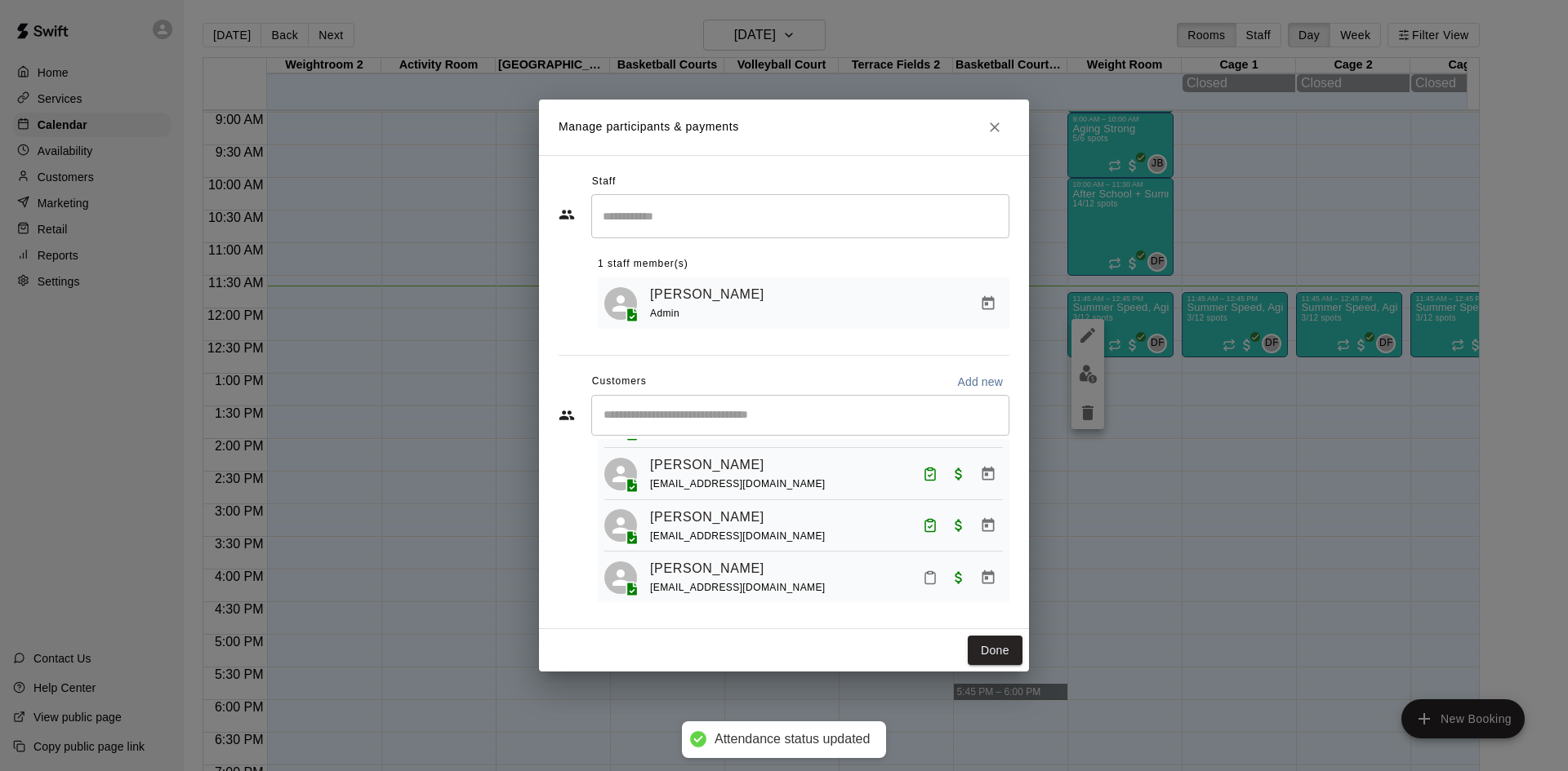
click at [771, 420] on input "Start typing to search customers..." at bounding box center [800, 415] width 403 height 16
type input "******"
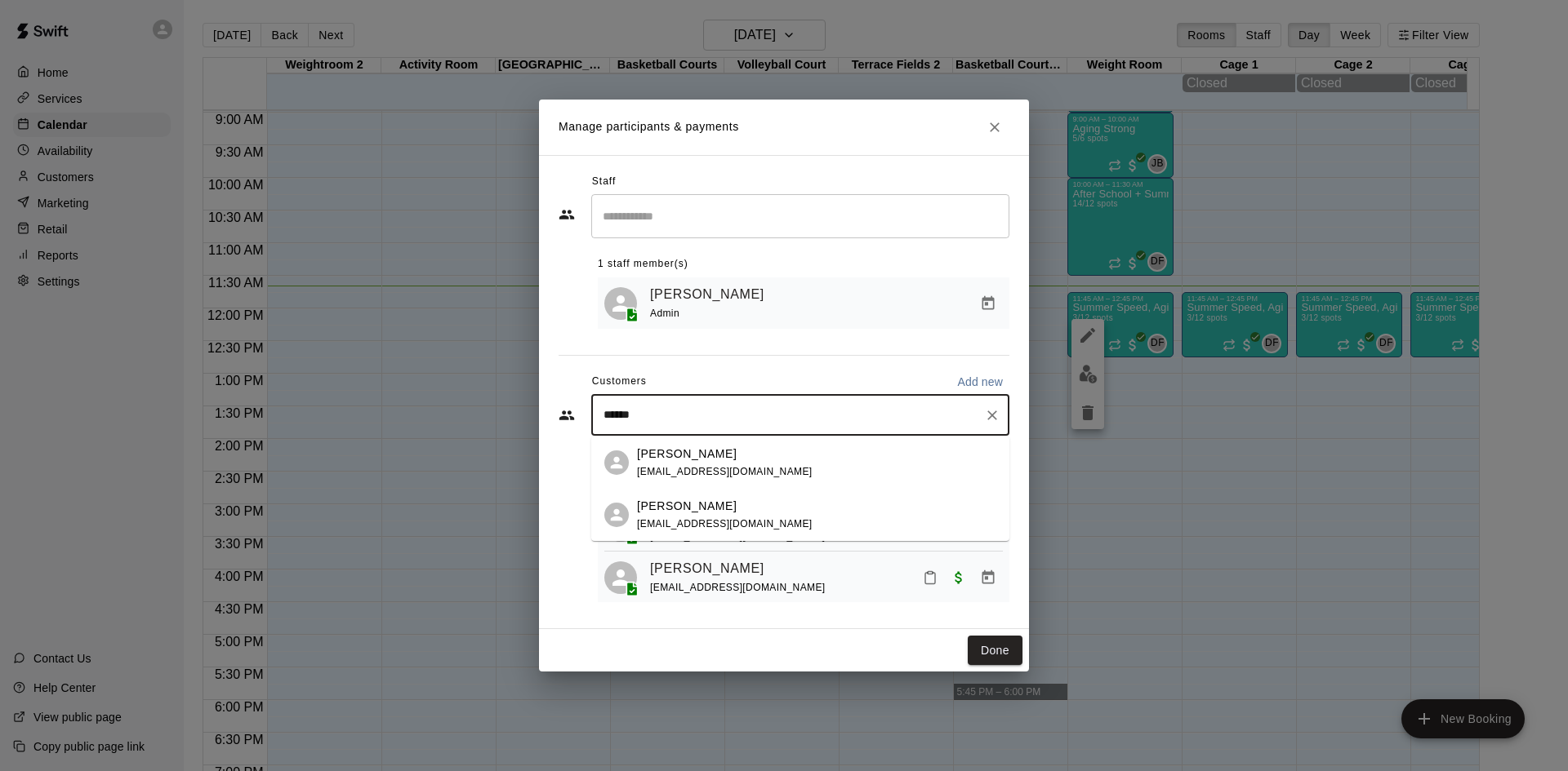
click at [746, 441] on div "[PERSON_NAME] [EMAIL_ADDRESS][DOMAIN_NAME]" at bounding box center [801, 463] width 418 height 52
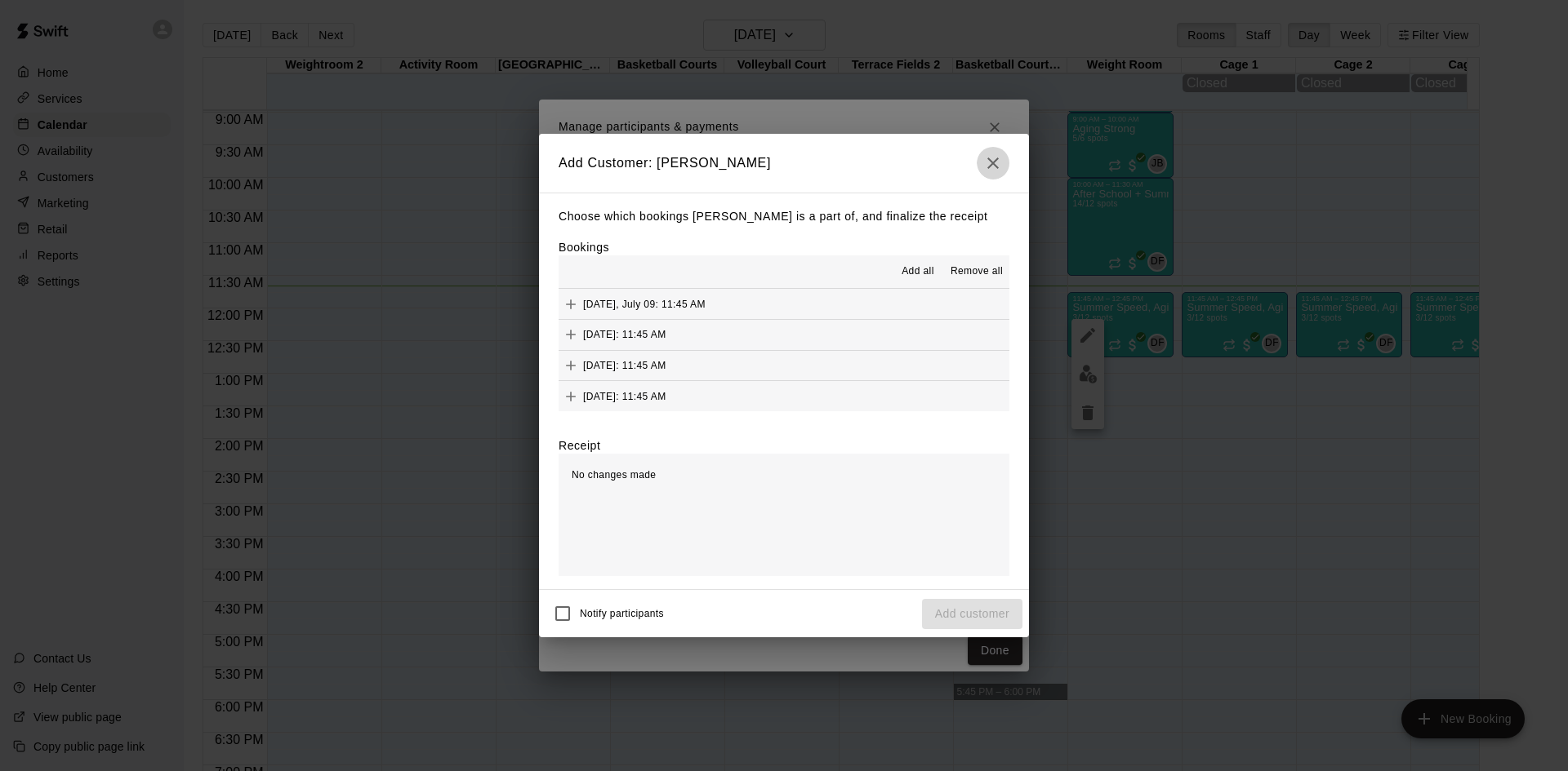
click at [988, 161] on icon "button" at bounding box center [993, 163] width 20 height 20
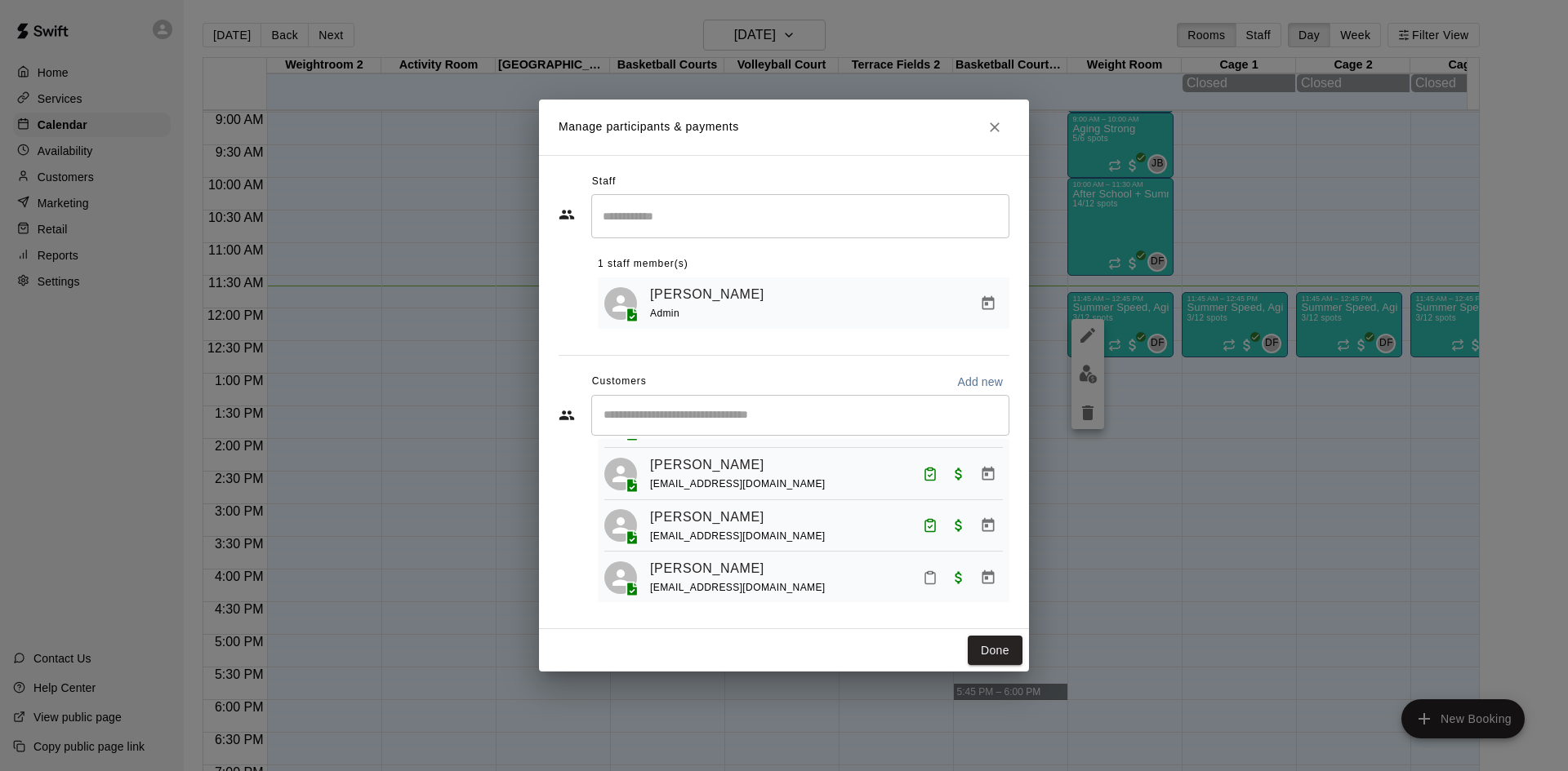
click at [668, 415] on input "Start typing to search customers..." at bounding box center [800, 415] width 403 height 16
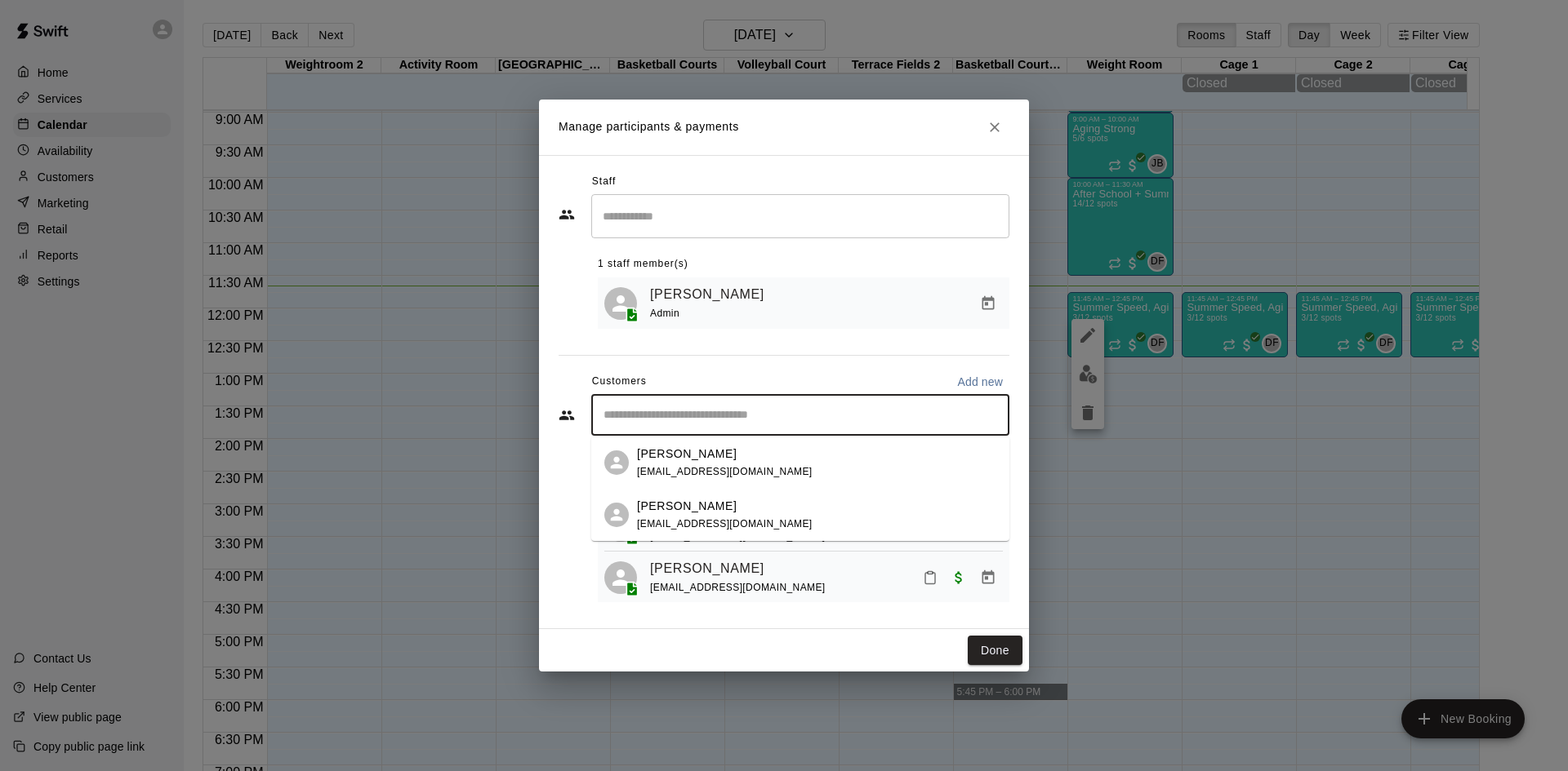
click at [678, 516] on div "[PERSON_NAME] [EMAIL_ADDRESS][DOMAIN_NAME]" at bounding box center [725, 515] width 175 height 35
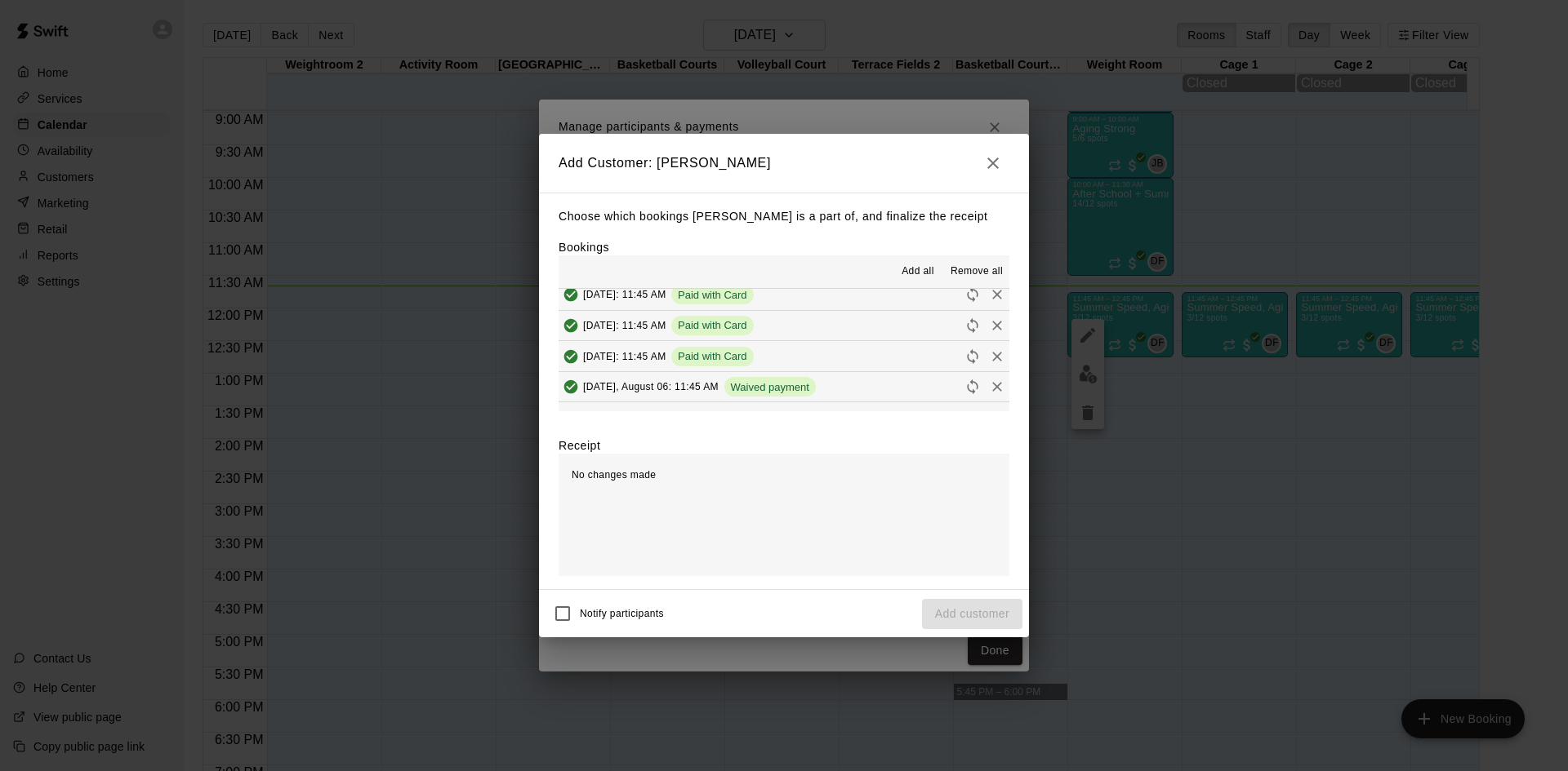
scroll to position [62, 0]
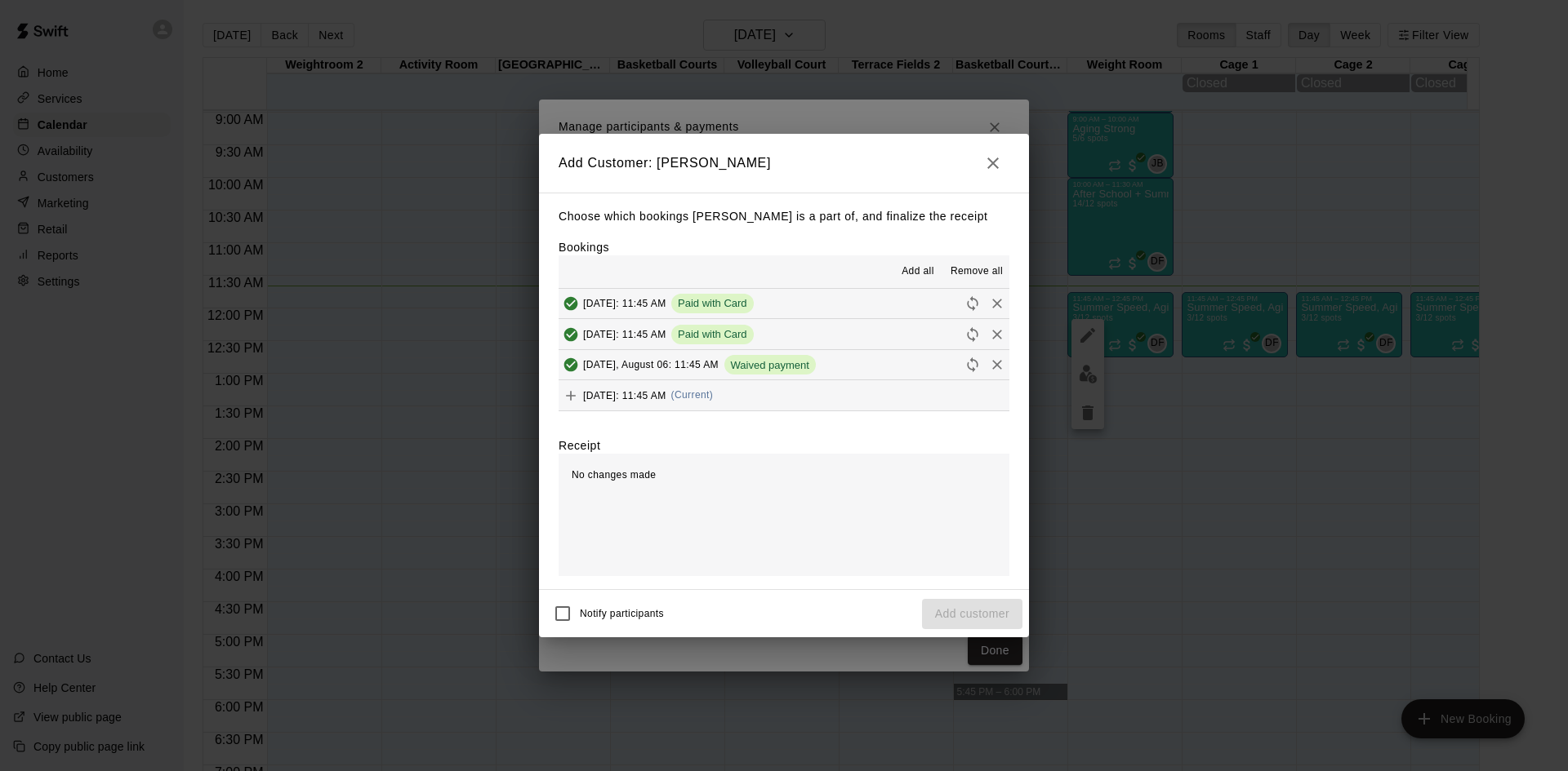
click at [667, 397] on span "[DATE]: 11:45 AM" at bounding box center [624, 395] width 83 height 12
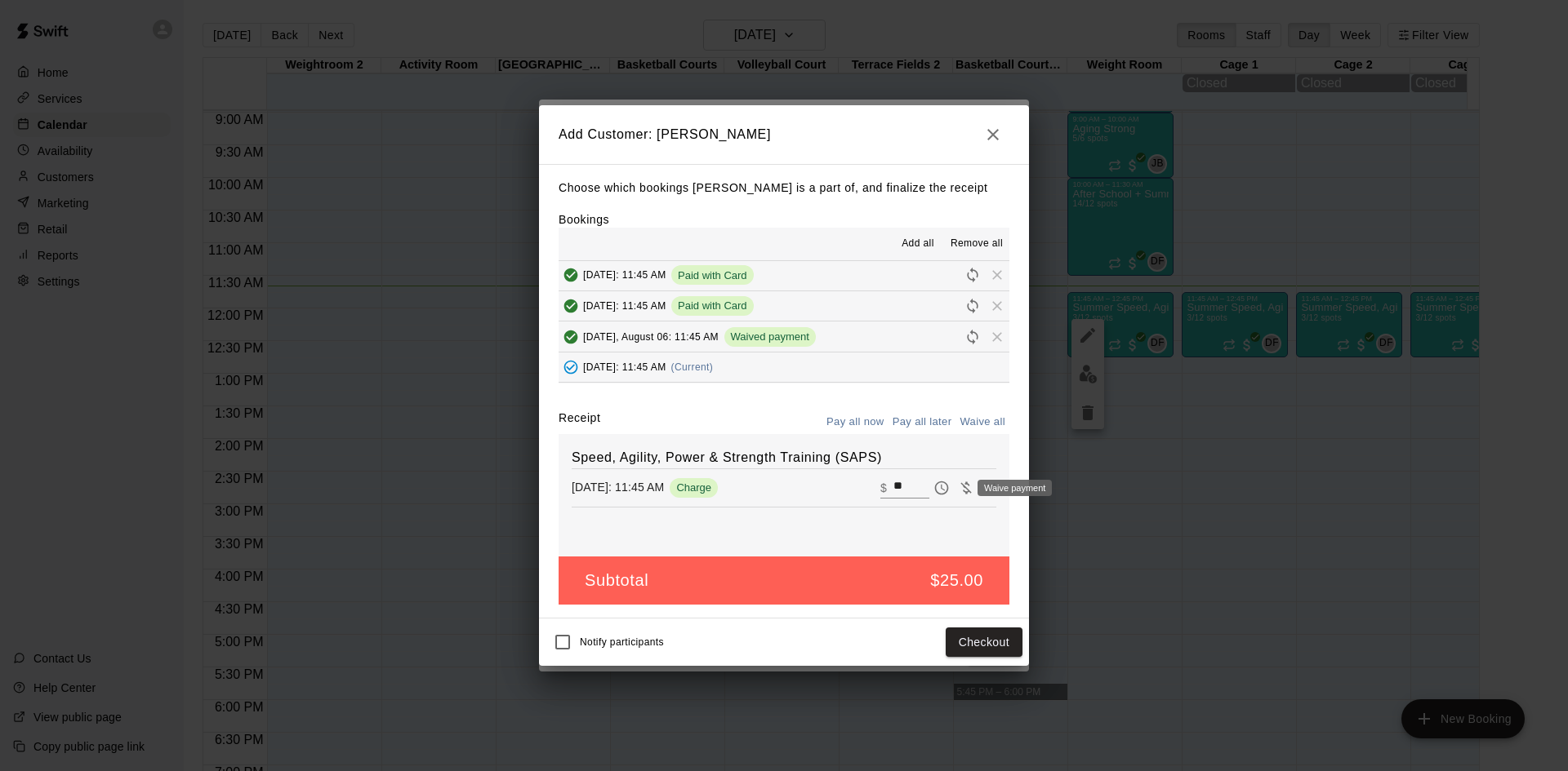
click at [958, 487] on icon "Waive payment" at bounding box center [966, 488] width 16 height 16
type input "*"
click at [944, 651] on button "Add customer" at bounding box center [973, 643] width 100 height 30
click at [945, 641] on div "Notify participants Add customer" at bounding box center [784, 642] width 477 height 34
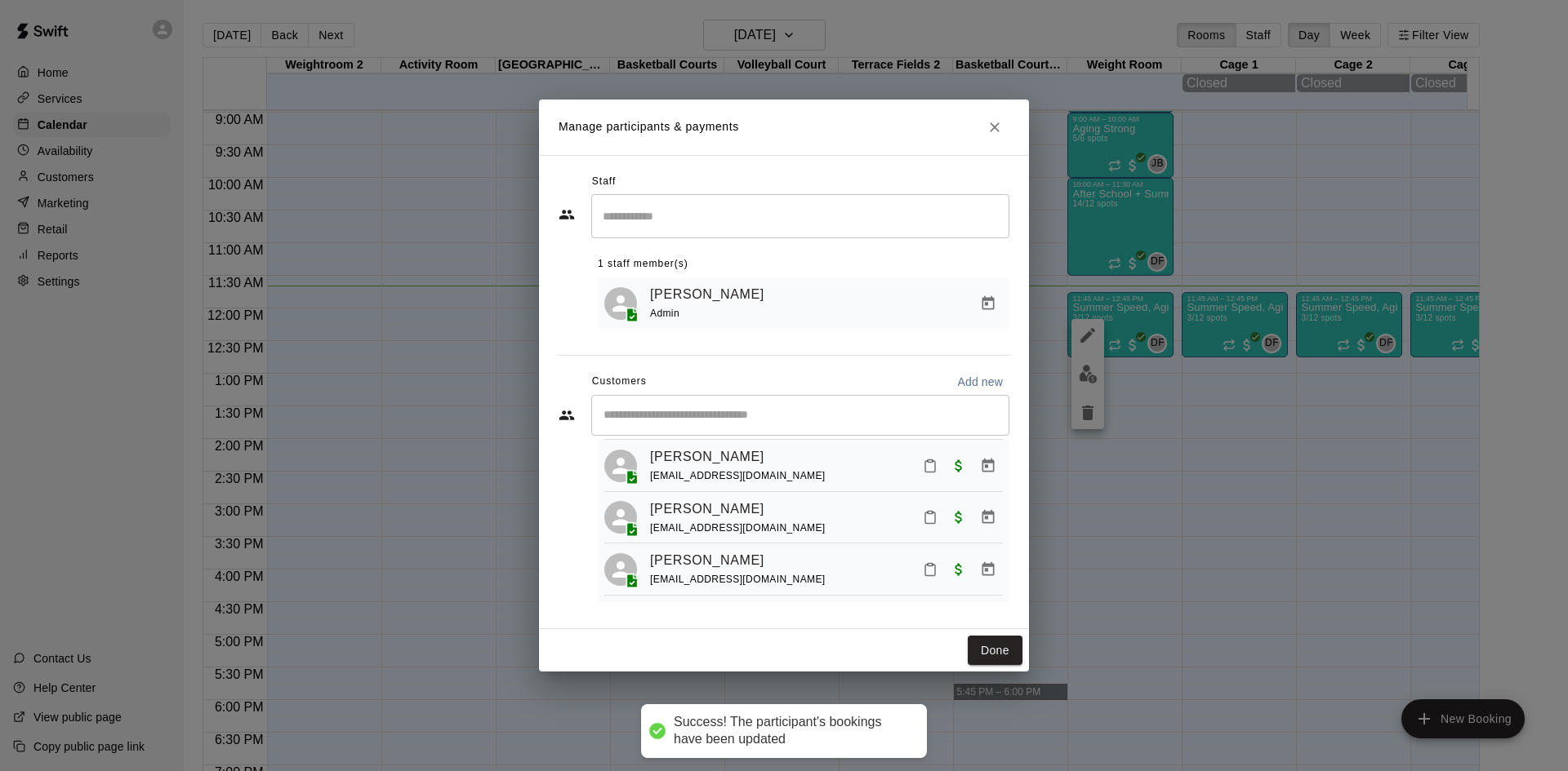
scroll to position [208, 0]
click at [923, 569] on icon "Mark attendance" at bounding box center [931, 570] width 14 height 14
click at [940, 568] on icon at bounding box center [944, 575] width 14 height 14
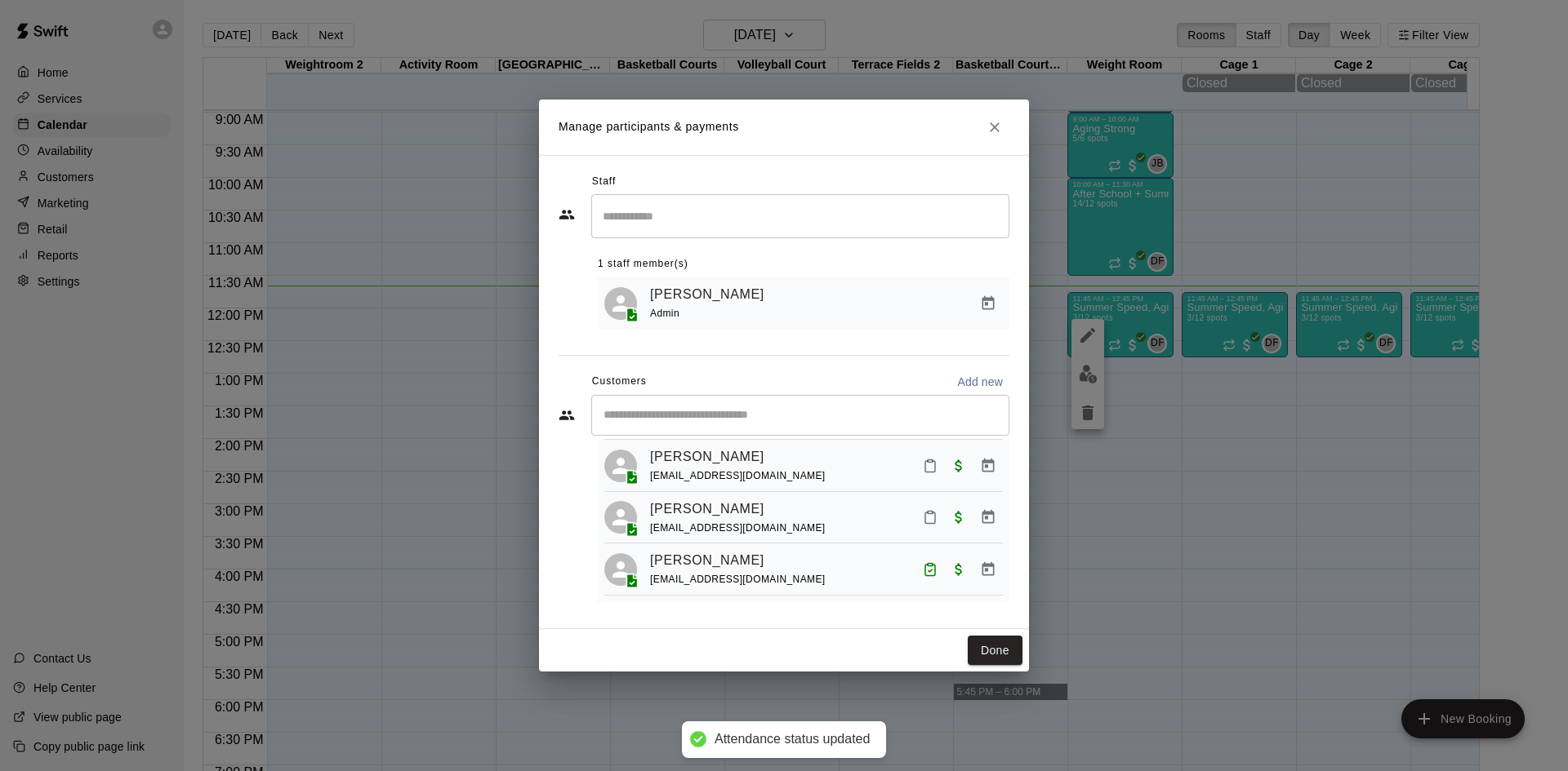
drag, startPoint x: 982, startPoint y: 647, endPoint x: 1024, endPoint y: 413, distance: 237.7
click at [982, 647] on button "Done" at bounding box center [995, 651] width 55 height 30
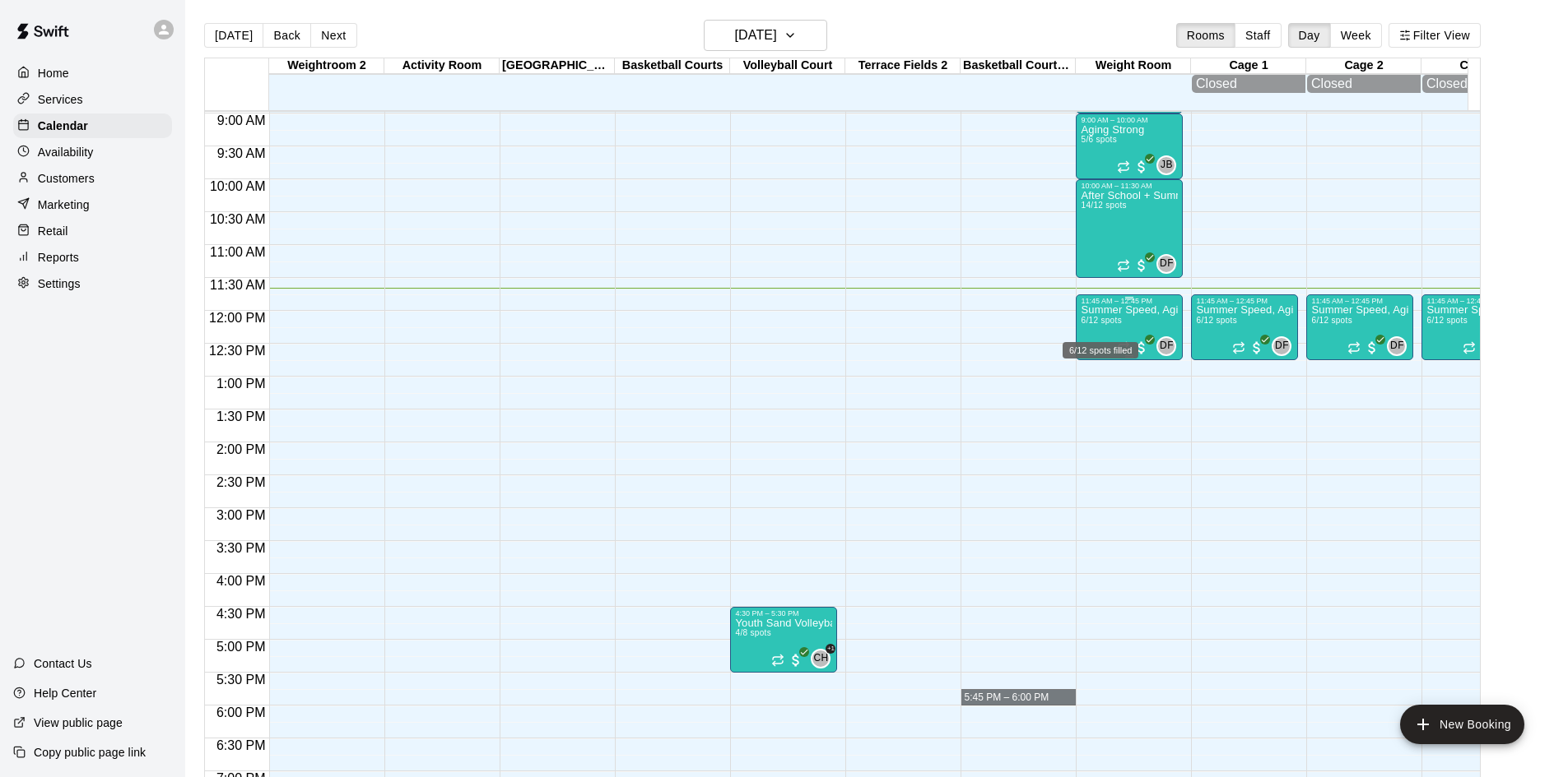
click at [1104, 325] on span "6/12 spots" at bounding box center [1101, 321] width 41 height 9
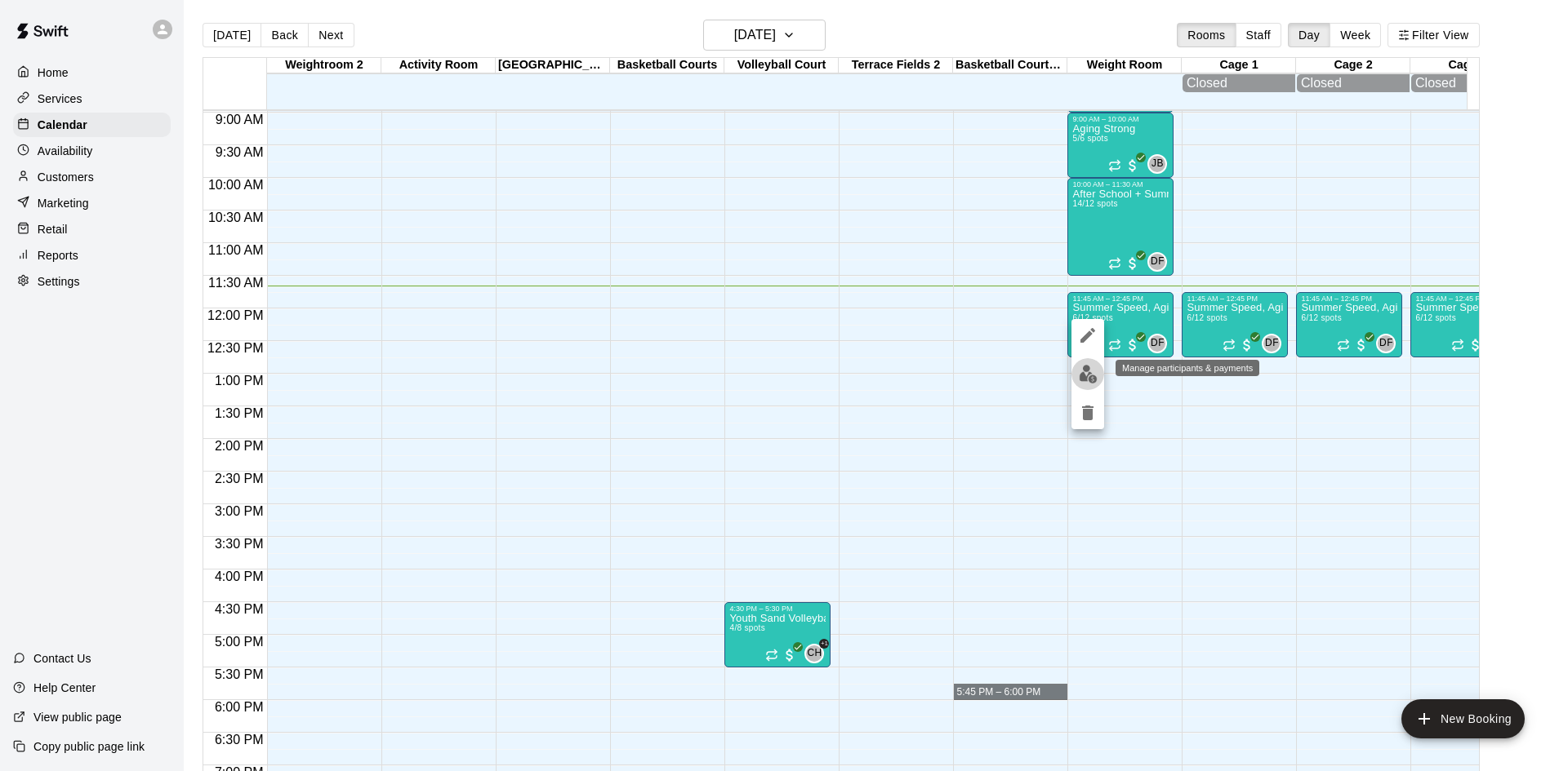
click at [1080, 369] on img "edit" at bounding box center [1088, 373] width 19 height 19
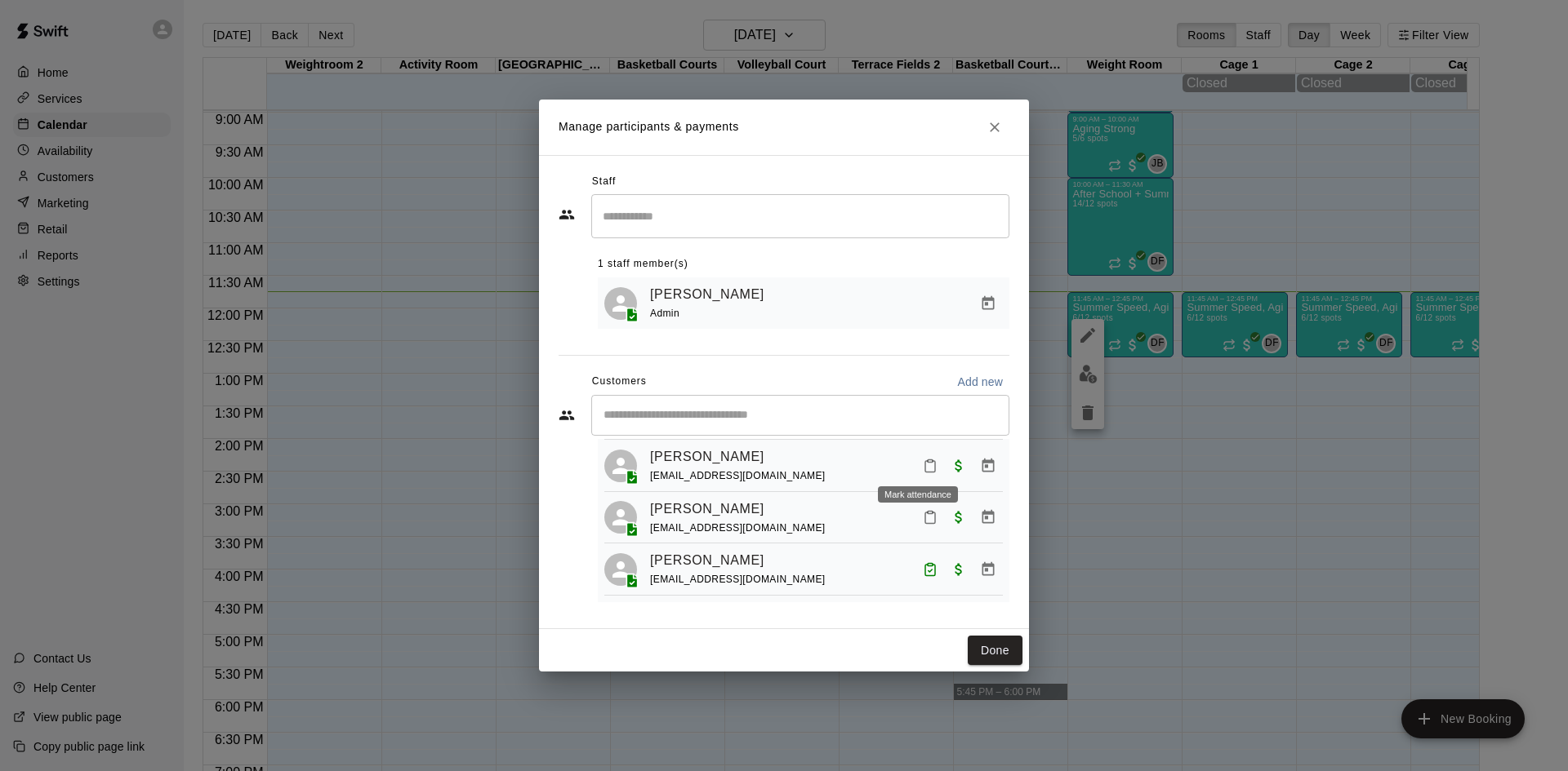
click at [923, 459] on icon "Mark attendance" at bounding box center [931, 466] width 14 height 14
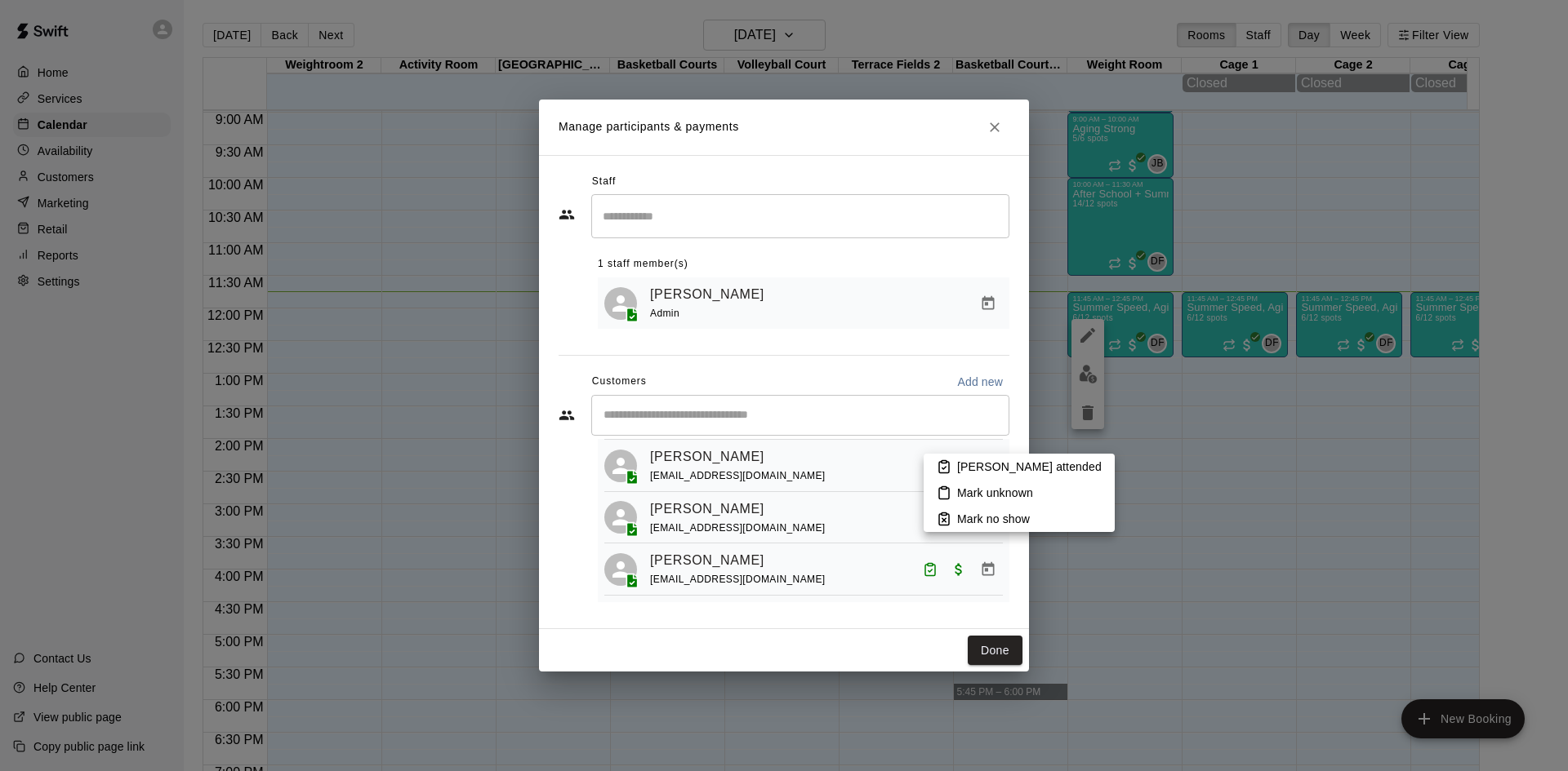
click at [989, 459] on p "[PERSON_NAME] attended" at bounding box center [1030, 467] width 145 height 16
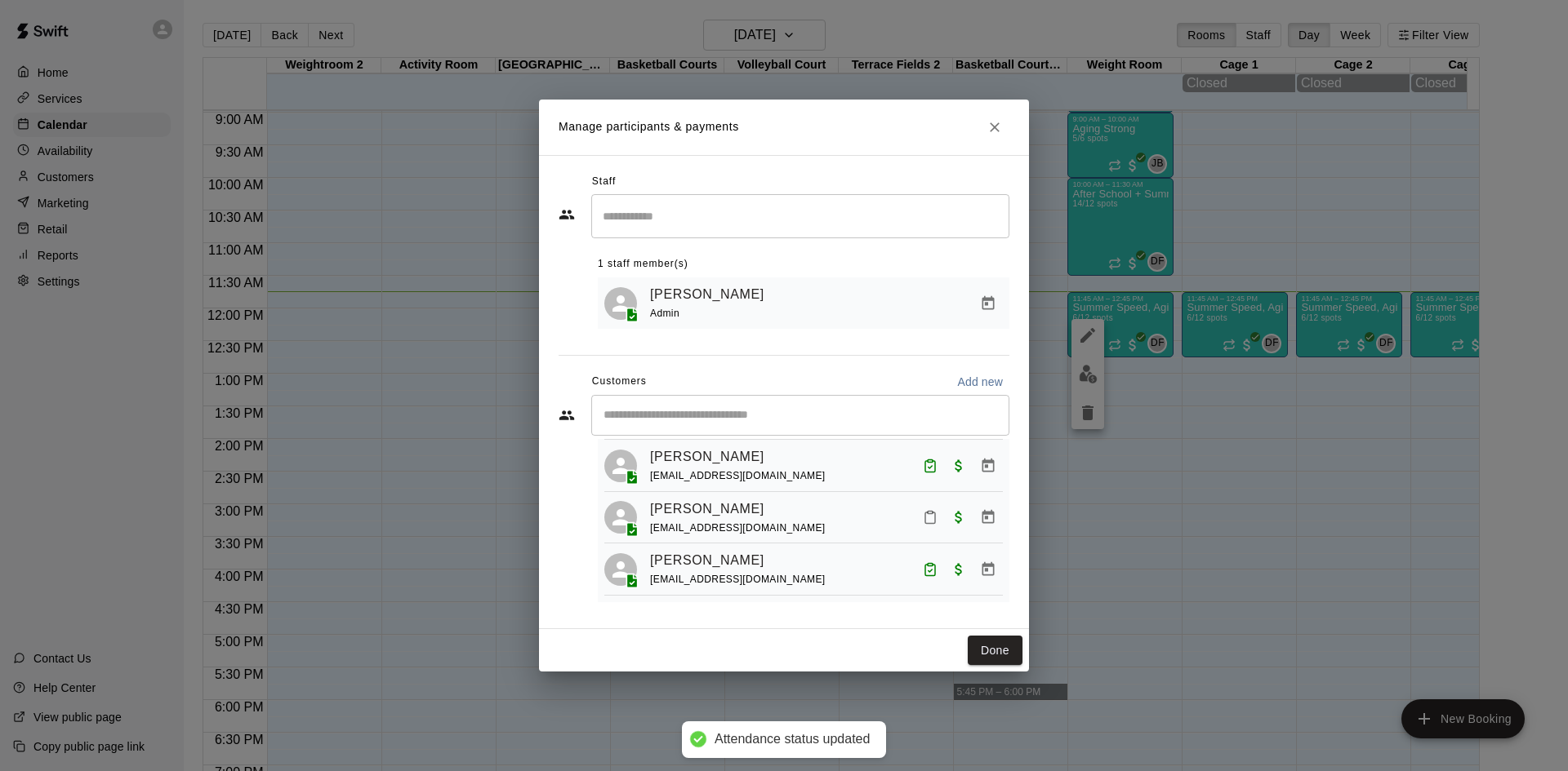
click at [916, 512] on button "Mark attendance" at bounding box center [930, 517] width 28 height 28
click at [988, 511] on p "[PERSON_NAME] attended" at bounding box center [1024, 515] width 145 height 16
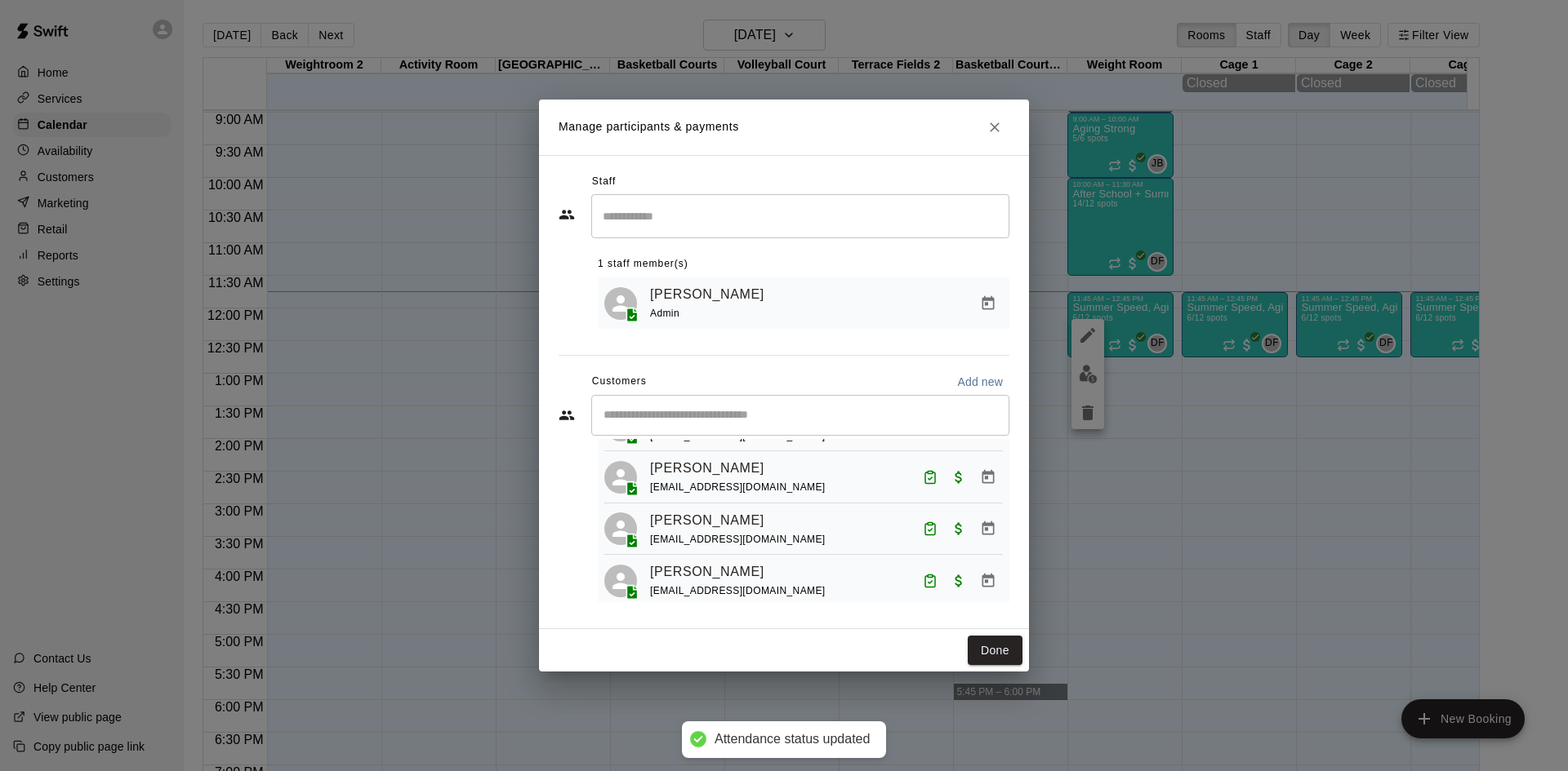
scroll to position [0, 0]
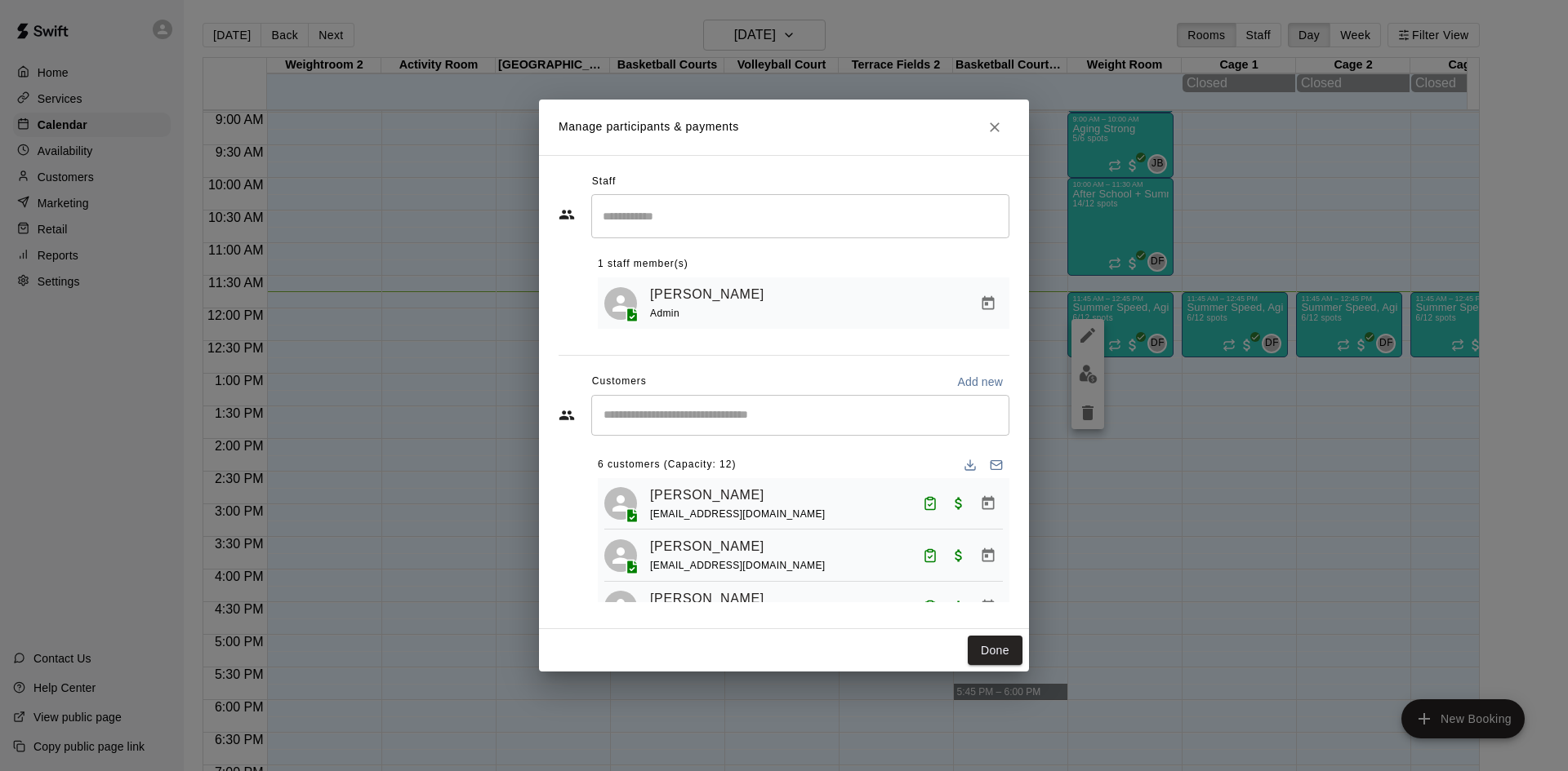
drag, startPoint x: 995, startPoint y: 634, endPoint x: 979, endPoint y: 633, distance: 16.0
click at [991, 633] on div "Done" at bounding box center [784, 650] width 490 height 43
